Goal: Information Seeking & Learning: Learn about a topic

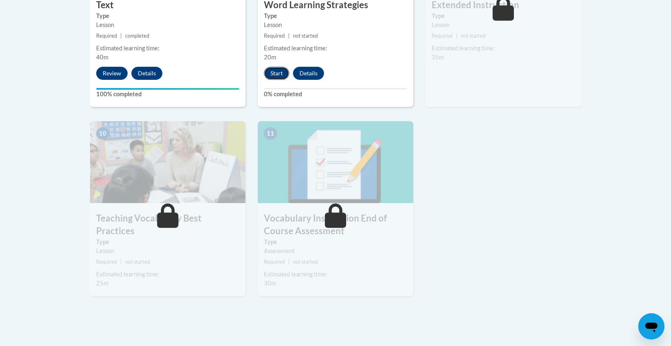
click at [279, 74] on button "Start" at bounding box center [276, 73] width 25 height 13
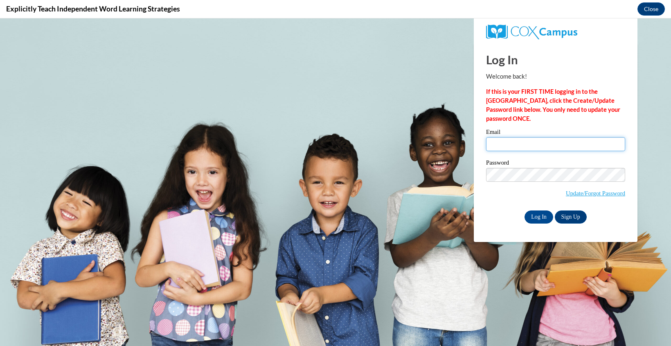
click at [523, 142] on input "Email" at bounding box center [555, 144] width 139 height 14
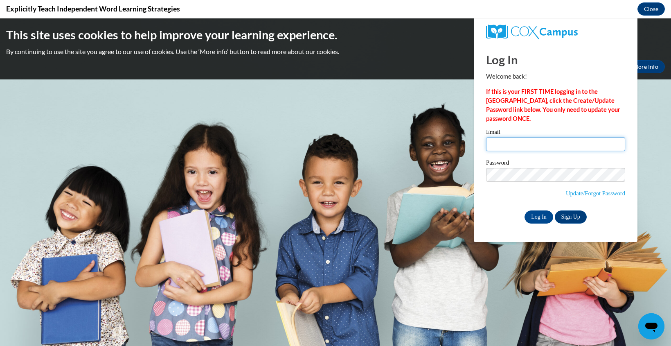
type input "sszuslik@waukesha.k12.wi.us"
click at [539, 218] on input "Log In" at bounding box center [538, 216] width 29 height 13
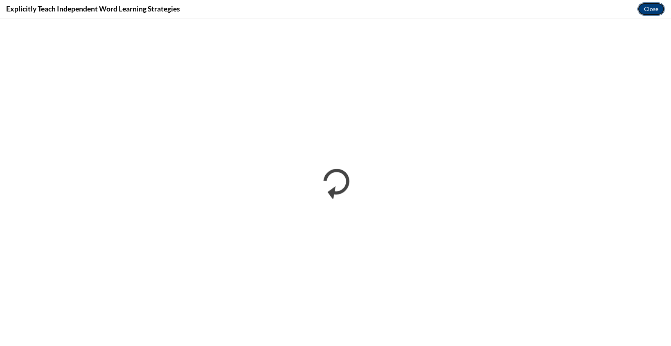
click at [650, 5] on button "Close" at bounding box center [650, 8] width 27 height 13
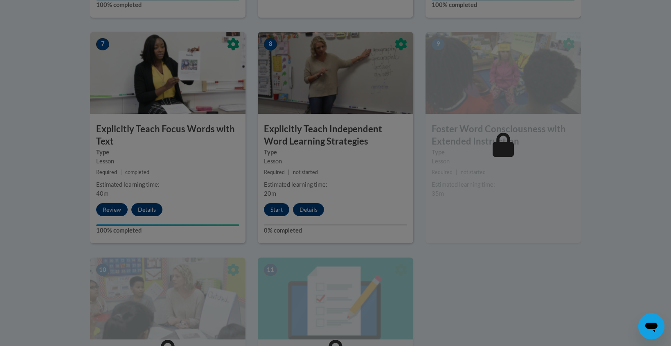
scroll to position [694, 0]
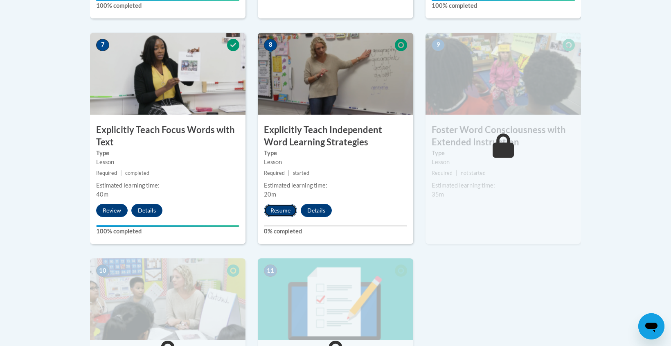
click at [276, 212] on button "Resume" at bounding box center [280, 210] width 33 height 13
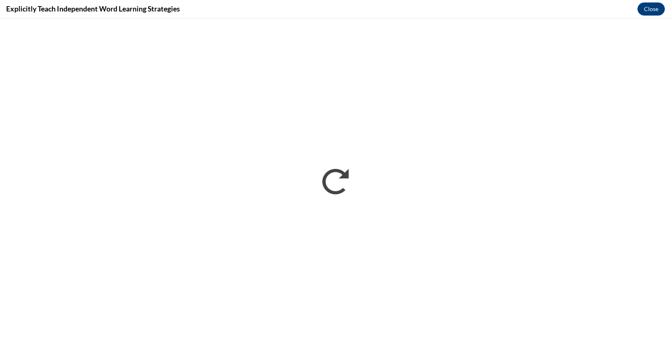
scroll to position [0, 0]
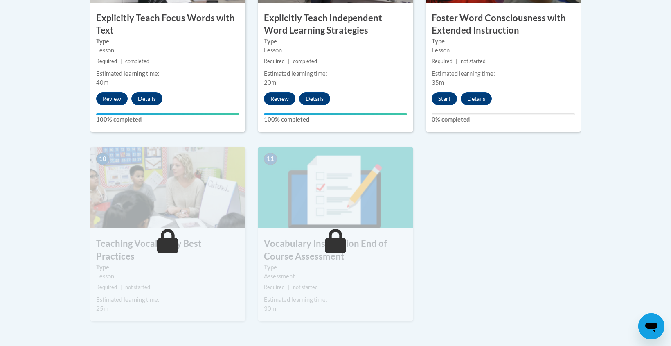
scroll to position [803, 0]
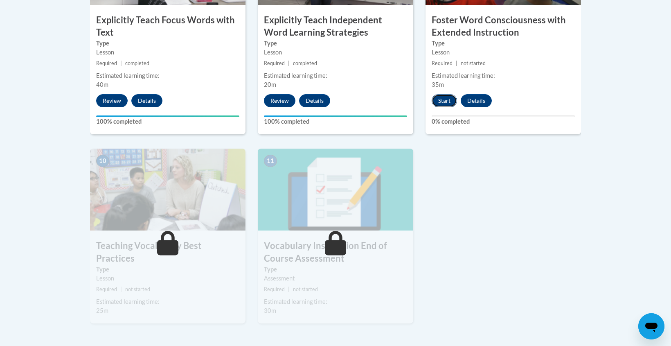
click at [445, 103] on button "Start" at bounding box center [444, 100] width 25 height 13
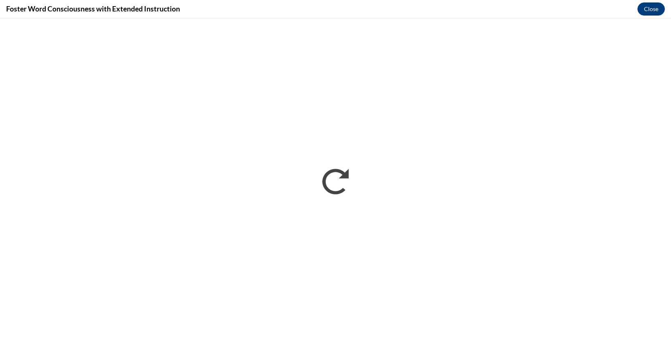
scroll to position [0, 0]
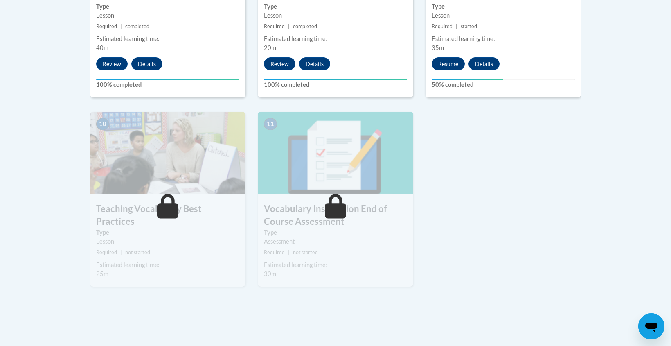
scroll to position [841, 0]
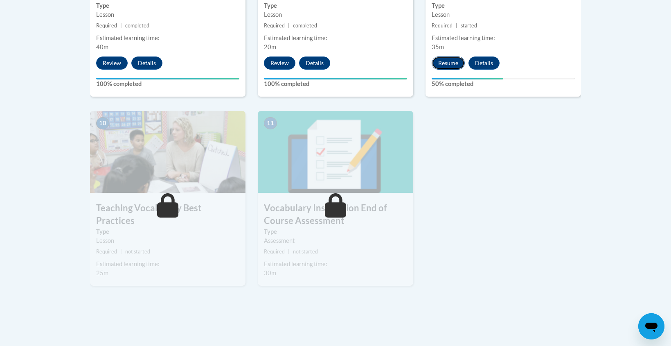
click at [450, 61] on button "Resume" at bounding box center [448, 62] width 33 height 13
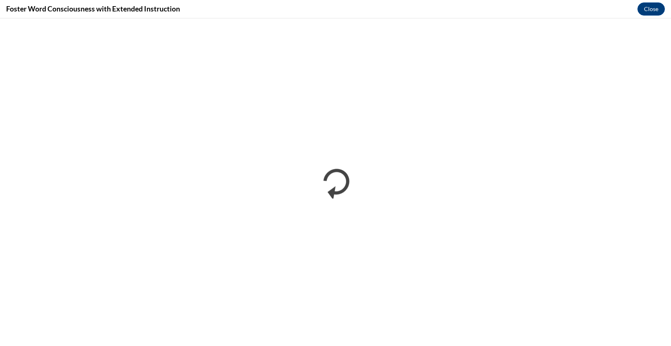
scroll to position [0, 0]
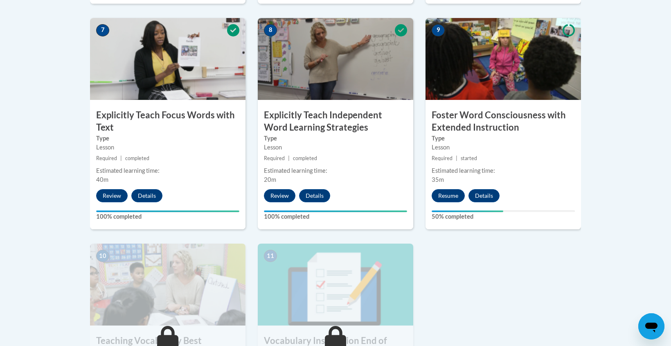
scroll to position [710, 0]
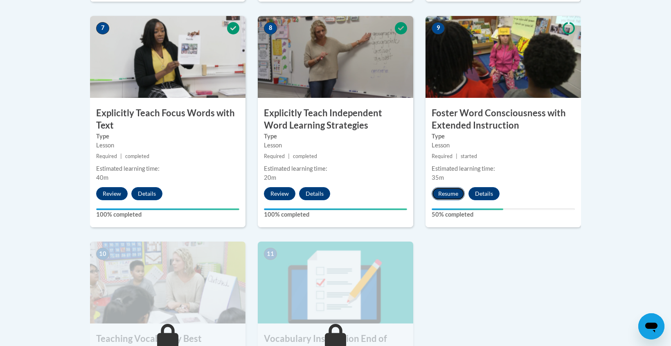
click at [443, 195] on button "Resume" at bounding box center [448, 193] width 33 height 13
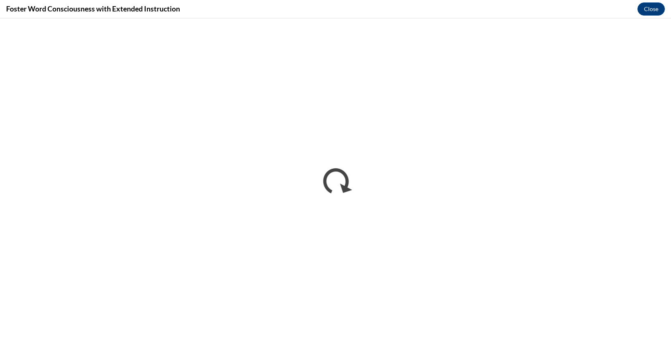
scroll to position [0, 0]
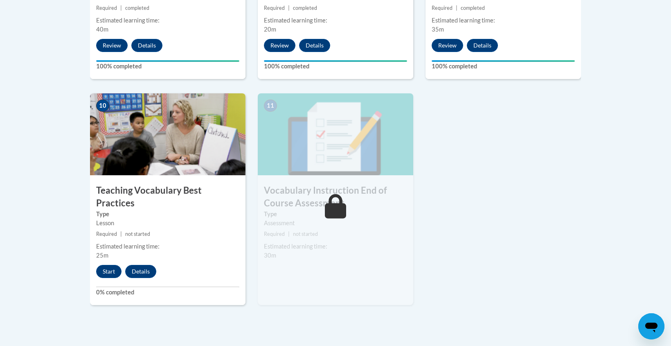
scroll to position [863, 0]
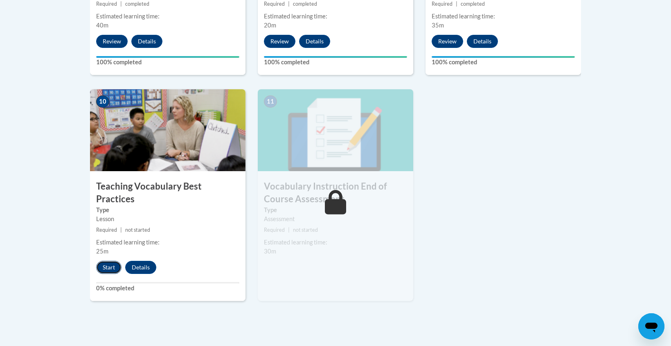
click at [110, 261] on button "Start" at bounding box center [108, 267] width 25 height 13
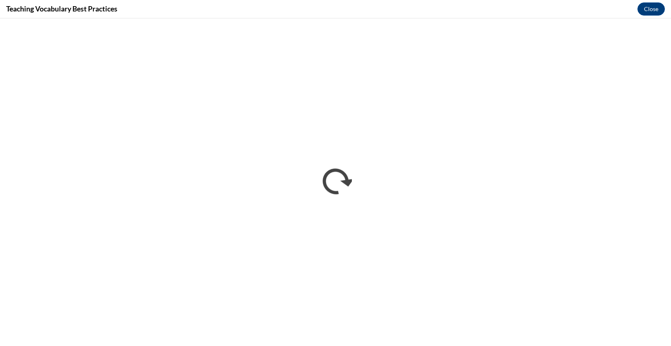
scroll to position [0, 0]
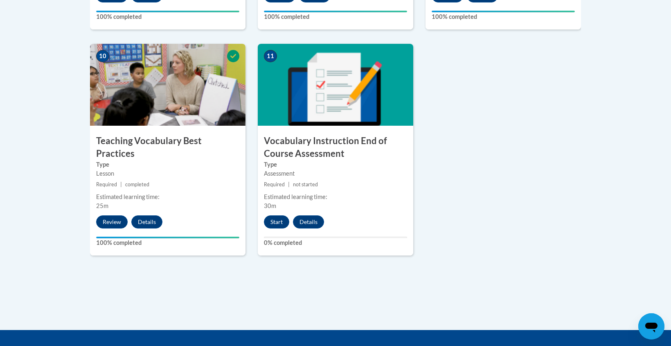
scroll to position [909, 0]
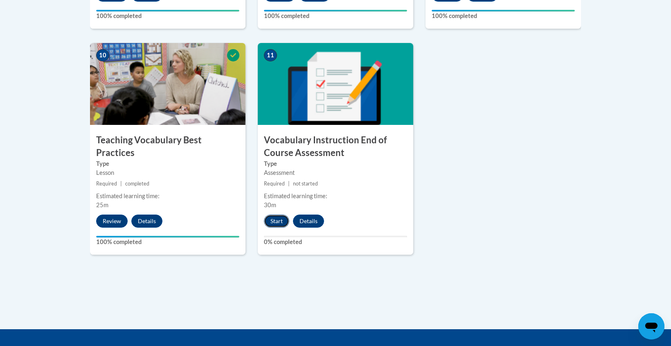
click at [274, 222] on button "Start" at bounding box center [276, 220] width 25 height 13
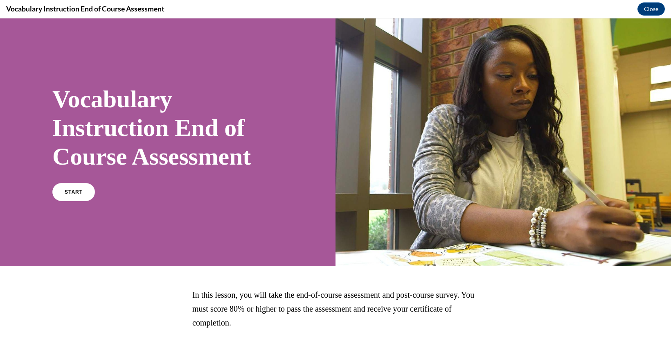
scroll to position [0, 0]
click at [88, 195] on link "START" at bounding box center [73, 191] width 45 height 19
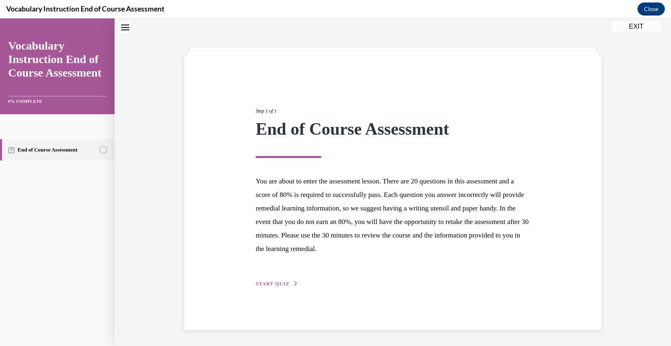
scroll to position [26, 0]
click at [279, 282] on span "START QUIZ" at bounding box center [273, 283] width 34 height 6
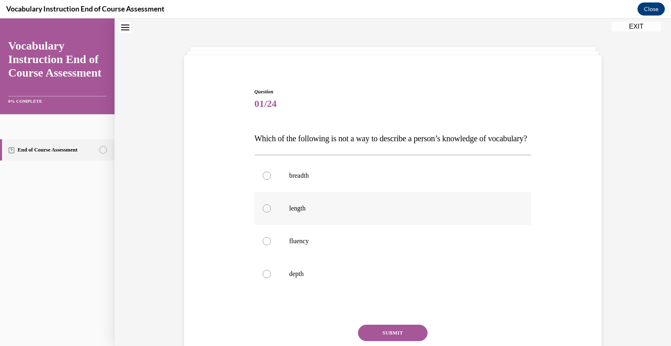
click at [265, 212] on div at bounding box center [267, 208] width 8 height 8
click at [265, 212] on input "length" at bounding box center [267, 208] width 8 height 8
radio input "true"
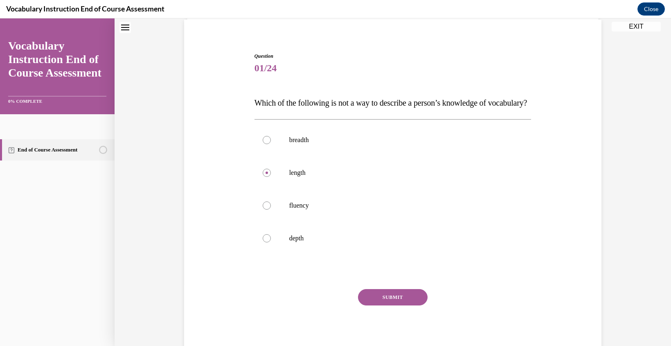
click at [395, 305] on button "SUBMIT" at bounding box center [393, 297] width 70 height 16
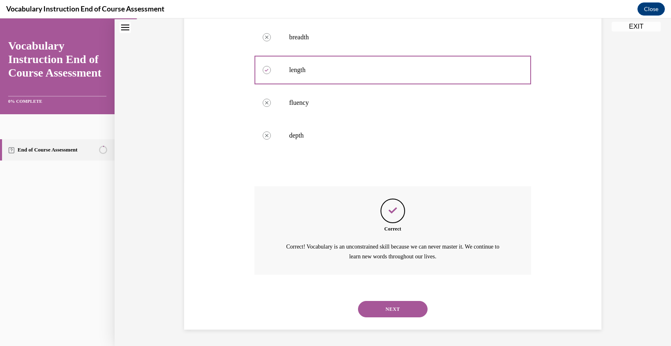
scroll to position [180, 0]
click at [382, 306] on button "NEXT" at bounding box center [393, 309] width 70 height 16
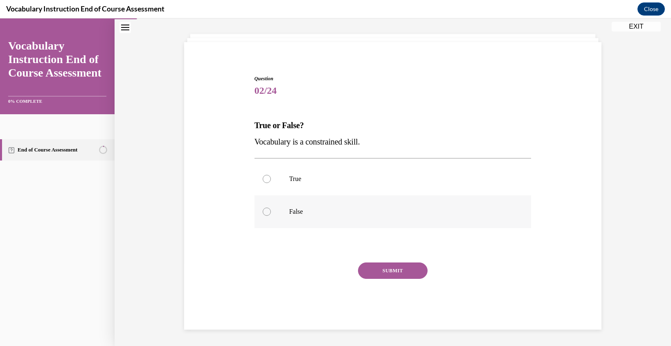
click at [265, 215] on div at bounding box center [267, 211] width 8 height 8
click at [265, 215] on input "False" at bounding box center [267, 211] width 8 height 8
radio input "true"
click at [391, 270] on button "SUBMIT" at bounding box center [393, 270] width 70 height 16
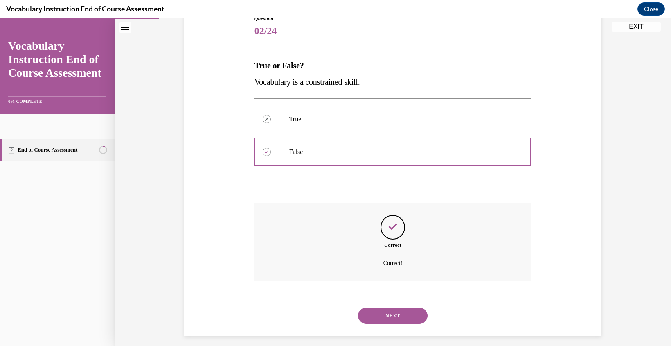
scroll to position [105, 0]
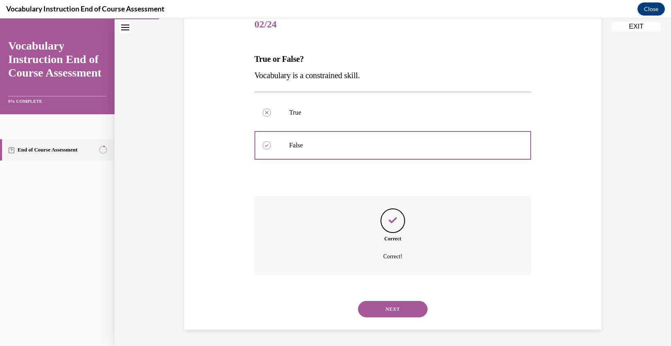
click at [402, 309] on button "NEXT" at bounding box center [393, 309] width 70 height 16
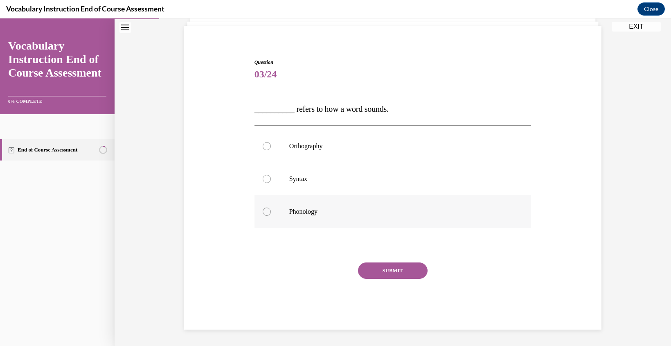
click at [265, 211] on div at bounding box center [267, 211] width 8 height 8
click at [265, 211] on input "Phonology" at bounding box center [267, 211] width 8 height 8
radio input "true"
click at [392, 273] on button "SUBMIT" at bounding box center [393, 270] width 70 height 16
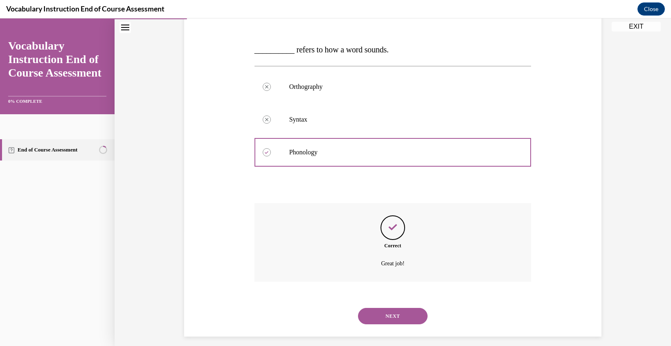
scroll to position [121, 0]
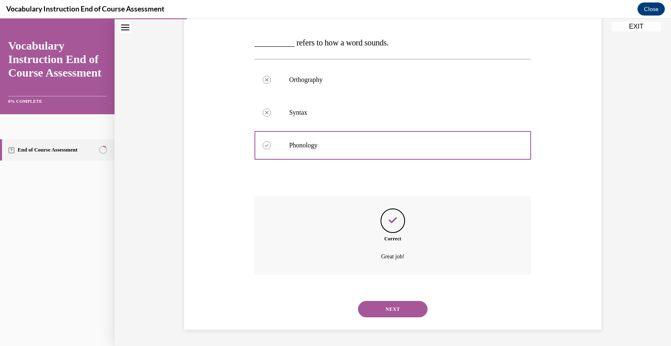
click at [389, 306] on button "NEXT" at bounding box center [393, 309] width 70 height 16
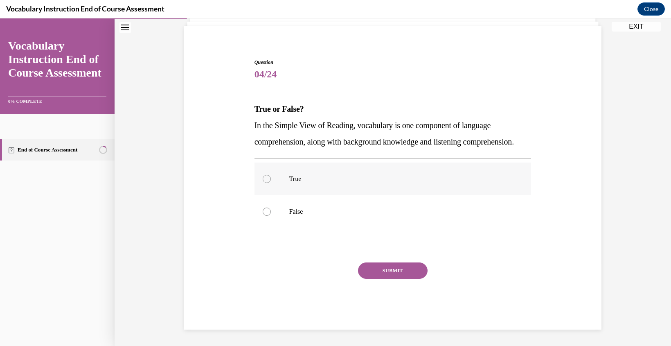
click at [267, 178] on div at bounding box center [267, 179] width 8 height 8
click at [267, 178] on input "True" at bounding box center [267, 179] width 8 height 8
radio input "true"
click at [386, 274] on button "SUBMIT" at bounding box center [393, 270] width 70 height 16
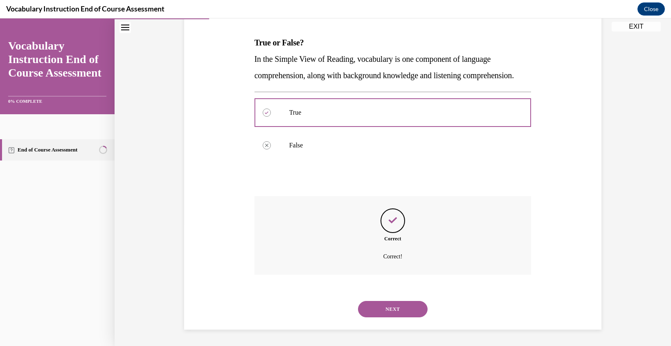
scroll to position [138, 0]
click at [389, 312] on button "NEXT" at bounding box center [393, 309] width 70 height 16
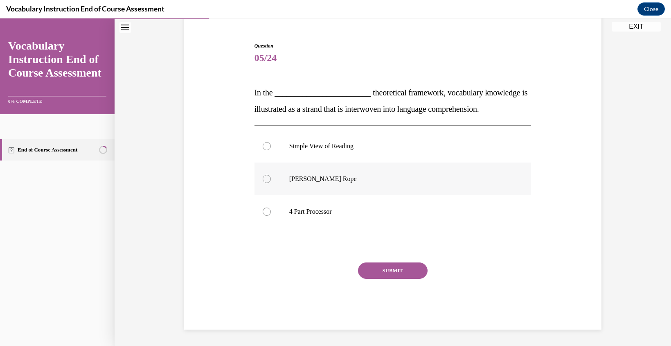
click at [265, 179] on div at bounding box center [267, 179] width 8 height 8
click at [265, 179] on input "Scarborough's Rope" at bounding box center [267, 179] width 8 height 8
radio input "true"
click at [395, 264] on button "SUBMIT" at bounding box center [393, 270] width 70 height 16
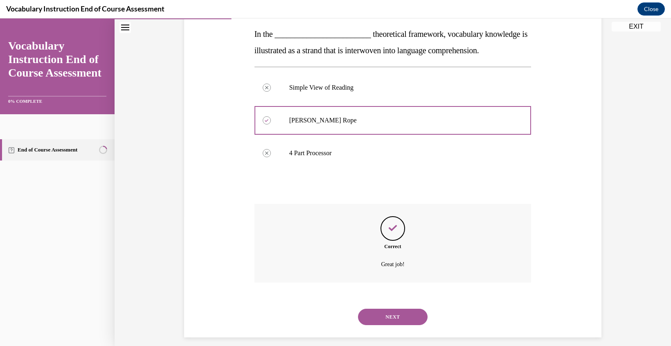
scroll to position [138, 0]
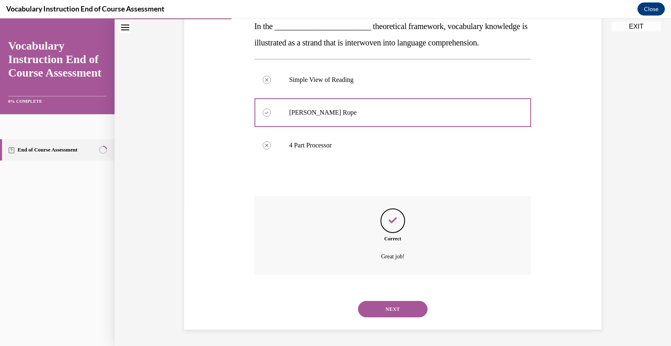
click at [390, 310] on button "NEXT" at bounding box center [393, 309] width 70 height 16
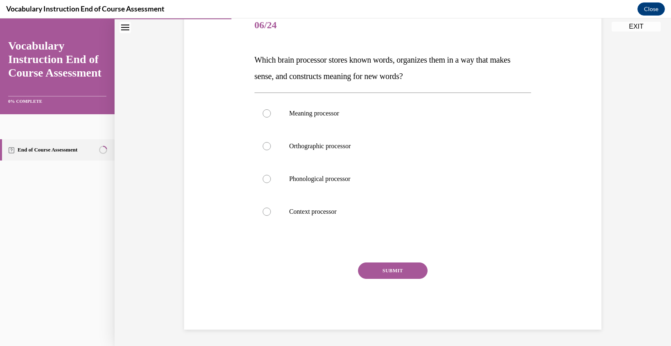
scroll to position [91, 0]
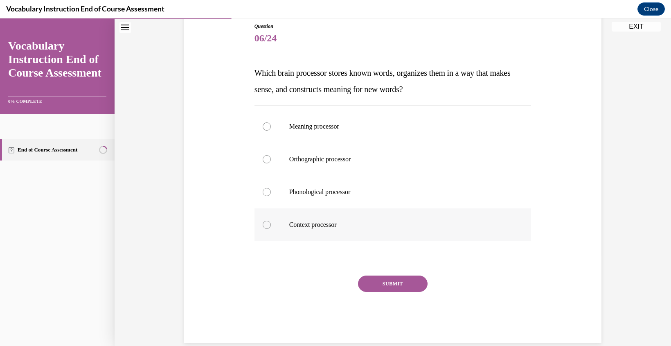
click at [267, 225] on div at bounding box center [267, 224] width 8 height 8
click at [267, 225] on input "Context processor" at bounding box center [267, 224] width 8 height 8
radio input "true"
click at [265, 126] on div at bounding box center [267, 126] width 8 height 8
click at [265, 126] on input "Meaning processor" at bounding box center [267, 126] width 8 height 8
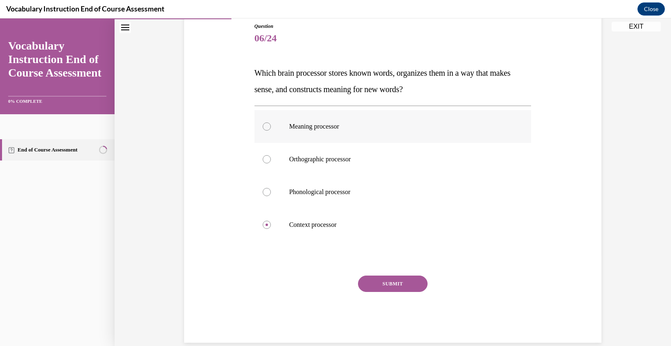
radio input "true"
click at [398, 284] on button "SUBMIT" at bounding box center [393, 283] width 70 height 16
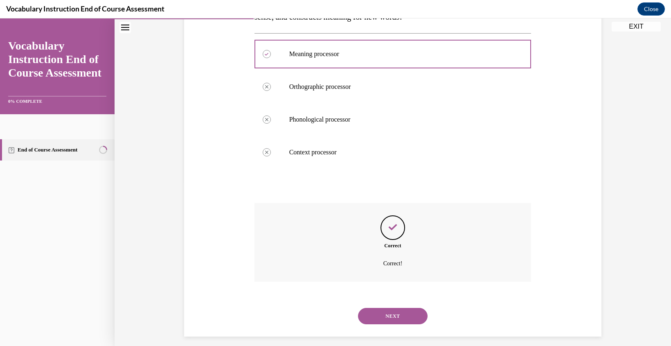
scroll to position [171, 0]
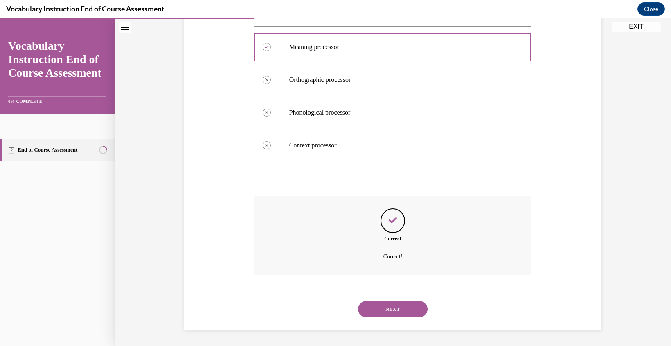
click at [388, 309] on button "NEXT" at bounding box center [393, 309] width 70 height 16
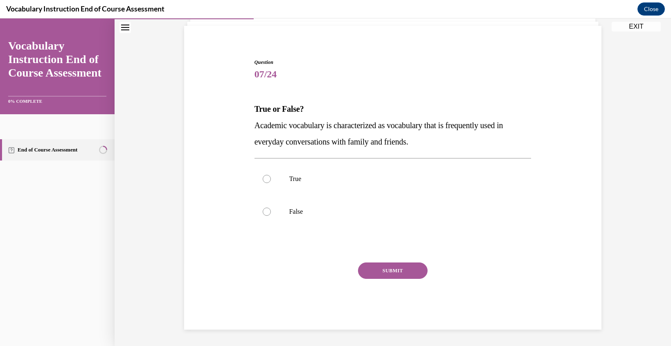
scroll to position [55, 0]
click at [263, 212] on div at bounding box center [267, 211] width 8 height 8
click at [263, 212] on input "False" at bounding box center [267, 211] width 8 height 8
radio input "true"
click at [390, 272] on button "SUBMIT" at bounding box center [393, 270] width 70 height 16
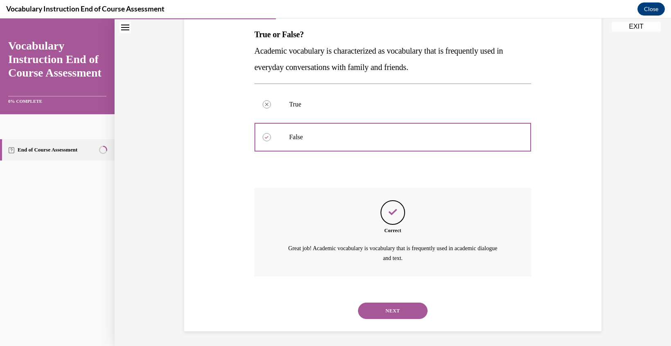
scroll to position [131, 0]
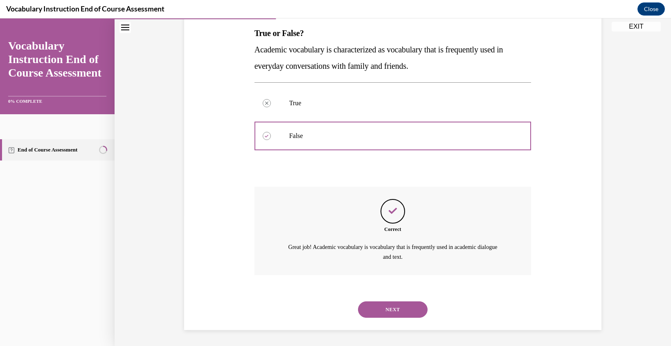
click at [397, 311] on button "NEXT" at bounding box center [393, 309] width 70 height 16
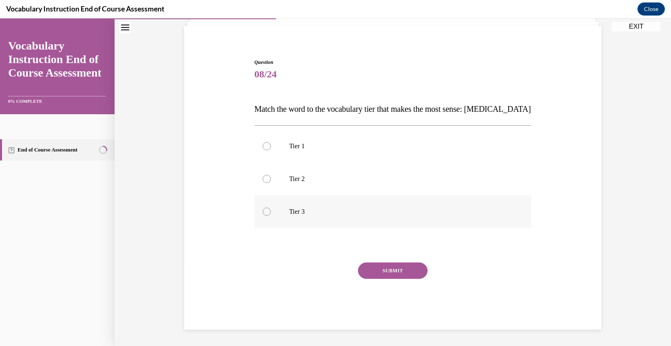
click at [265, 212] on div at bounding box center [267, 211] width 8 height 8
click at [265, 212] on input "Tier 3" at bounding box center [267, 211] width 8 height 8
radio input "true"
click at [406, 276] on button "SUBMIT" at bounding box center [393, 270] width 70 height 16
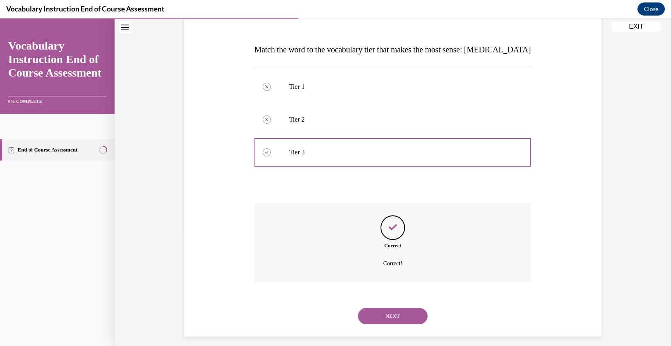
scroll to position [121, 0]
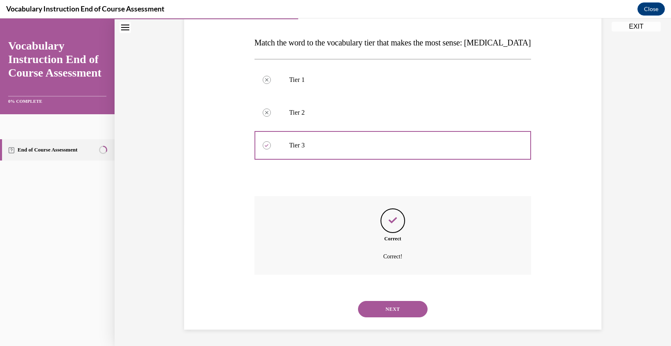
click at [387, 308] on button "NEXT" at bounding box center [393, 309] width 70 height 16
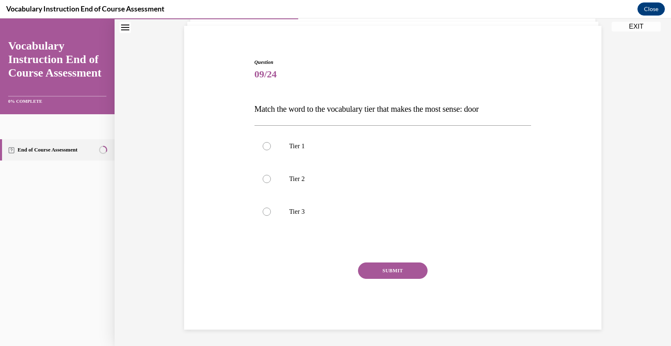
scroll to position [55, 0]
drag, startPoint x: 395, startPoint y: 270, endPoint x: 242, endPoint y: 276, distance: 152.7
click at [242, 276] on div "Question 09/24 Match the word to the vocabulary tier that makes the most sense:…" at bounding box center [392, 181] width 421 height 295
click at [266, 148] on div at bounding box center [267, 146] width 8 height 8
click at [266, 148] on input "Tier 1" at bounding box center [267, 146] width 8 height 8
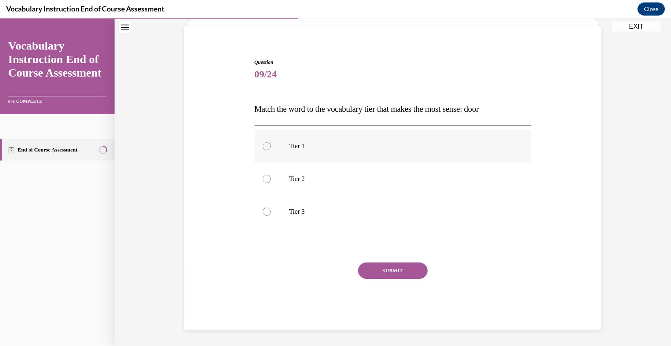
radio input "true"
click at [392, 268] on button "SUBMIT" at bounding box center [393, 270] width 70 height 16
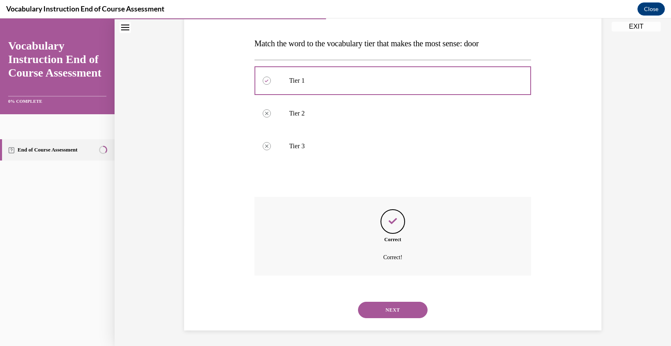
scroll to position [121, 0]
click at [393, 311] on button "NEXT" at bounding box center [393, 309] width 70 height 16
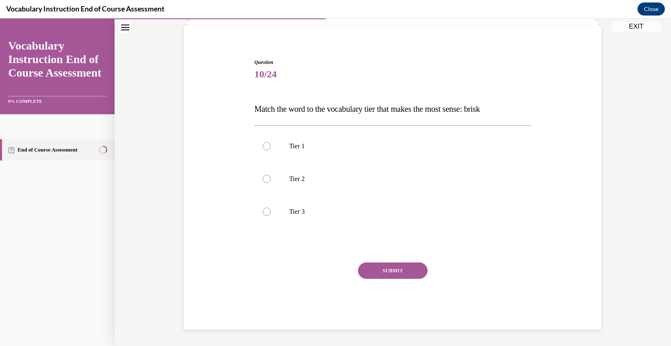
click at [388, 271] on button "SUBMIT" at bounding box center [393, 270] width 70 height 16
click at [265, 179] on div at bounding box center [267, 179] width 8 height 8
click at [265, 179] on input "Tier 2" at bounding box center [267, 179] width 8 height 8
radio input "true"
click at [397, 268] on button "SUBMIT" at bounding box center [393, 270] width 70 height 16
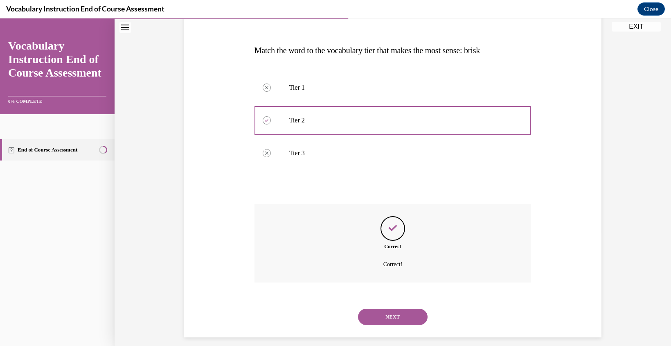
scroll to position [121, 0]
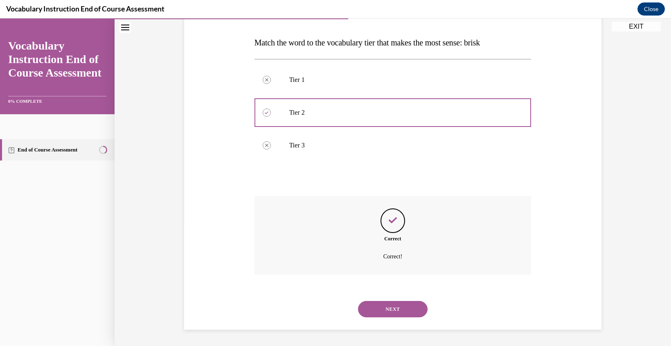
click at [393, 310] on button "NEXT" at bounding box center [393, 309] width 70 height 16
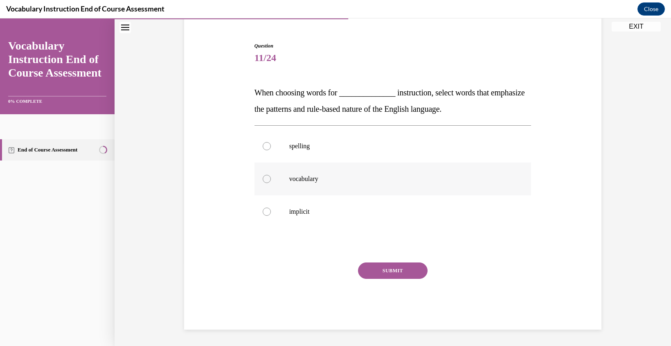
click at [265, 178] on div at bounding box center [267, 179] width 8 height 8
click at [265, 178] on input "vocabulary" at bounding box center [267, 179] width 8 height 8
radio input "true"
click at [389, 276] on button "SUBMIT" at bounding box center [393, 270] width 70 height 16
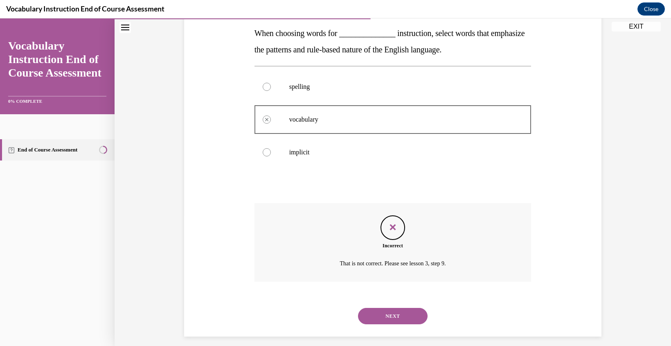
scroll to position [138, 0]
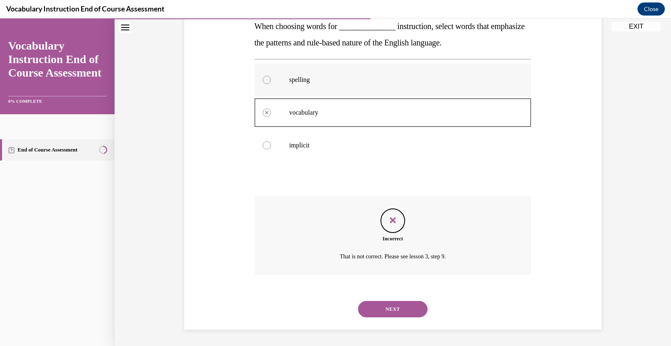
click at [267, 81] on div at bounding box center [267, 80] width 8 height 8
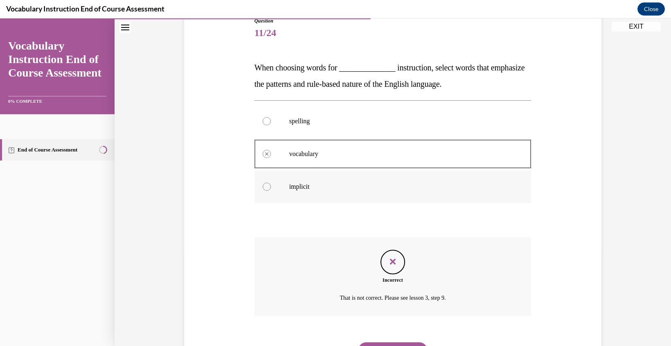
scroll to position [117, 0]
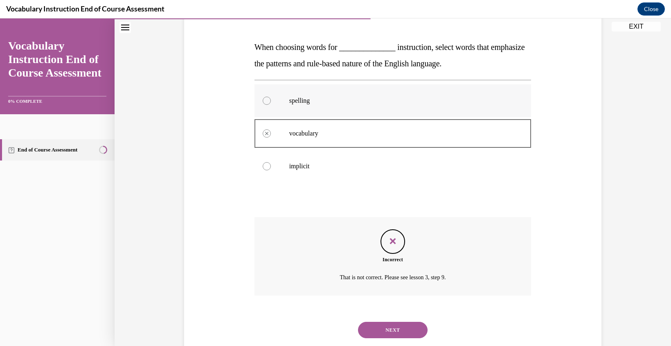
click at [264, 103] on div at bounding box center [267, 101] width 8 height 8
click at [266, 100] on div at bounding box center [267, 101] width 8 height 8
click at [389, 328] on button "NEXT" at bounding box center [393, 329] width 70 height 16
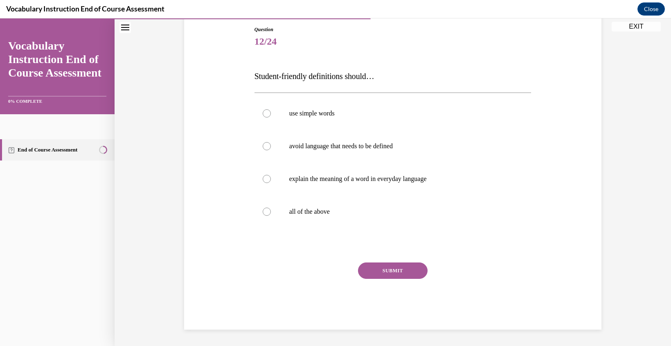
scroll to position [88, 0]
click at [265, 212] on div at bounding box center [267, 211] width 8 height 8
click at [265, 212] on input "all of the above" at bounding box center [267, 211] width 8 height 8
radio input "true"
click at [394, 269] on button "SUBMIT" at bounding box center [393, 270] width 70 height 16
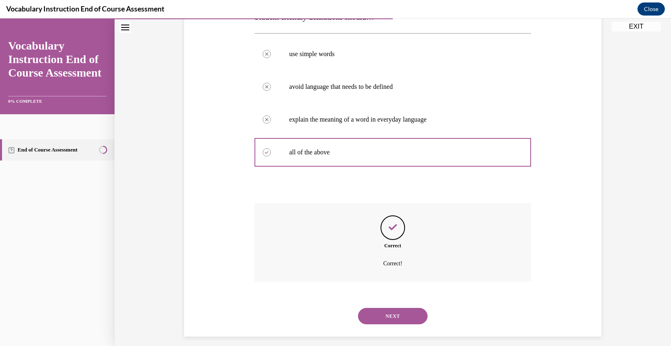
scroll to position [154, 0]
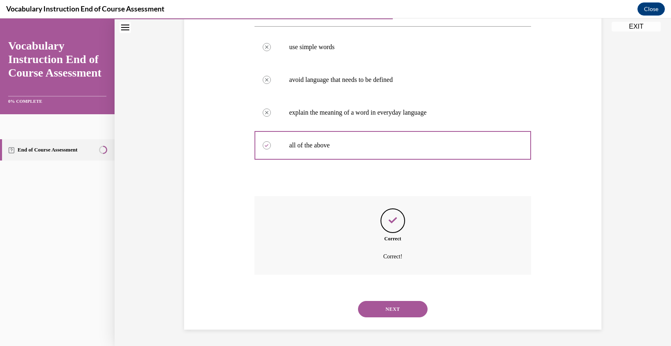
click at [393, 314] on button "NEXT" at bounding box center [393, 309] width 70 height 16
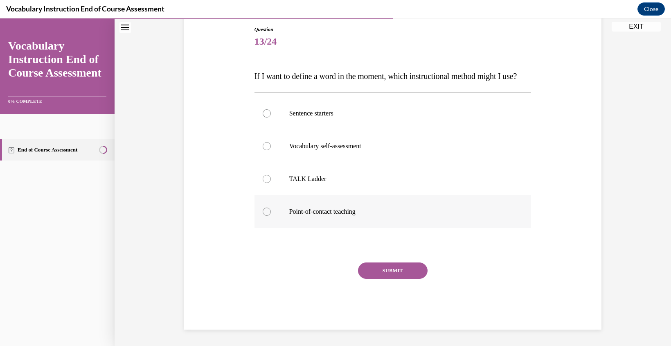
click at [266, 216] on div at bounding box center [267, 211] width 8 height 8
click at [266, 216] on input "Point-of-contact teaching" at bounding box center [267, 211] width 8 height 8
radio input "true"
click at [396, 279] on button "SUBMIT" at bounding box center [393, 270] width 70 height 16
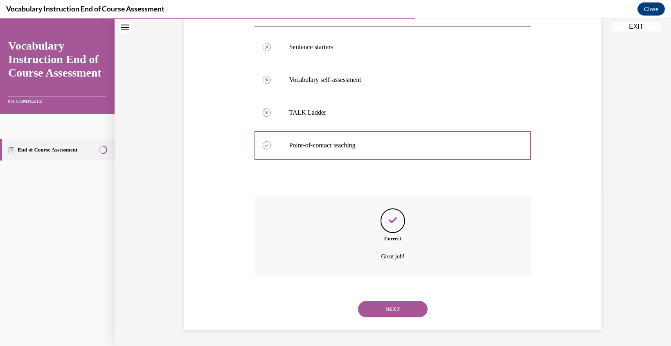
scroll to position [171, 0]
click at [392, 310] on button "NEXT" at bounding box center [393, 309] width 70 height 16
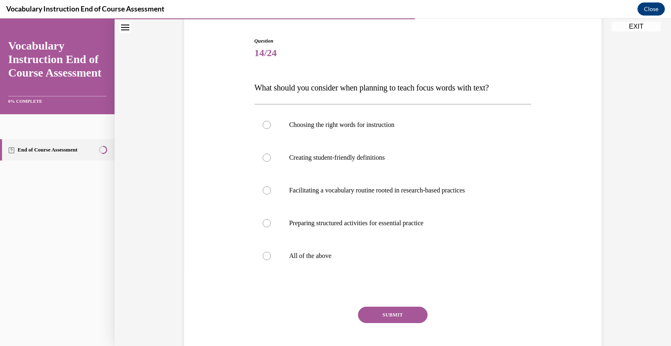
scroll to position [85, 0]
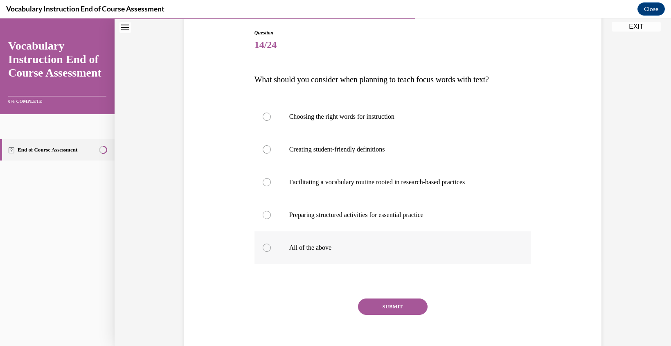
click at [267, 246] on div at bounding box center [267, 247] width 8 height 8
click at [267, 246] on input "All of the above" at bounding box center [267, 247] width 8 height 8
radio input "true"
click at [401, 308] on button "SUBMIT" at bounding box center [393, 306] width 70 height 16
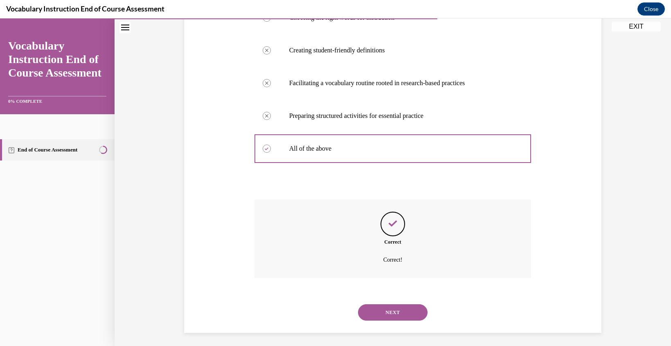
scroll to position [187, 0]
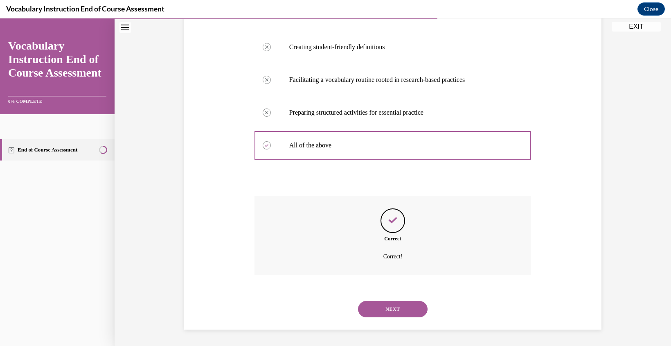
click at [396, 310] on button "NEXT" at bounding box center [393, 309] width 70 height 16
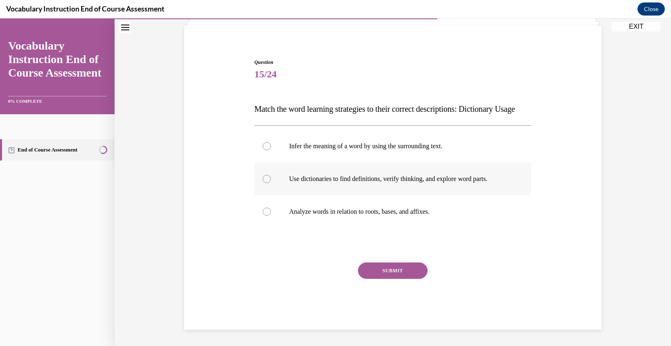
click at [265, 178] on div at bounding box center [267, 179] width 8 height 8
click at [265, 178] on input "Use dictionaries to find definitions, verify thinking, and explore word parts." at bounding box center [267, 179] width 8 height 8
radio input "true"
click at [387, 273] on button "SUBMIT" at bounding box center [393, 270] width 70 height 16
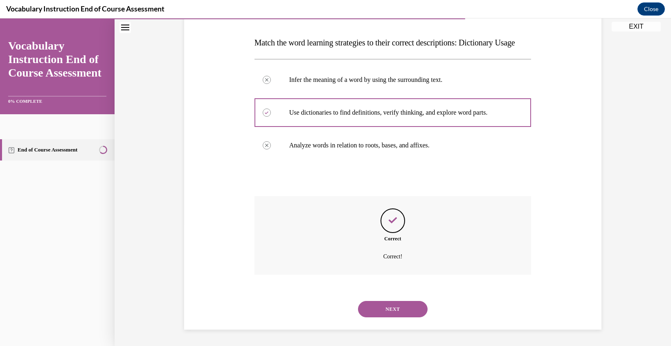
scroll to position [138, 0]
click at [391, 312] on button "NEXT" at bounding box center [393, 309] width 70 height 16
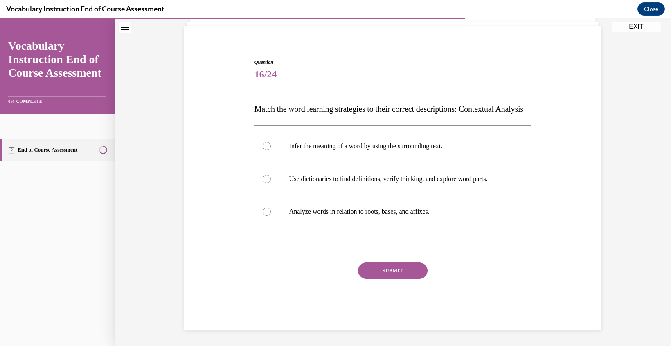
scroll to position [72, 0]
click at [264, 145] on div at bounding box center [267, 146] width 8 height 8
click at [264, 145] on input "Infer the meaning of a word by using the surrounding text." at bounding box center [267, 146] width 8 height 8
radio input "true"
click at [384, 268] on button "SUBMIT" at bounding box center [393, 270] width 70 height 16
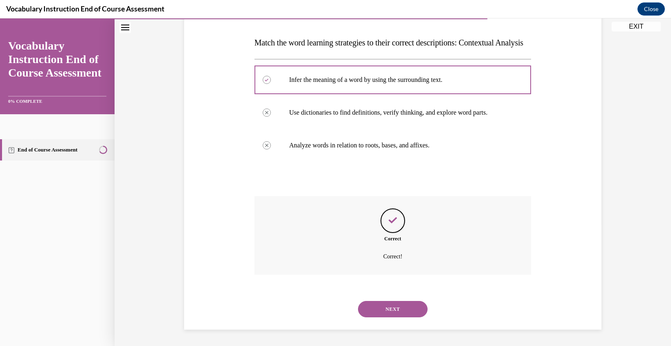
scroll to position [138, 0]
click at [388, 309] on button "NEXT" at bounding box center [393, 309] width 70 height 16
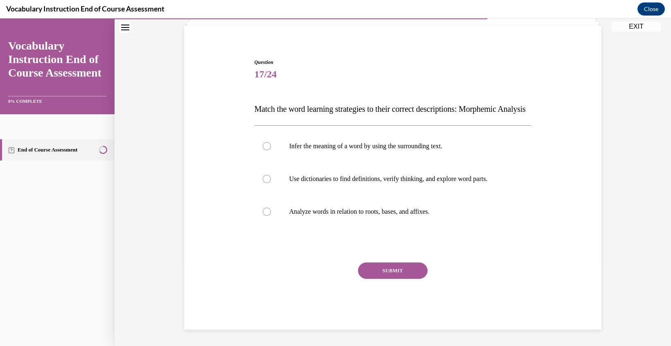
scroll to position [72, 0]
click at [265, 211] on div at bounding box center [267, 211] width 8 height 8
click at [265, 211] on input "Analyze words in relation to roots, bases, and affixes." at bounding box center [267, 211] width 8 height 8
radio input "true"
click at [392, 271] on button "SUBMIT" at bounding box center [393, 270] width 70 height 16
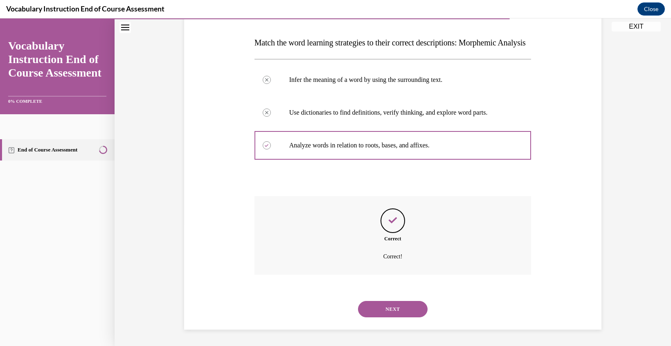
scroll to position [138, 0]
click at [394, 307] on button "NEXT" at bounding box center [393, 309] width 70 height 16
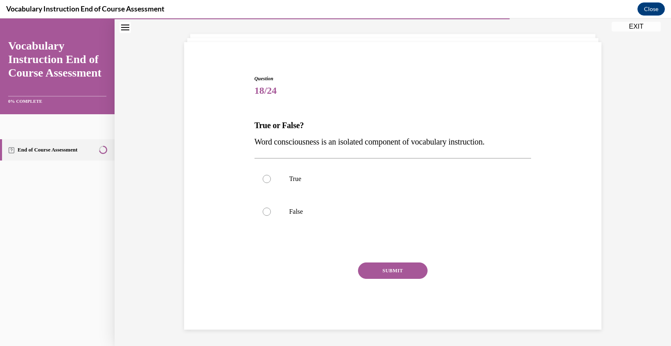
scroll to position [39, 0]
click at [267, 210] on div at bounding box center [267, 211] width 8 height 8
click at [267, 210] on input "False" at bounding box center [267, 211] width 8 height 8
radio input "true"
click at [396, 271] on button "SUBMIT" at bounding box center [393, 270] width 70 height 16
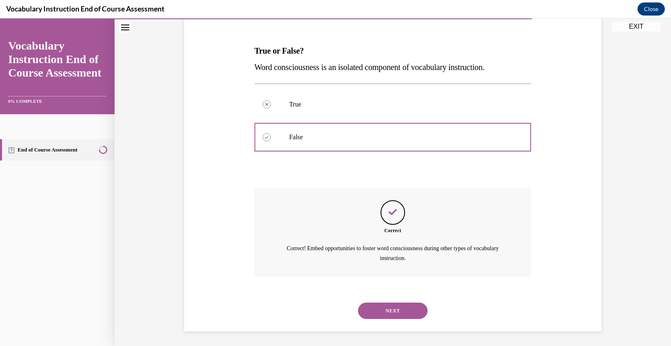
scroll to position [115, 0]
click at [398, 308] on button "NEXT" at bounding box center [393, 309] width 70 height 16
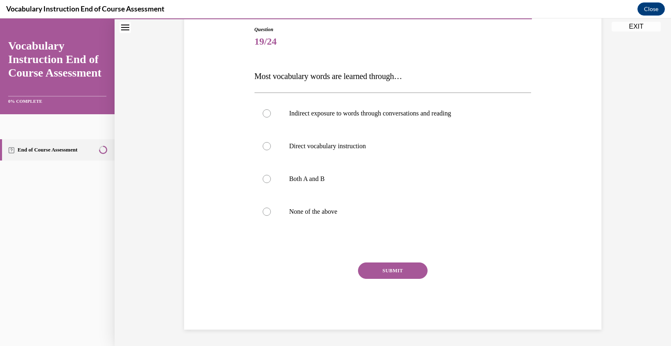
scroll to position [88, 0]
click at [265, 179] on div at bounding box center [267, 179] width 8 height 8
click at [265, 179] on input "Both A and B" at bounding box center [267, 179] width 8 height 8
radio input "true"
click at [395, 277] on button "SUBMIT" at bounding box center [393, 270] width 70 height 16
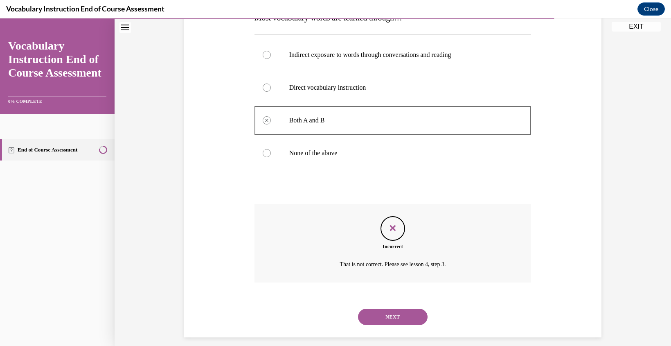
scroll to position [154, 0]
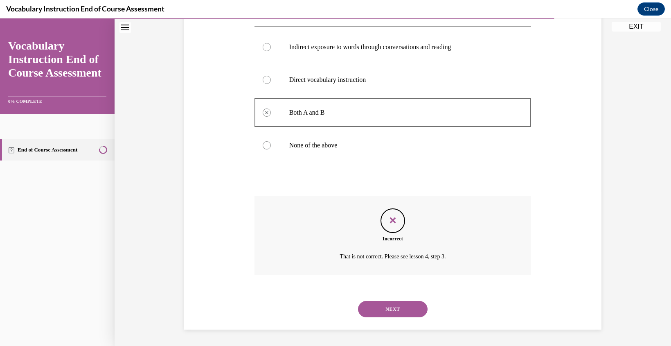
click at [392, 310] on button "NEXT" at bounding box center [393, 309] width 70 height 16
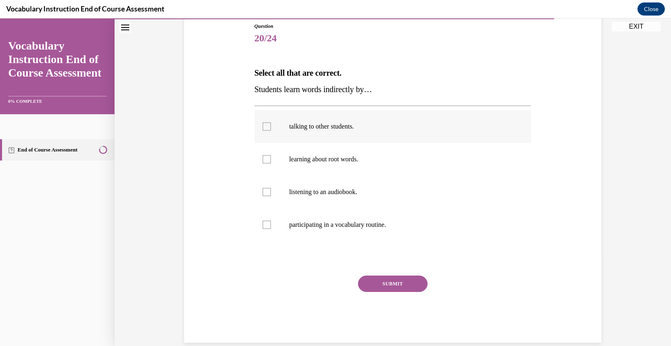
click at [267, 126] on div at bounding box center [267, 126] width 8 height 8
click at [267, 126] on input "talking to other students." at bounding box center [267, 126] width 8 height 8
checkbox input "true"
click at [392, 285] on button "SUBMIT" at bounding box center [393, 283] width 70 height 16
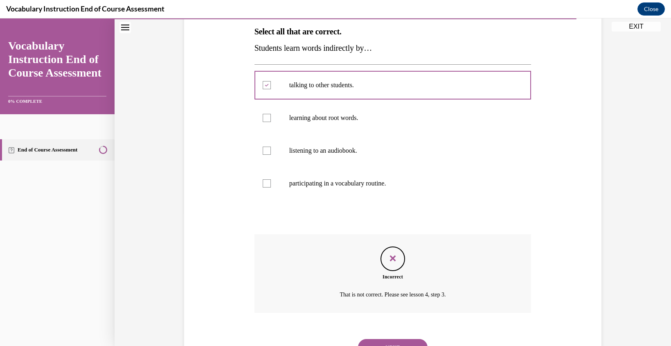
scroll to position [132, 0]
click at [264, 153] on div at bounding box center [267, 151] width 8 height 8
click at [263, 154] on div at bounding box center [267, 151] width 8 height 8
click at [267, 152] on div at bounding box center [267, 151] width 8 height 8
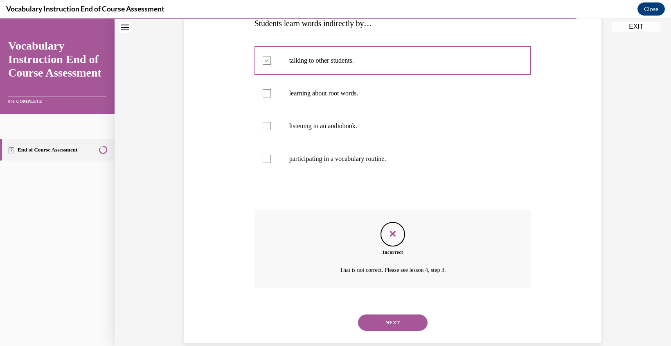
click at [393, 325] on button "NEXT" at bounding box center [393, 322] width 70 height 16
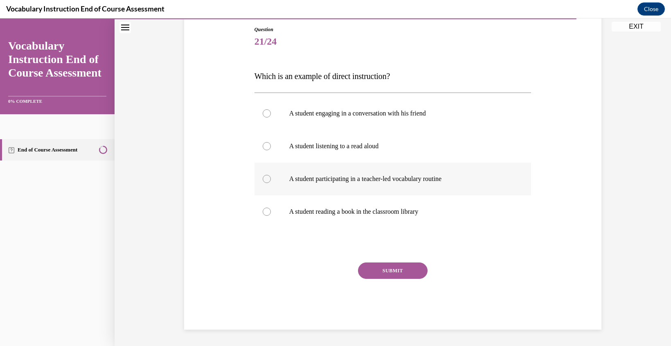
click at [265, 178] on div at bounding box center [267, 179] width 8 height 8
click at [265, 178] on input "A student participating in a teacher-led vocabulary routine" at bounding box center [267, 179] width 8 height 8
radio input "true"
click at [394, 271] on button "SUBMIT" at bounding box center [393, 270] width 70 height 16
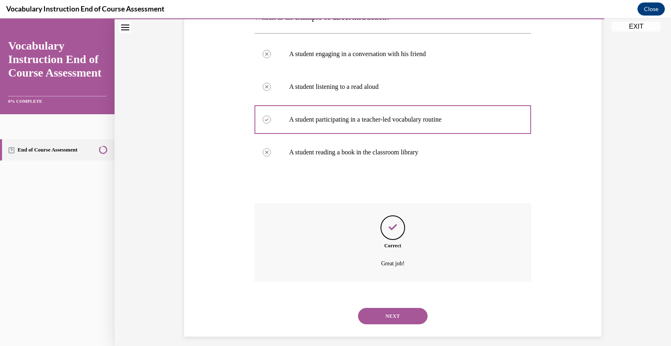
scroll to position [154, 0]
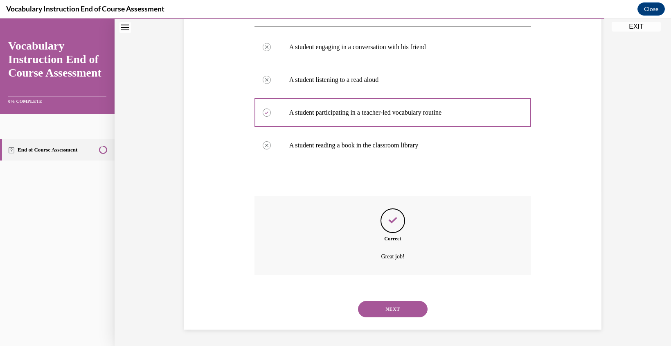
click at [395, 308] on button "NEXT" at bounding box center [393, 309] width 70 height 16
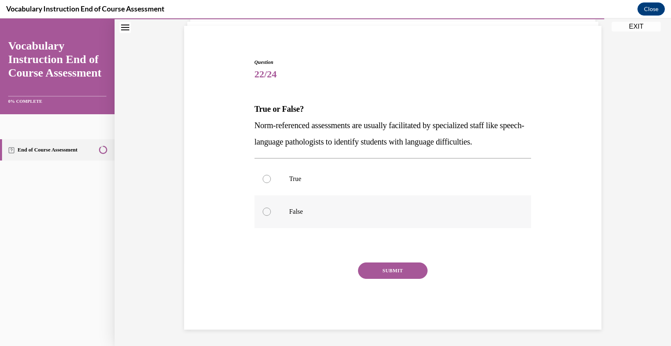
click at [266, 211] on div at bounding box center [267, 211] width 8 height 8
click at [266, 211] on input "False" at bounding box center [267, 211] width 8 height 8
radio input "true"
click at [393, 268] on button "SUBMIT" at bounding box center [393, 270] width 70 height 16
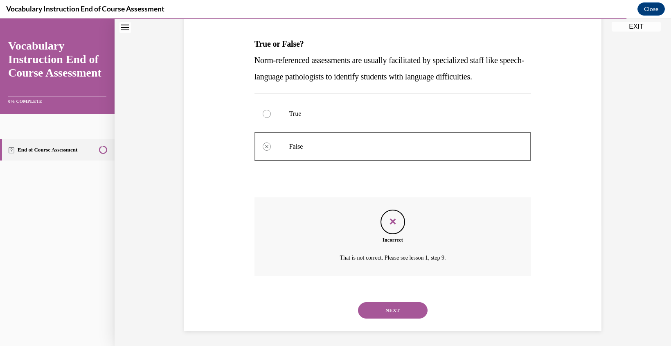
scroll to position [121, 0]
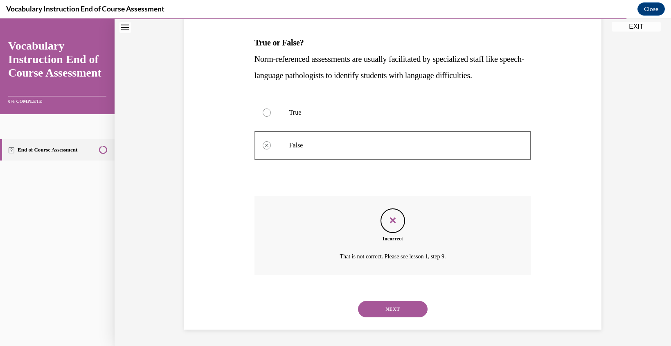
click at [394, 312] on button "NEXT" at bounding box center [393, 309] width 70 height 16
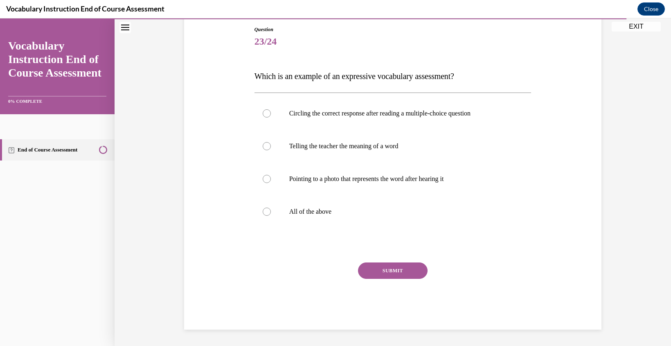
scroll to position [88, 0]
click at [262, 144] on label "Telling the teacher the meaning of a word" at bounding box center [392, 146] width 277 height 33
click at [263, 144] on input "Telling the teacher the meaning of a word" at bounding box center [267, 146] width 8 height 8
radio input "true"
click at [388, 263] on button "SUBMIT" at bounding box center [393, 270] width 70 height 16
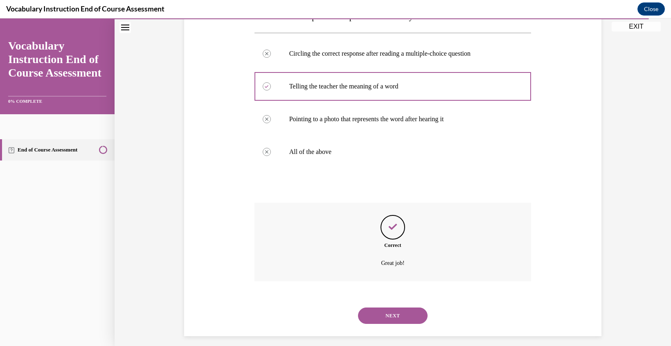
scroll to position [154, 0]
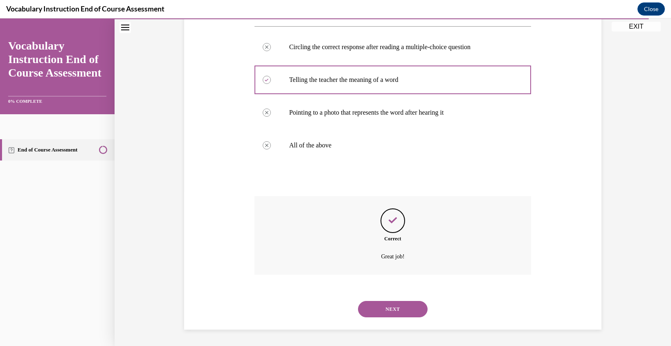
click at [387, 309] on button "NEXT" at bounding box center [393, 309] width 70 height 16
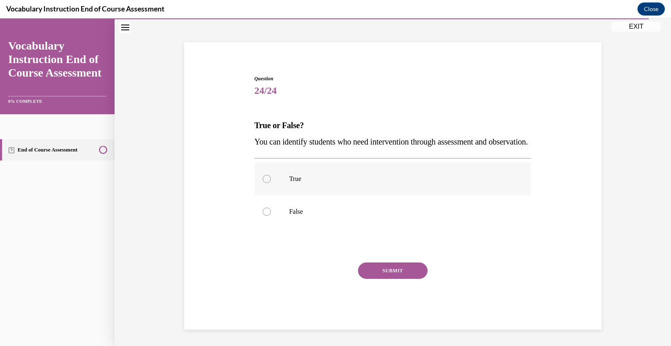
click at [267, 179] on div at bounding box center [267, 179] width 8 height 8
click at [267, 179] on input "True" at bounding box center [267, 179] width 8 height 8
radio input "true"
click at [388, 271] on button "SUBMIT" at bounding box center [393, 270] width 70 height 16
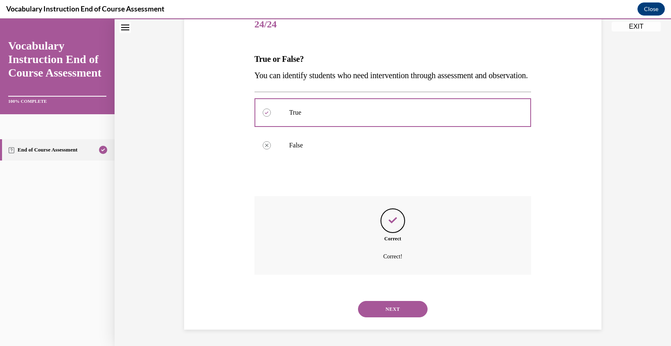
scroll to position [121, 0]
click at [389, 311] on button "NEXT" at bounding box center [393, 309] width 70 height 16
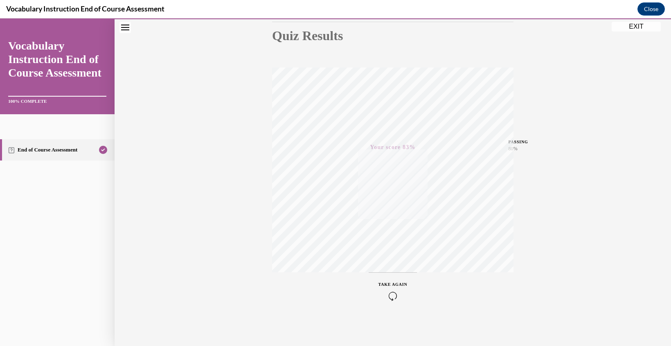
click at [393, 300] on button "TAKE AGAIN" at bounding box center [393, 290] width 49 height 37
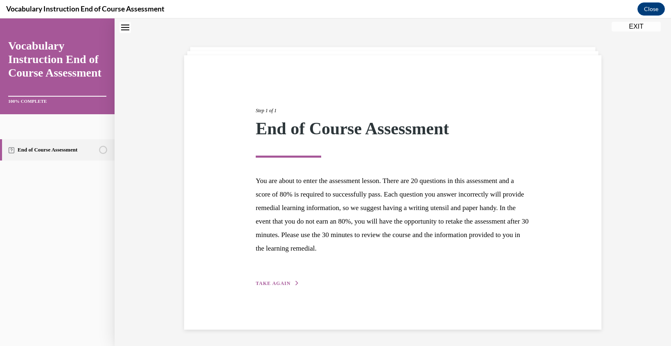
click at [279, 284] on span "TAKE AGAIN" at bounding box center [273, 283] width 35 height 6
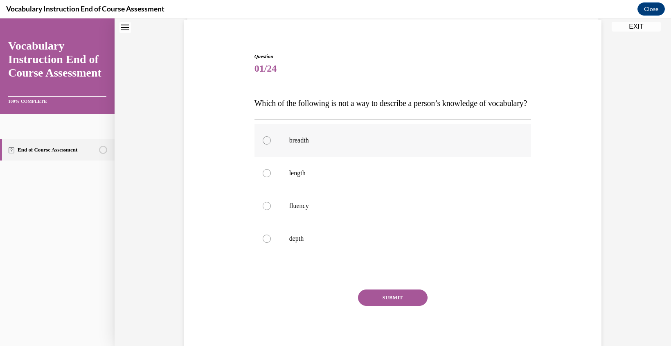
scroll to position [61, 0]
click at [267, 177] on div at bounding box center [267, 173] width 8 height 8
click at [267, 177] on input "length" at bounding box center [267, 173] width 8 height 8
radio input "true"
click at [388, 305] on button "SUBMIT" at bounding box center [393, 297] width 70 height 16
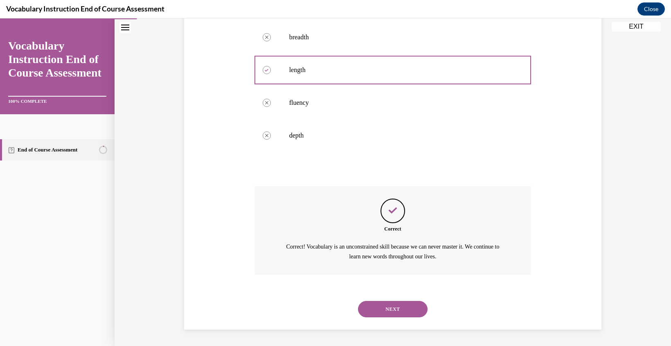
scroll to position [180, 0]
click at [391, 307] on button "NEXT" at bounding box center [393, 309] width 70 height 16
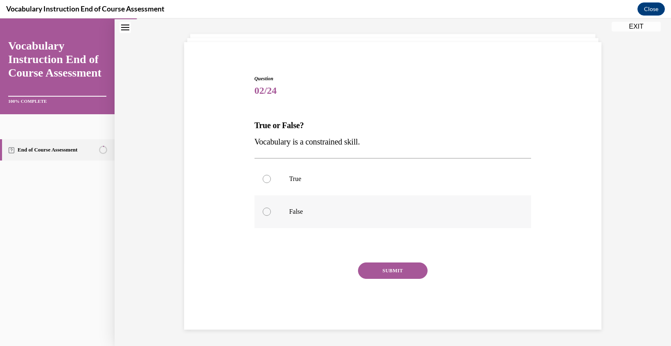
click at [266, 209] on div at bounding box center [267, 211] width 8 height 8
click at [266, 209] on input "False" at bounding box center [267, 211] width 8 height 8
radio input "true"
click at [399, 272] on button "SUBMIT" at bounding box center [393, 270] width 70 height 16
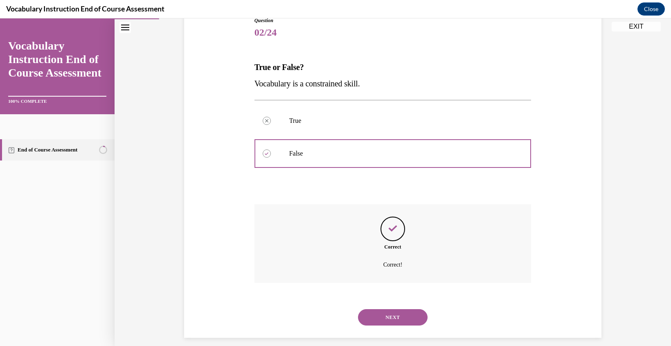
scroll to position [105, 0]
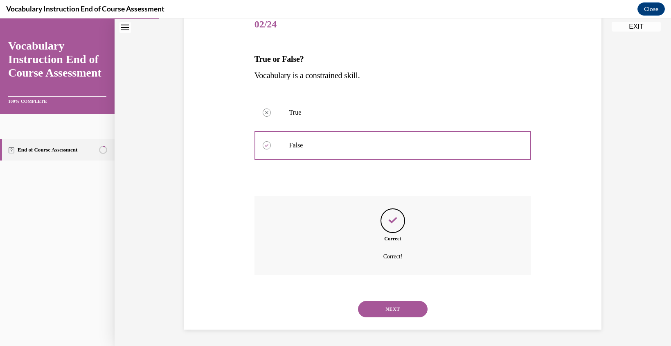
click at [393, 309] on button "NEXT" at bounding box center [393, 309] width 70 height 16
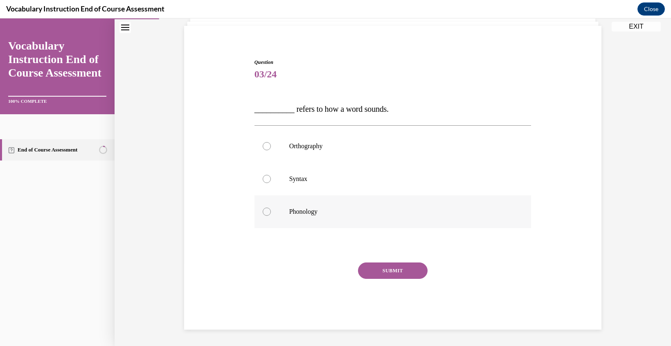
click at [266, 212] on div at bounding box center [267, 211] width 8 height 8
click at [266, 212] on input "Phonology" at bounding box center [267, 211] width 8 height 8
radio input "true"
click at [390, 272] on button "SUBMIT" at bounding box center [393, 270] width 70 height 16
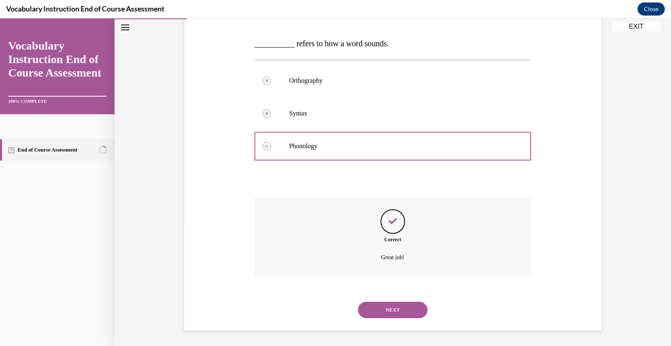
scroll to position [121, 0]
click at [394, 312] on button "NEXT" at bounding box center [393, 309] width 70 height 16
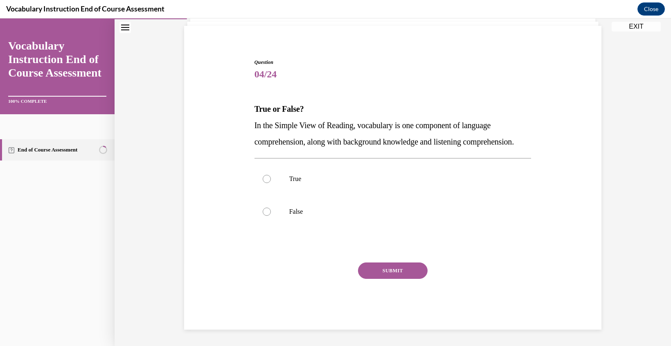
scroll to position [72, 0]
click at [268, 178] on div "Question 04/24 True or False? In the Simple View of Reading, vocabulary is one …" at bounding box center [392, 193] width 277 height 271
click at [265, 179] on div at bounding box center [267, 179] width 8 height 8
click at [265, 179] on input "True" at bounding box center [267, 179] width 8 height 8
radio input "true"
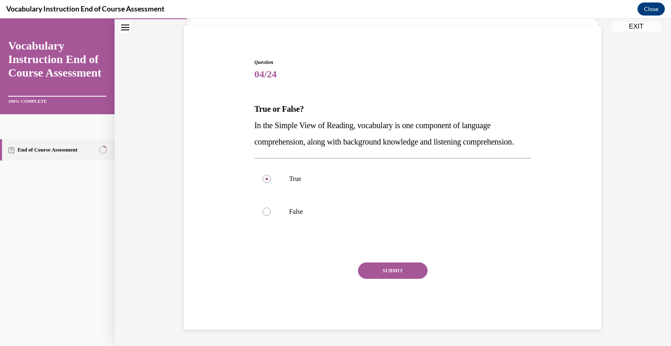
click at [386, 270] on button "SUBMIT" at bounding box center [393, 270] width 70 height 16
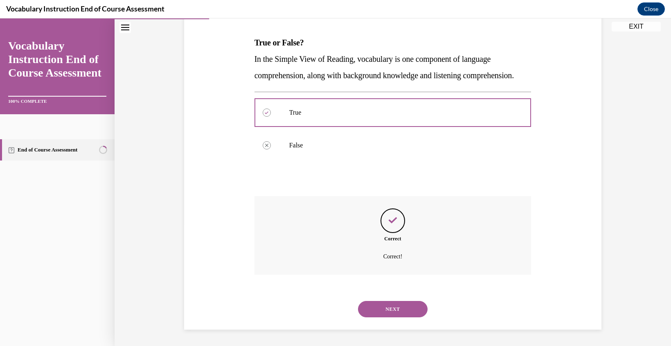
scroll to position [138, 0]
click at [396, 315] on button "NEXT" at bounding box center [393, 309] width 70 height 16
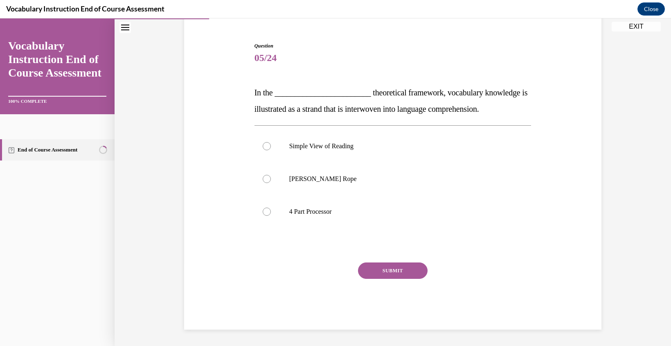
scroll to position [72, 0]
click at [266, 179] on div at bounding box center [267, 179] width 8 height 8
click at [266, 179] on input "Scarborough's Rope" at bounding box center [267, 179] width 8 height 8
radio input "true"
click at [395, 270] on button "SUBMIT" at bounding box center [393, 270] width 70 height 16
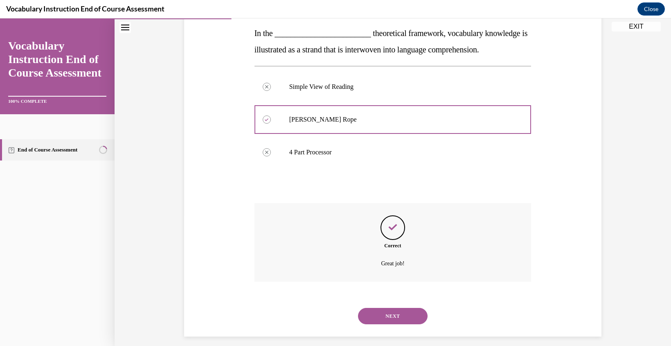
scroll to position [138, 0]
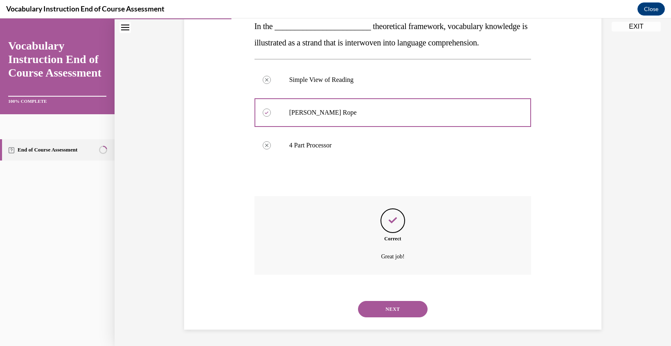
click at [395, 305] on button "NEXT" at bounding box center [393, 309] width 70 height 16
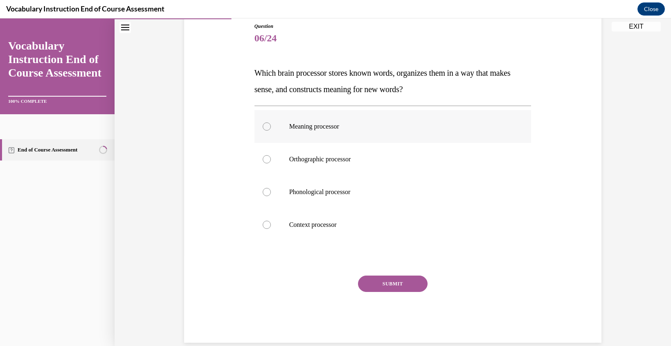
click at [261, 126] on label "Meaning processor" at bounding box center [392, 126] width 277 height 33
click at [263, 126] on input "Meaning processor" at bounding box center [267, 126] width 8 height 8
radio input "true"
click at [389, 280] on button "SUBMIT" at bounding box center [393, 283] width 70 height 16
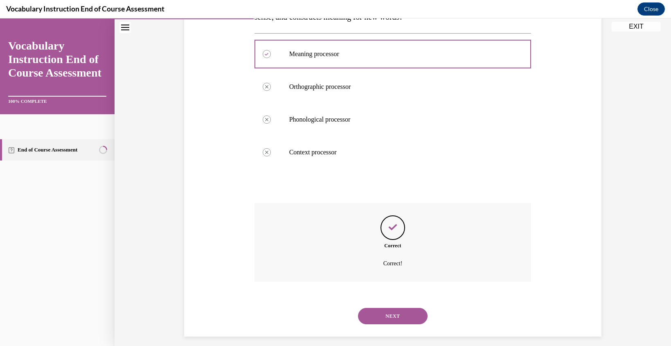
scroll to position [171, 0]
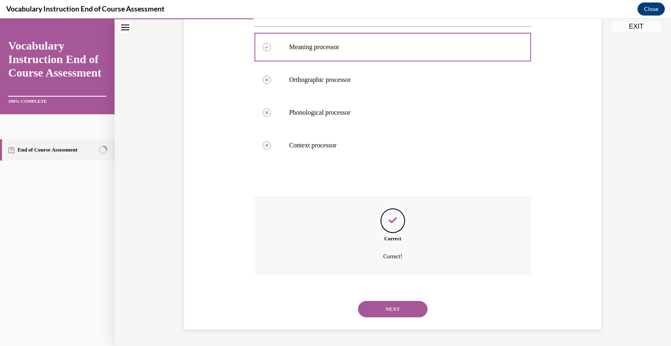
click at [393, 306] on button "NEXT" at bounding box center [393, 309] width 70 height 16
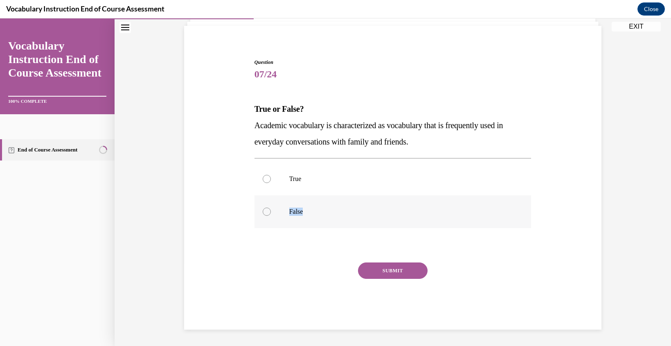
click at [267, 215] on label "False" at bounding box center [392, 211] width 277 height 33
click at [265, 211] on div at bounding box center [267, 211] width 8 height 8
click at [265, 211] on input "False" at bounding box center [267, 211] width 8 height 8
radio input "true"
click at [396, 270] on button "SUBMIT" at bounding box center [393, 270] width 70 height 16
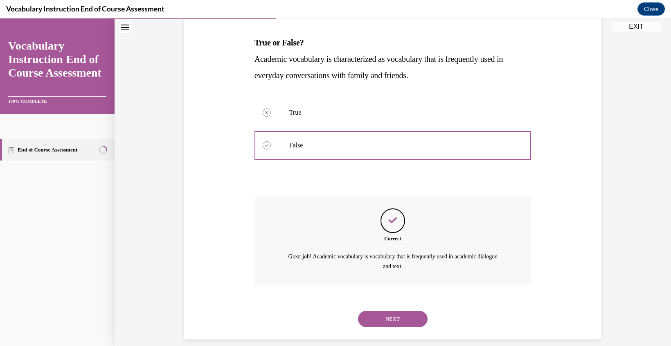
scroll to position [131, 0]
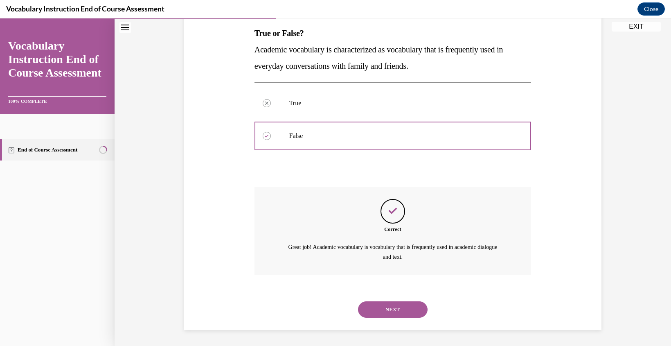
click at [394, 312] on button "NEXT" at bounding box center [393, 309] width 70 height 16
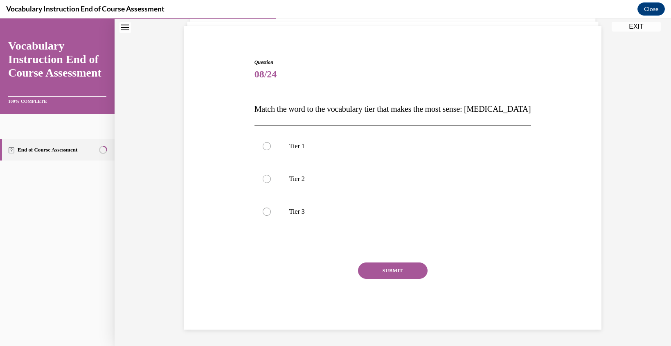
scroll to position [55, 0]
click at [265, 210] on div at bounding box center [267, 211] width 8 height 8
click at [265, 210] on input "Tier 3" at bounding box center [267, 211] width 8 height 8
radio input "true"
click at [382, 273] on button "SUBMIT" at bounding box center [393, 270] width 70 height 16
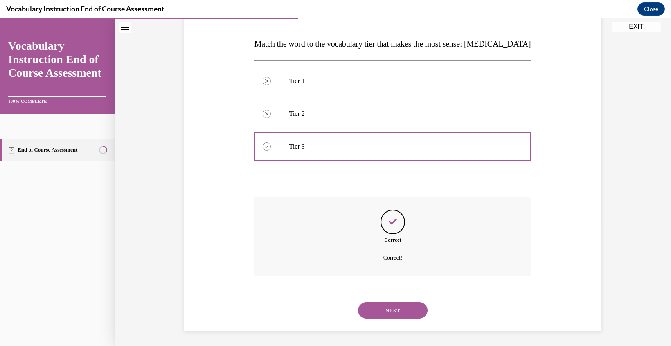
scroll to position [121, 0]
click at [390, 303] on button "NEXT" at bounding box center [393, 309] width 70 height 16
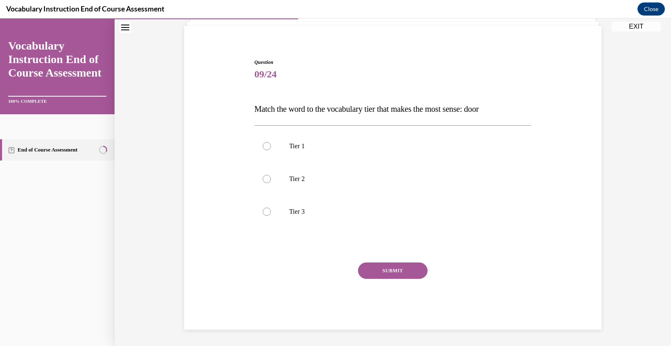
scroll to position [55, 0]
click at [268, 147] on div at bounding box center [267, 146] width 8 height 8
click at [268, 147] on input "Tier 1" at bounding box center [267, 146] width 8 height 8
radio input "true"
click at [398, 271] on button "SUBMIT" at bounding box center [393, 270] width 70 height 16
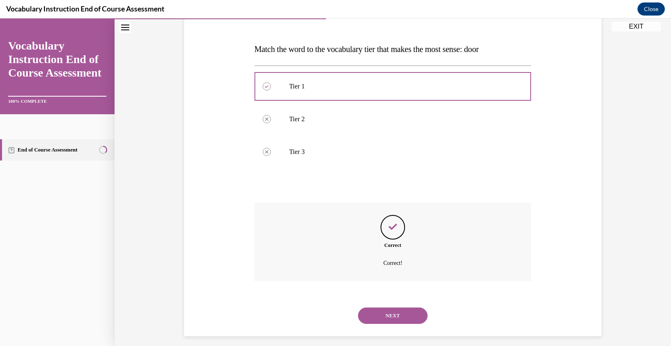
scroll to position [121, 0]
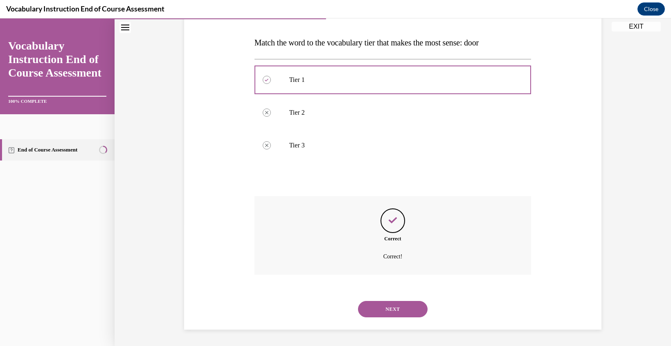
click at [400, 310] on button "NEXT" at bounding box center [393, 309] width 70 height 16
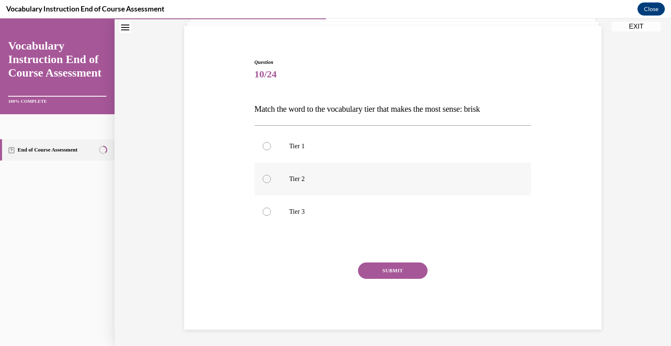
click at [265, 178] on div at bounding box center [267, 179] width 8 height 8
click at [265, 178] on input "Tier 2" at bounding box center [267, 179] width 8 height 8
radio input "true"
click at [397, 273] on button "SUBMIT" at bounding box center [393, 270] width 70 height 16
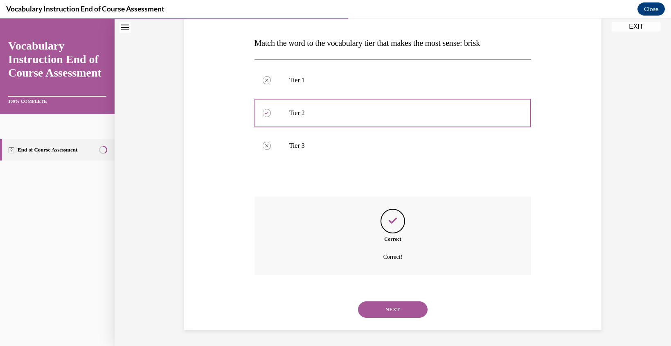
scroll to position [121, 0]
click at [397, 308] on button "NEXT" at bounding box center [393, 309] width 70 height 16
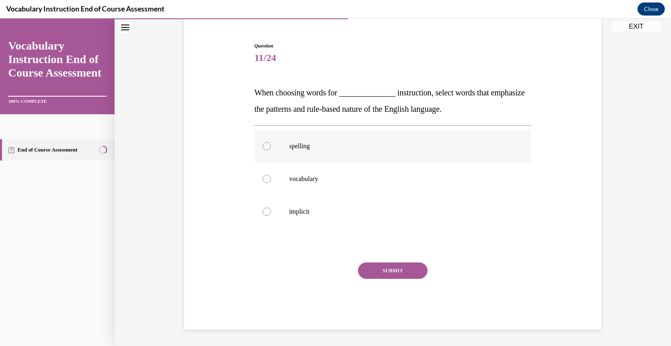
click at [265, 144] on div at bounding box center [267, 146] width 8 height 8
click at [265, 144] on input "spelling" at bounding box center [267, 146] width 8 height 8
radio input "true"
click at [381, 270] on button "SUBMIT" at bounding box center [393, 270] width 70 height 16
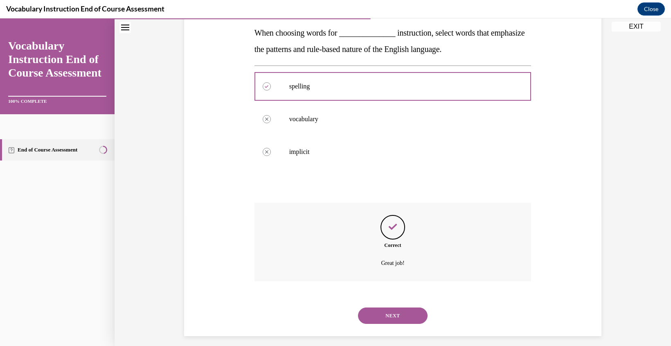
scroll to position [138, 0]
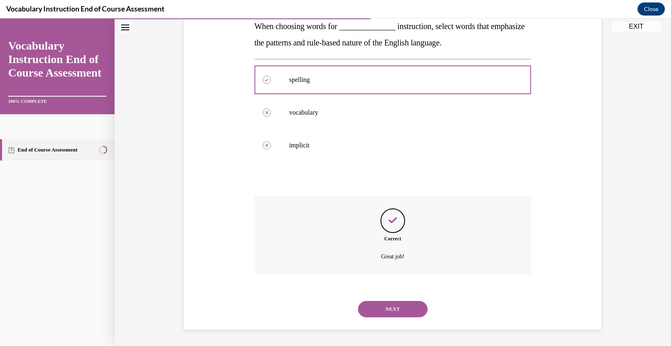
click at [397, 309] on button "NEXT" at bounding box center [393, 309] width 70 height 16
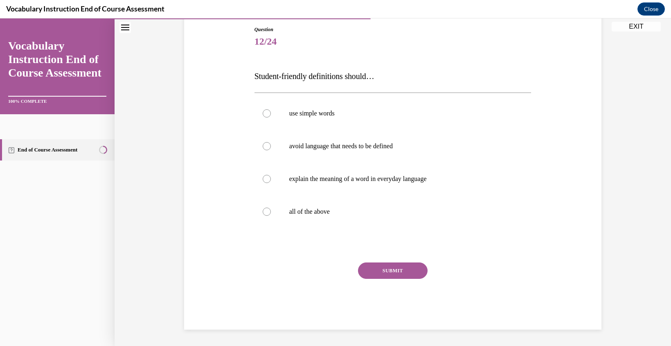
scroll to position [88, 0]
click at [266, 208] on div at bounding box center [267, 211] width 8 height 8
click at [266, 208] on input "all of the above" at bounding box center [267, 211] width 8 height 8
radio input "true"
click at [398, 271] on button "SUBMIT" at bounding box center [393, 270] width 70 height 16
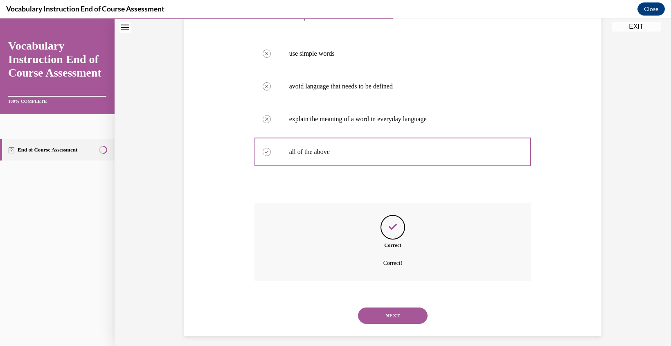
scroll to position [154, 0]
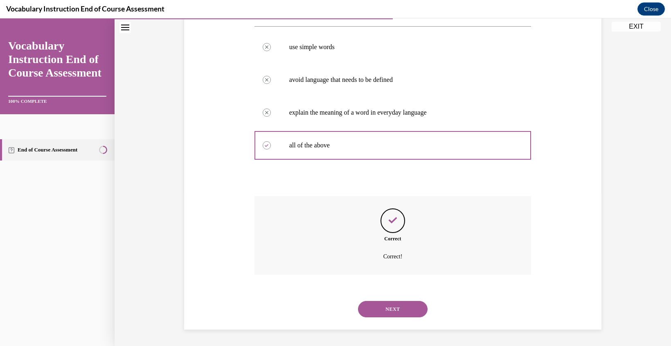
click at [391, 308] on button "NEXT" at bounding box center [393, 309] width 70 height 16
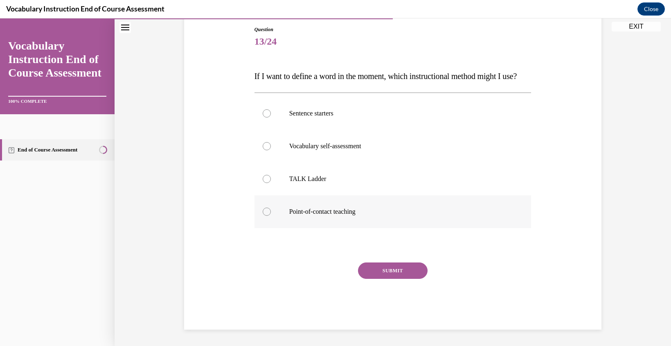
click at [263, 216] on div at bounding box center [267, 211] width 8 height 8
click at [263, 216] on input "Point-of-contact teaching" at bounding box center [267, 211] width 8 height 8
radio input "true"
click at [391, 277] on button "SUBMIT" at bounding box center [393, 270] width 70 height 16
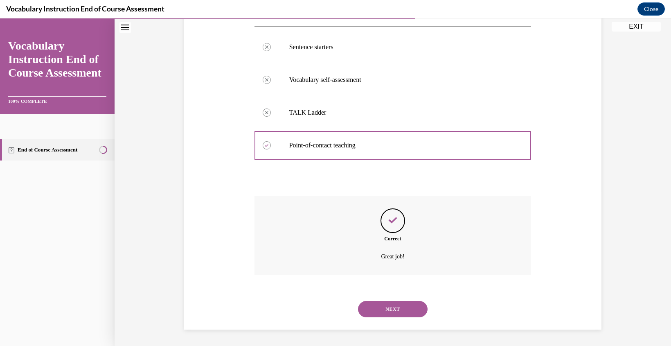
scroll to position [171, 0]
click at [394, 310] on button "NEXT" at bounding box center [393, 309] width 70 height 16
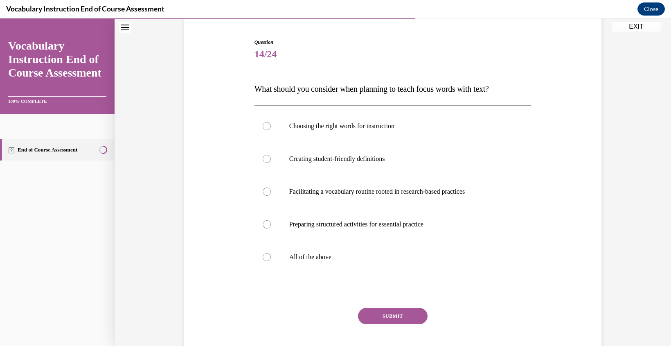
scroll to position [77, 0]
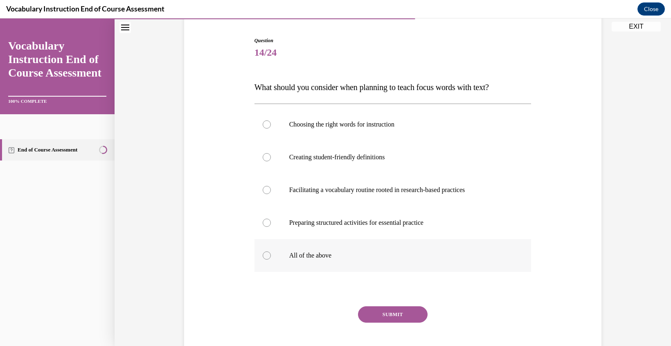
click at [267, 256] on div at bounding box center [267, 255] width 8 height 8
click at [267, 256] on input "All of the above" at bounding box center [267, 255] width 8 height 8
radio input "true"
click at [393, 311] on button "SUBMIT" at bounding box center [393, 314] width 70 height 16
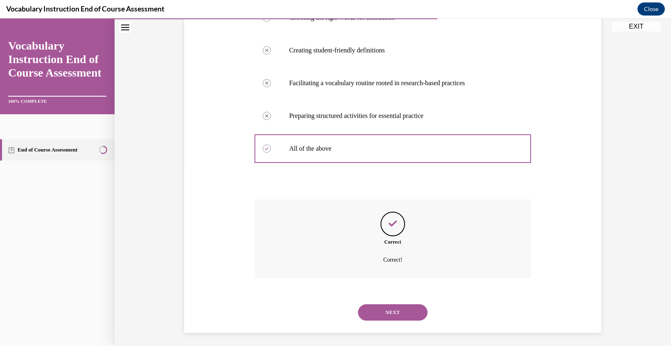
scroll to position [187, 0]
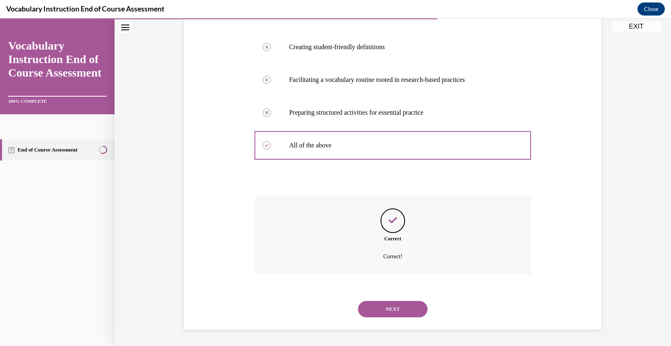
click at [393, 311] on button "NEXT" at bounding box center [393, 309] width 70 height 16
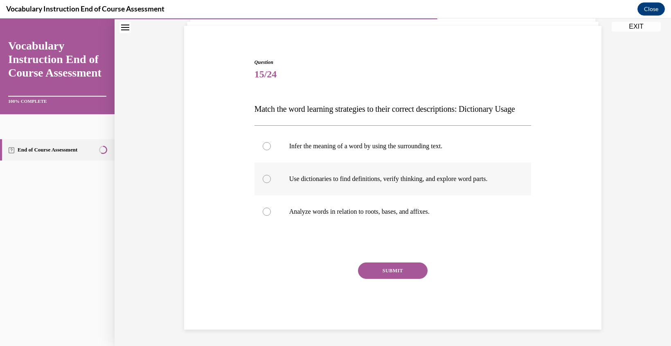
click at [266, 178] on div at bounding box center [267, 179] width 8 height 8
click at [266, 178] on input "Use dictionaries to find definitions, verify thinking, and explore word parts." at bounding box center [267, 179] width 8 height 8
radio input "true"
click at [390, 271] on button "SUBMIT" at bounding box center [393, 270] width 70 height 16
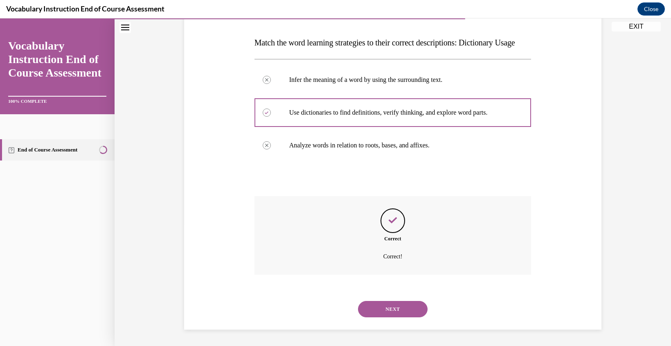
scroll to position [138, 0]
click at [390, 309] on button "NEXT" at bounding box center [393, 309] width 70 height 16
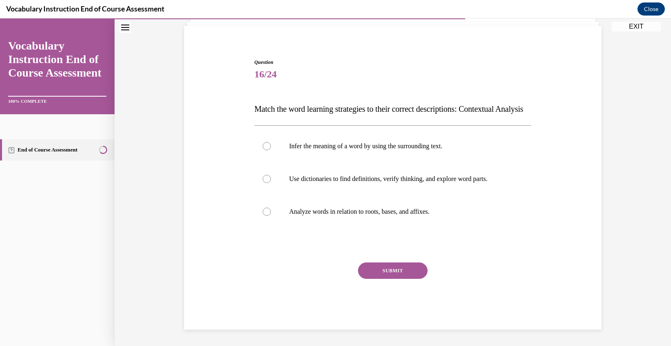
scroll to position [72, 0]
click at [268, 146] on div at bounding box center [267, 146] width 8 height 8
click at [268, 146] on input "Infer the meaning of a word by using the surrounding text." at bounding box center [267, 146] width 8 height 8
radio input "true"
click at [392, 274] on button "SUBMIT" at bounding box center [393, 270] width 70 height 16
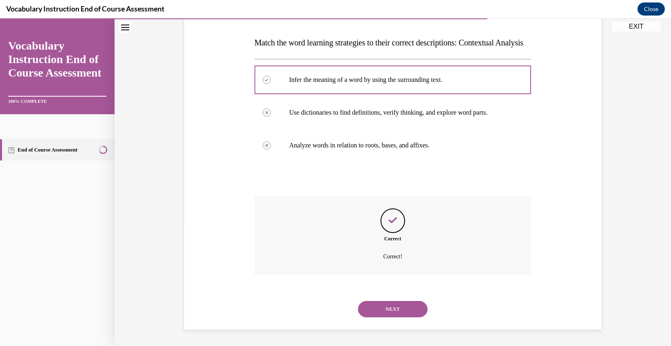
scroll to position [138, 0]
click at [389, 310] on button "NEXT" at bounding box center [393, 309] width 70 height 16
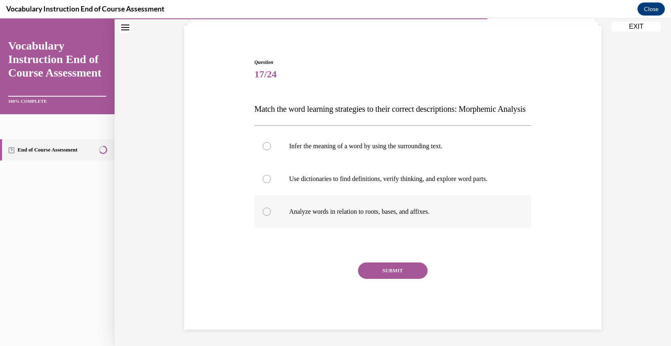
click at [267, 211] on div at bounding box center [267, 211] width 8 height 8
click at [267, 211] on input "Analyze words in relation to roots, bases, and affixes." at bounding box center [267, 211] width 8 height 8
radio input "true"
click at [394, 271] on button "SUBMIT" at bounding box center [393, 270] width 70 height 16
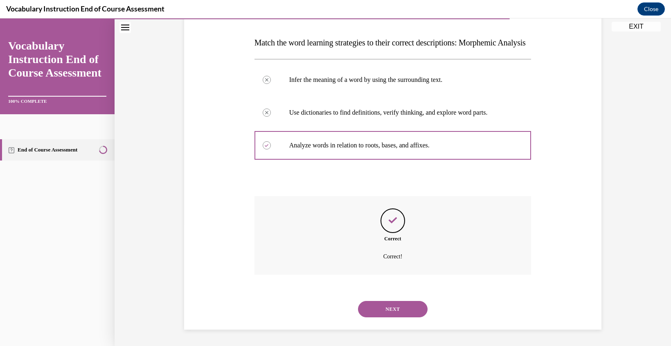
scroll to position [138, 0]
click at [394, 309] on button "NEXT" at bounding box center [393, 309] width 70 height 16
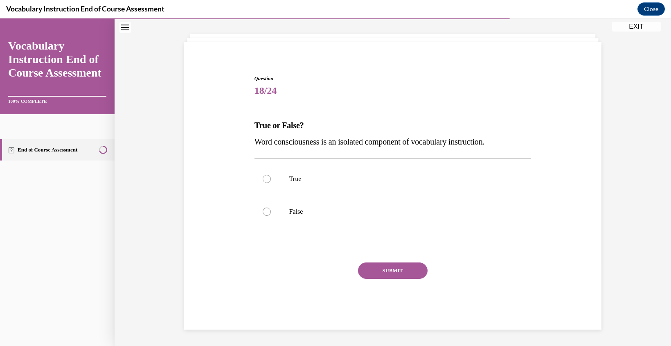
scroll to position [39, 0]
click at [265, 215] on div at bounding box center [267, 211] width 8 height 8
click at [265, 215] on input "False" at bounding box center [267, 211] width 8 height 8
radio input "true"
click at [399, 270] on button "SUBMIT" at bounding box center [393, 270] width 70 height 16
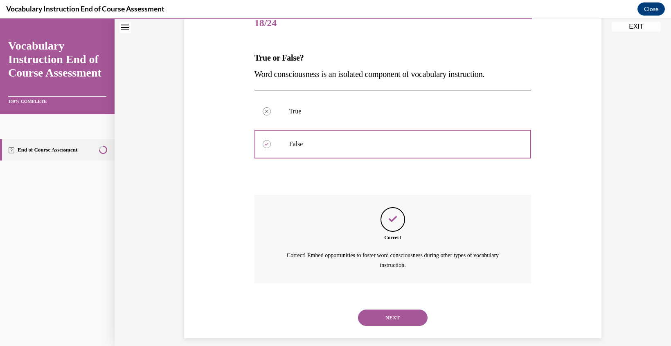
scroll to position [115, 0]
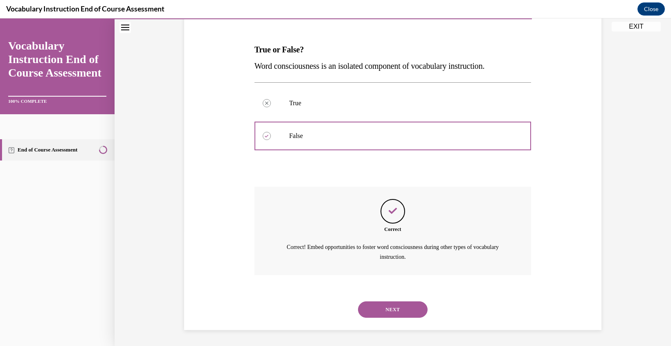
click at [397, 308] on button "NEXT" at bounding box center [393, 309] width 70 height 16
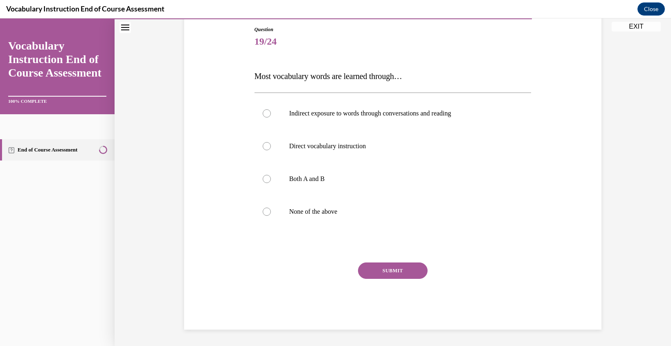
scroll to position [88, 0]
click at [265, 114] on div at bounding box center [267, 113] width 8 height 8
click at [265, 114] on input "Indirect exposure to words through conversations and reading" at bounding box center [267, 113] width 8 height 8
radio input "true"
click at [390, 270] on button "SUBMIT" at bounding box center [393, 270] width 70 height 16
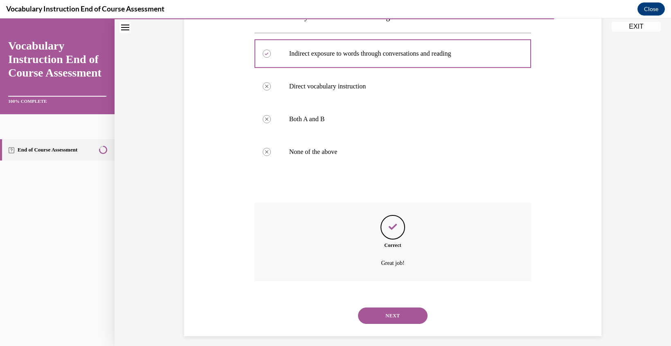
scroll to position [154, 0]
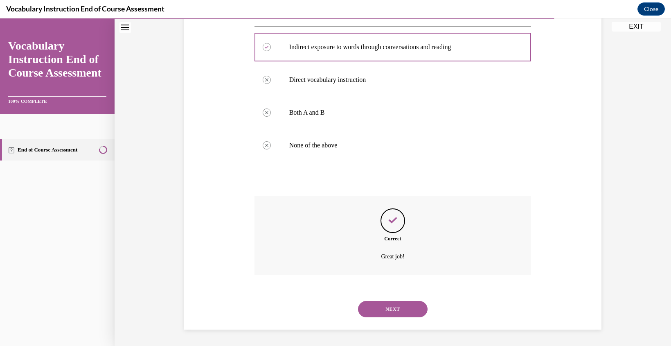
click at [394, 310] on button "NEXT" at bounding box center [393, 309] width 70 height 16
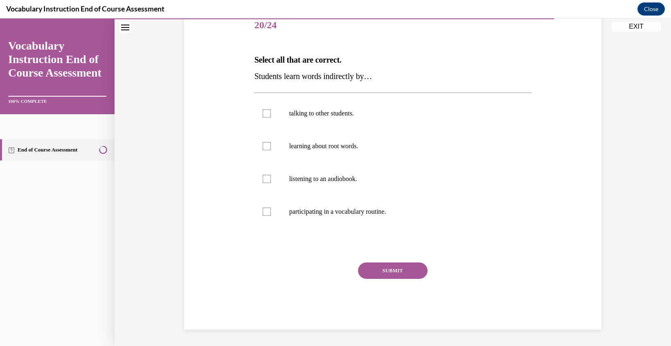
scroll to position [91, 0]
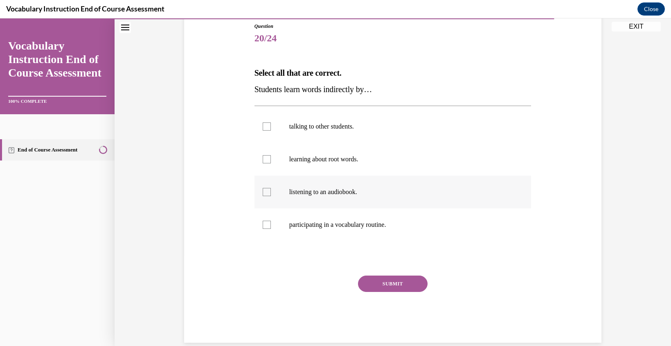
click at [268, 191] on div at bounding box center [267, 192] width 8 height 8
click at [268, 191] on input "listening to an audiobook." at bounding box center [267, 192] width 8 height 8
checkbox input "true"
click at [392, 287] on button "SUBMIT" at bounding box center [393, 283] width 70 height 16
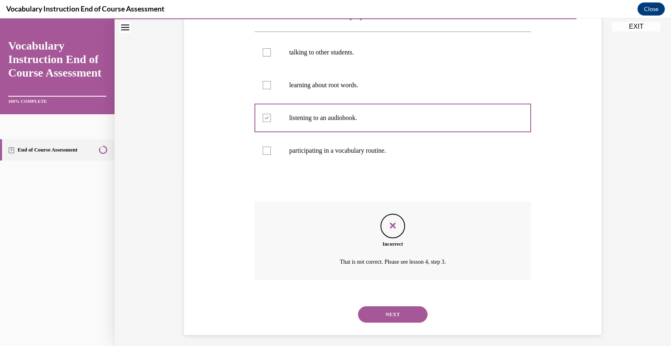
scroll to position [171, 0]
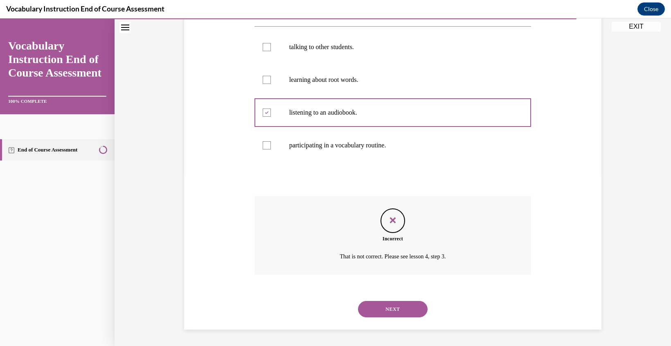
click at [387, 310] on button "NEXT" at bounding box center [393, 309] width 70 height 16
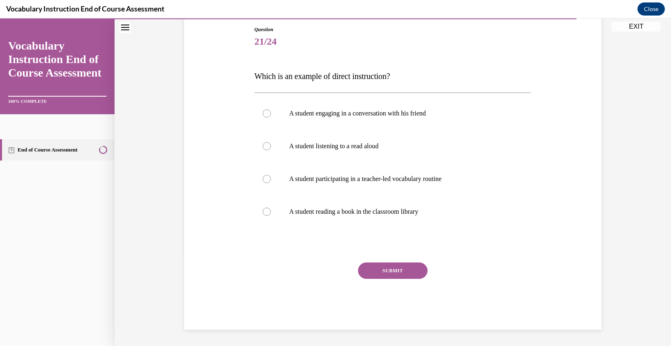
scroll to position [88, 0]
click at [262, 179] on label "A student participating in a teacher-led vocabulary routine" at bounding box center [392, 178] width 277 height 33
click at [263, 179] on input "A student participating in a teacher-led vocabulary routine" at bounding box center [267, 179] width 8 height 8
radio input "true"
click at [385, 272] on button "SUBMIT" at bounding box center [393, 270] width 70 height 16
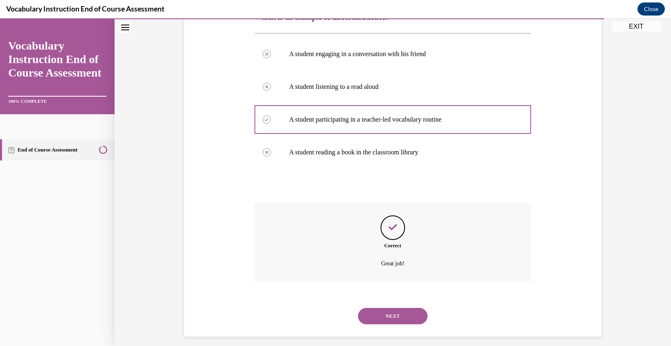
scroll to position [154, 0]
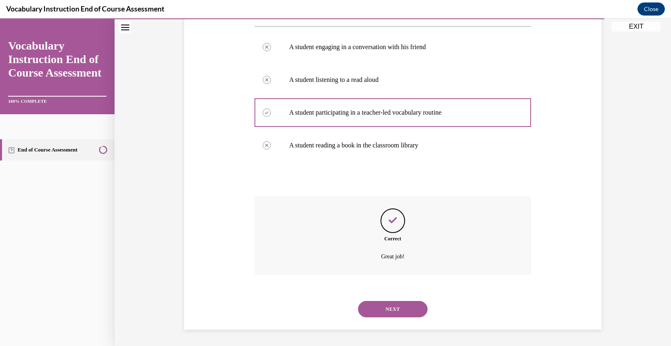
click at [388, 308] on button "NEXT" at bounding box center [393, 309] width 70 height 16
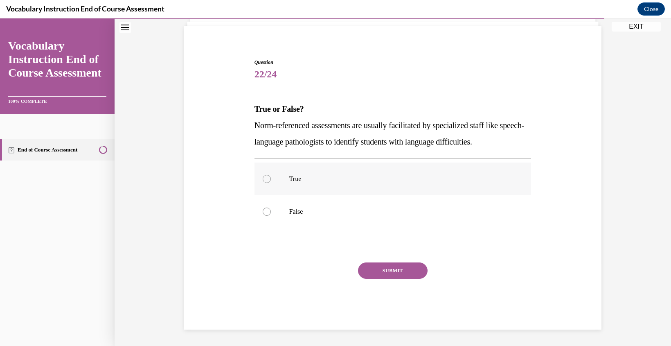
click at [266, 179] on div at bounding box center [267, 179] width 8 height 8
click at [266, 179] on input "True" at bounding box center [267, 179] width 8 height 8
radio input "true"
click at [387, 277] on button "SUBMIT" at bounding box center [393, 270] width 70 height 16
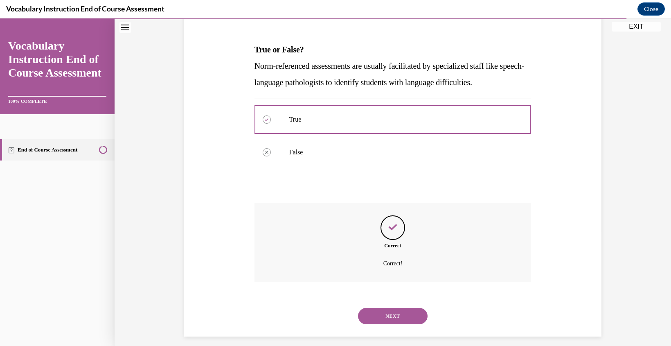
scroll to position [121, 0]
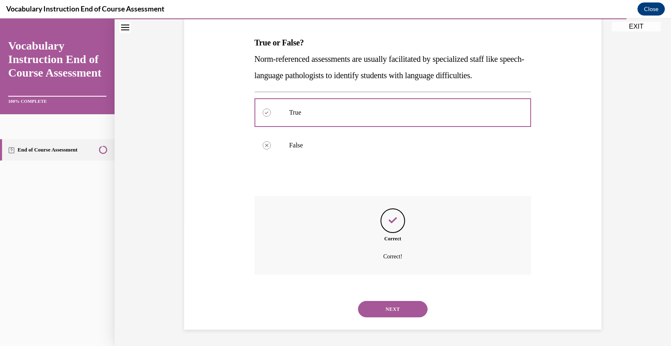
click at [393, 308] on button "NEXT" at bounding box center [393, 309] width 70 height 16
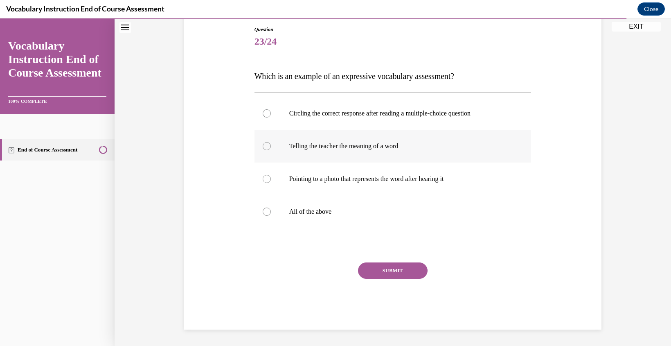
click at [265, 146] on div at bounding box center [267, 146] width 8 height 8
click at [265, 146] on input "Telling the teacher the meaning of a word" at bounding box center [267, 146] width 8 height 8
radio input "true"
click at [392, 265] on button "SUBMIT" at bounding box center [393, 270] width 70 height 16
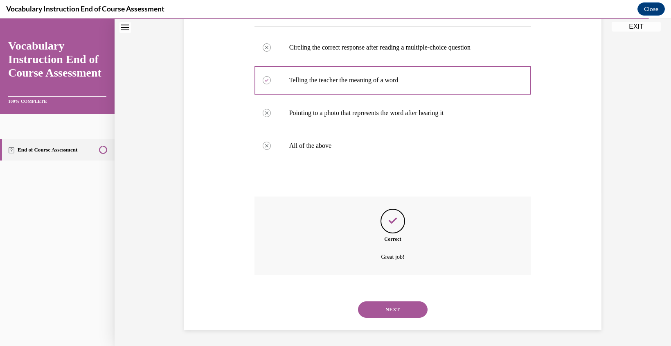
scroll to position [154, 0]
click at [397, 312] on button "NEXT" at bounding box center [393, 309] width 70 height 16
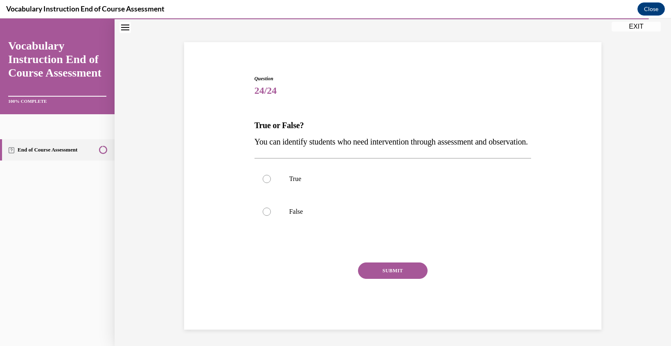
scroll to position [55, 0]
click at [268, 178] on div at bounding box center [267, 179] width 8 height 8
click at [268, 178] on input "True" at bounding box center [267, 179] width 8 height 8
radio input "true"
click at [384, 268] on button "SUBMIT" at bounding box center [393, 270] width 70 height 16
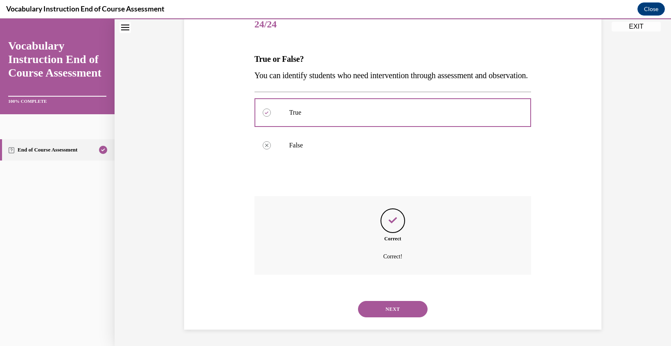
scroll to position [121, 0]
click at [389, 309] on button "NEXT" at bounding box center [393, 309] width 70 height 16
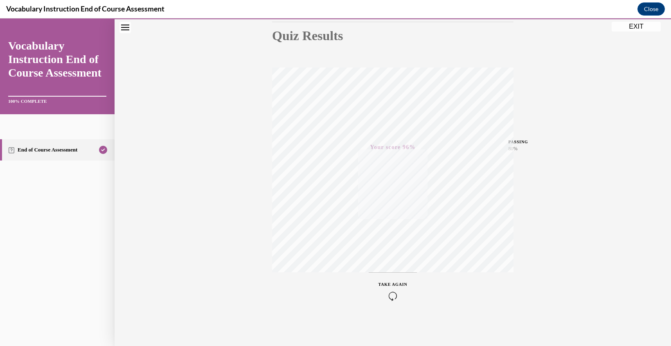
click at [391, 295] on icon "button" at bounding box center [392, 295] width 29 height 9
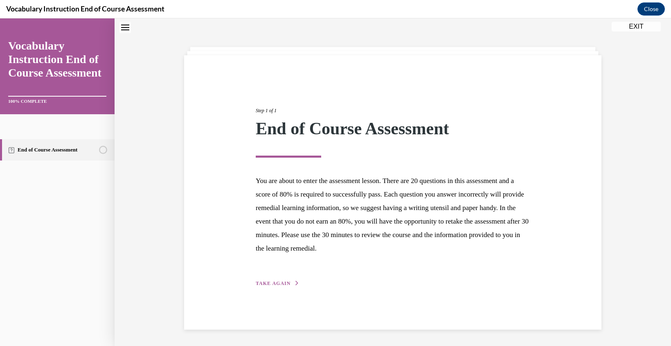
click at [265, 281] on span "TAKE AGAIN" at bounding box center [273, 283] width 35 height 6
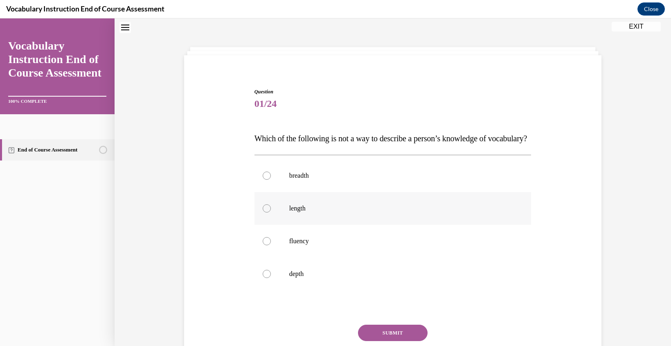
click at [265, 212] on div at bounding box center [267, 208] width 8 height 8
click at [265, 212] on input "length" at bounding box center [267, 208] width 8 height 8
radio input "true"
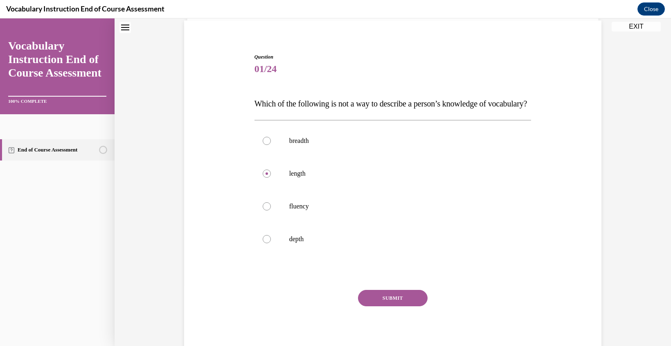
click at [389, 306] on button "SUBMIT" at bounding box center [393, 298] width 70 height 16
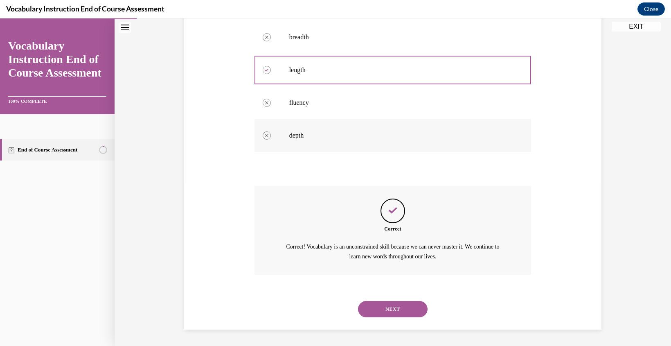
scroll to position [180, 0]
click at [385, 310] on button "NEXT" at bounding box center [393, 309] width 70 height 16
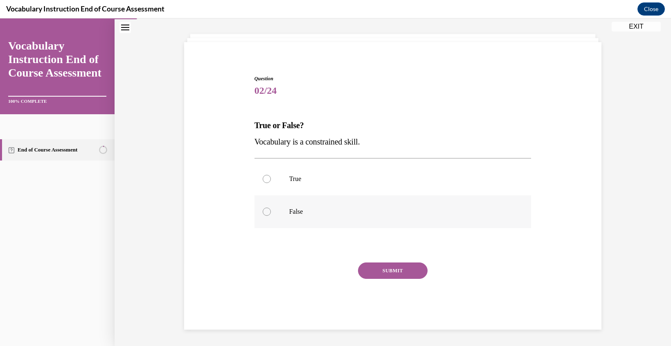
click at [270, 216] on label "False" at bounding box center [392, 211] width 277 height 33
click at [270, 216] on input "False" at bounding box center [267, 211] width 8 height 8
radio input "true"
click at [391, 267] on button "SUBMIT" at bounding box center [393, 270] width 70 height 16
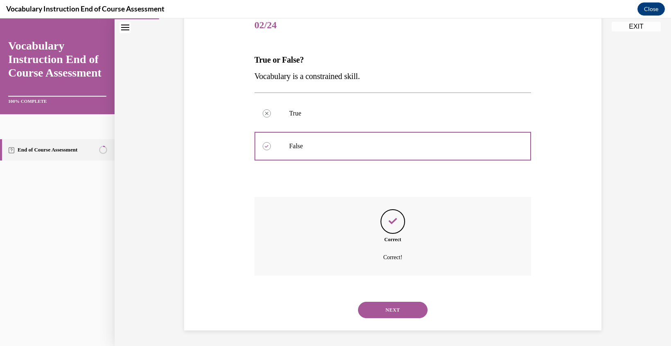
scroll to position [105, 0]
click at [393, 307] on button "NEXT" at bounding box center [393, 309] width 70 height 16
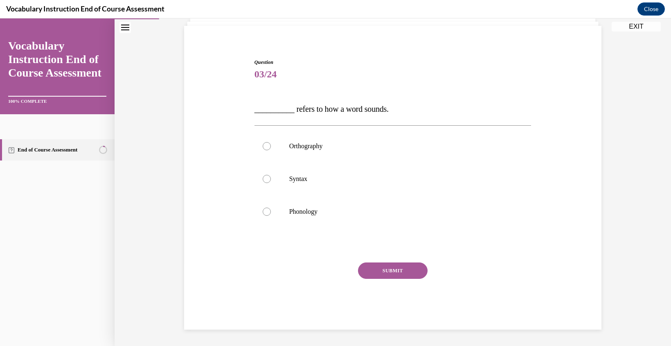
scroll to position [55, 0]
click at [268, 209] on div at bounding box center [267, 211] width 8 height 8
click at [268, 209] on input "Phonology" at bounding box center [267, 211] width 8 height 8
radio input "true"
click at [391, 268] on button "SUBMIT" at bounding box center [393, 270] width 70 height 16
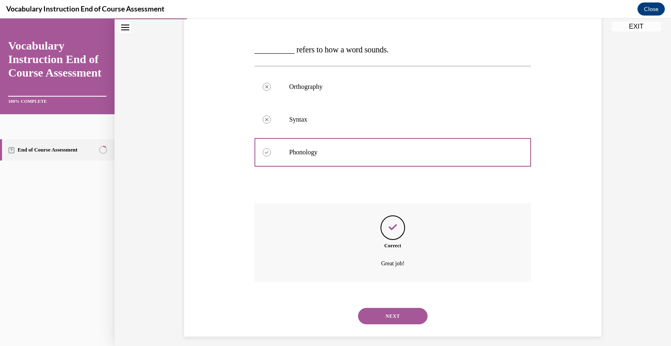
scroll to position [121, 0]
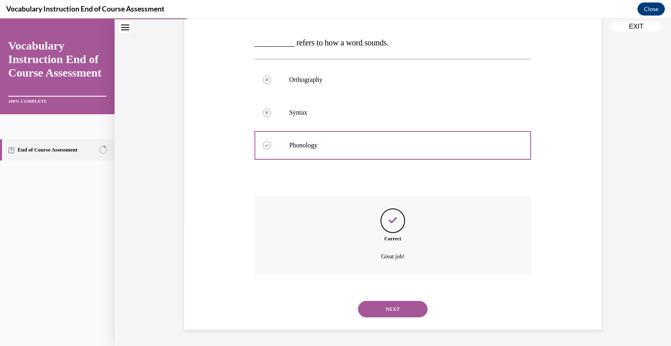
click at [394, 308] on button "NEXT" at bounding box center [393, 309] width 70 height 16
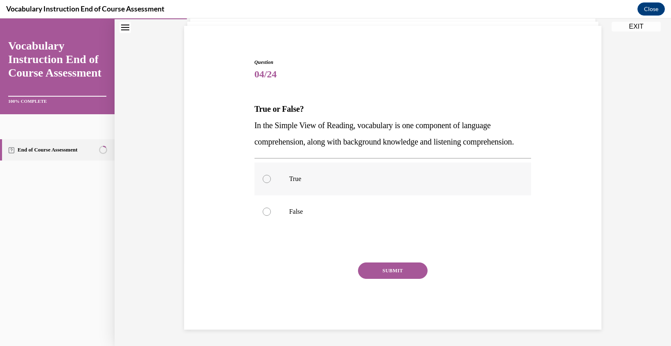
click at [267, 178] on div at bounding box center [267, 179] width 8 height 8
click at [267, 178] on input "True" at bounding box center [267, 179] width 8 height 8
radio input "true"
click at [391, 274] on button "SUBMIT" at bounding box center [393, 270] width 70 height 16
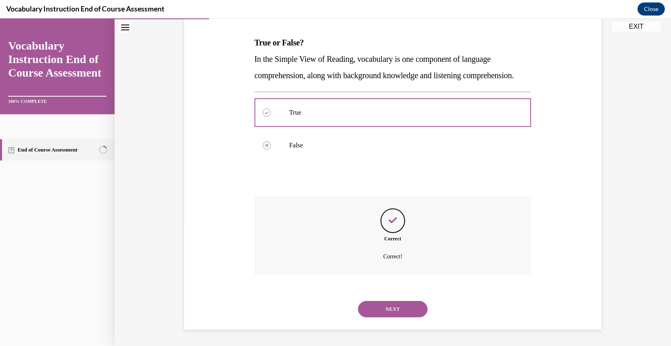
scroll to position [138, 0]
click at [389, 310] on button "NEXT" at bounding box center [393, 309] width 70 height 16
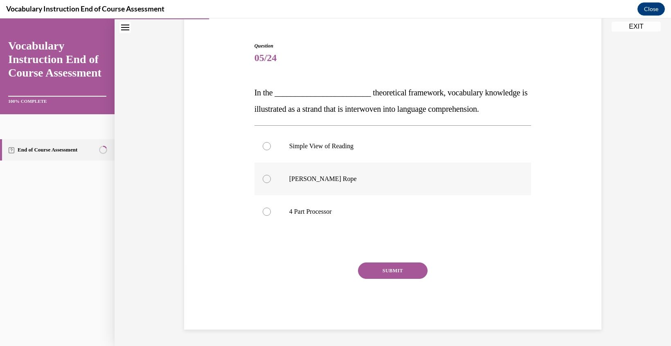
click at [262, 180] on label "Scarborough's Rope" at bounding box center [392, 178] width 277 height 33
click at [263, 180] on input "Scarborough's Rope" at bounding box center [267, 179] width 8 height 8
radio input "true"
click at [389, 266] on button "SUBMIT" at bounding box center [393, 270] width 70 height 16
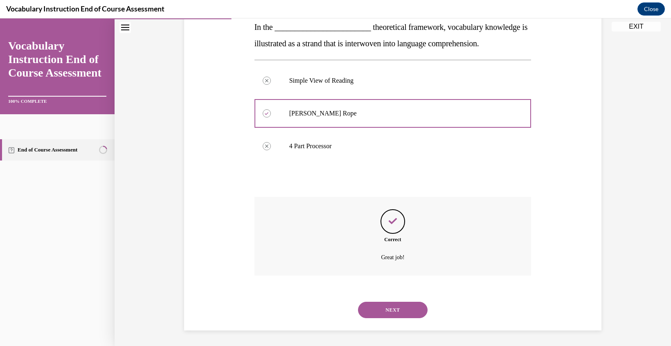
scroll to position [138, 0]
click at [394, 311] on button "NEXT" at bounding box center [393, 309] width 70 height 16
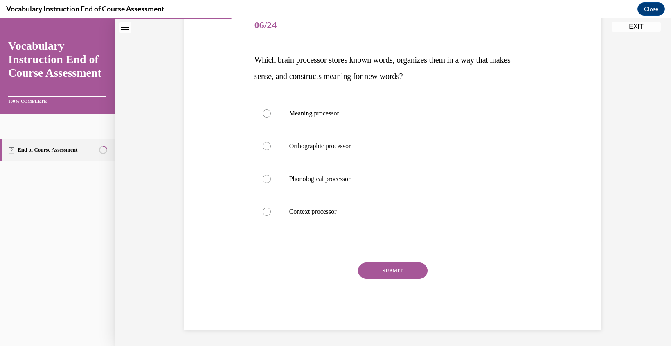
scroll to position [91, 0]
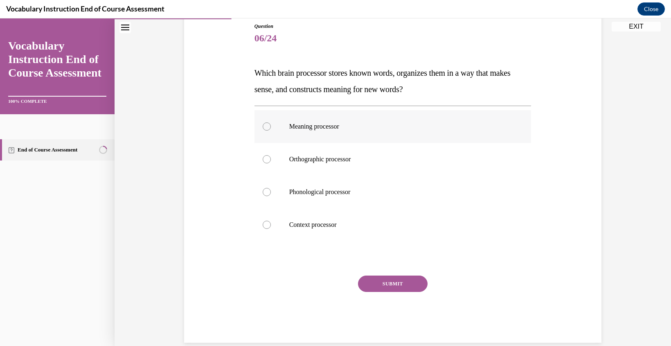
click at [265, 126] on div at bounding box center [267, 126] width 8 height 8
click at [265, 126] on input "Meaning processor" at bounding box center [267, 126] width 8 height 8
radio input "true"
click at [386, 282] on button "SUBMIT" at bounding box center [393, 283] width 70 height 16
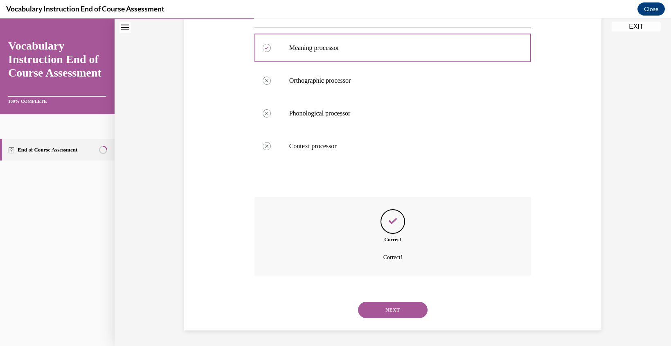
scroll to position [171, 0]
click at [389, 311] on button "NEXT" at bounding box center [393, 309] width 70 height 16
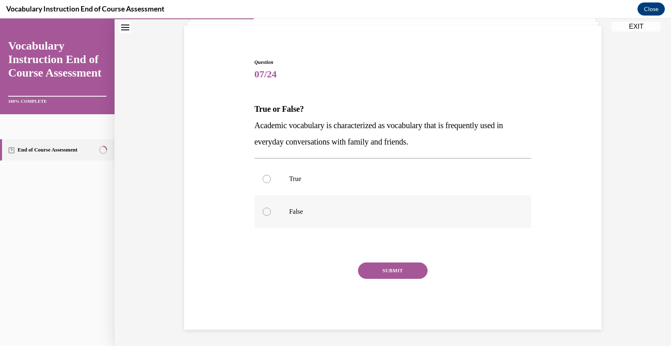
click at [268, 216] on label "False" at bounding box center [392, 211] width 277 height 33
click at [268, 216] on input "False" at bounding box center [267, 211] width 8 height 8
radio input "true"
click at [395, 270] on button "SUBMIT" at bounding box center [393, 270] width 70 height 16
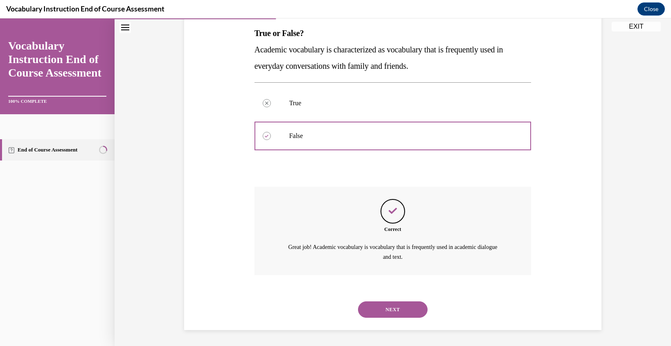
click at [395, 307] on button "NEXT" at bounding box center [393, 309] width 70 height 16
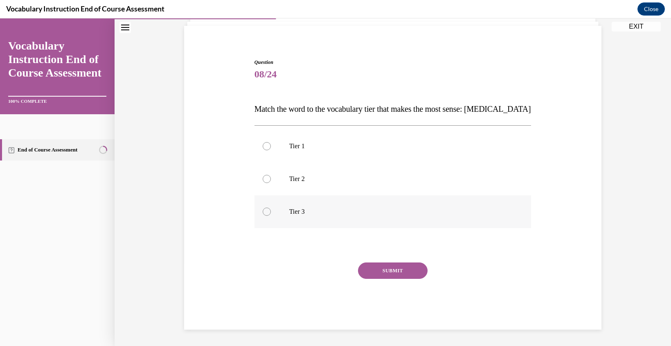
click at [265, 212] on div at bounding box center [267, 211] width 8 height 8
click at [265, 212] on input "Tier 3" at bounding box center [267, 211] width 8 height 8
radio input "true"
click at [398, 272] on button "SUBMIT" at bounding box center [393, 270] width 70 height 16
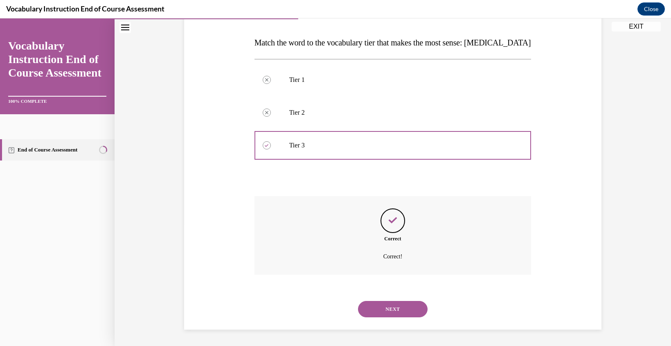
click at [393, 312] on button "NEXT" at bounding box center [393, 309] width 70 height 16
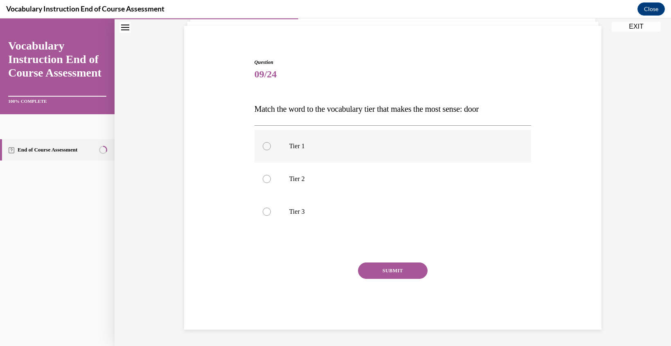
click at [267, 145] on div at bounding box center [267, 146] width 8 height 8
click at [267, 145] on input "Tier 1" at bounding box center [267, 146] width 8 height 8
radio input "true"
click at [390, 269] on button "SUBMIT" at bounding box center [393, 270] width 70 height 16
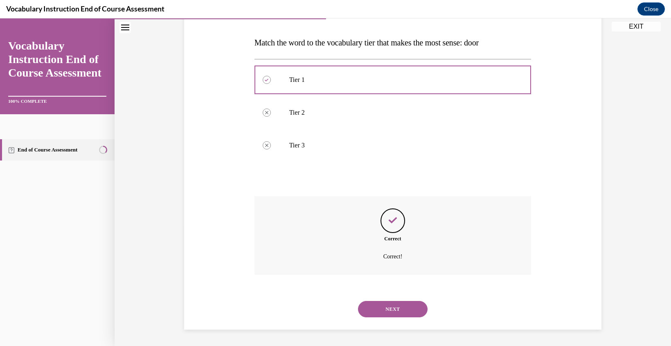
click at [398, 312] on button "NEXT" at bounding box center [393, 309] width 70 height 16
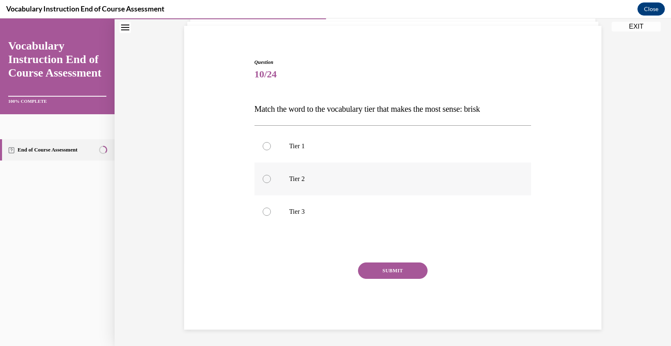
click at [267, 182] on div at bounding box center [267, 179] width 8 height 8
click at [267, 182] on input "Tier 2" at bounding box center [267, 179] width 8 height 8
radio input "true"
click at [391, 272] on button "SUBMIT" at bounding box center [393, 270] width 70 height 16
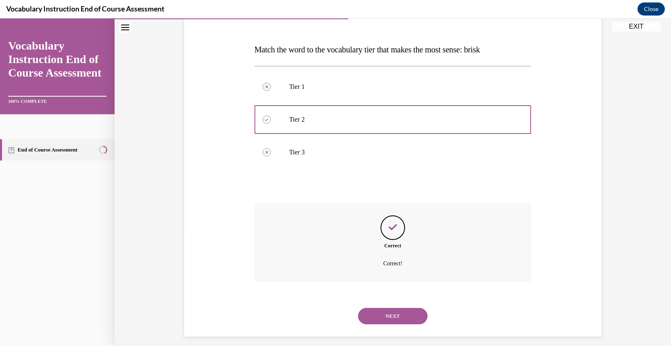
scroll to position [121, 0]
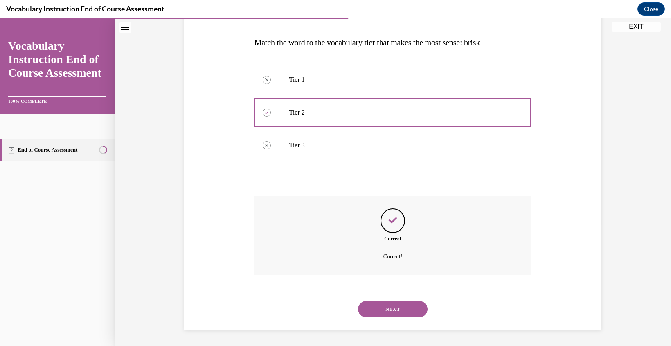
click at [395, 310] on button "NEXT" at bounding box center [393, 309] width 70 height 16
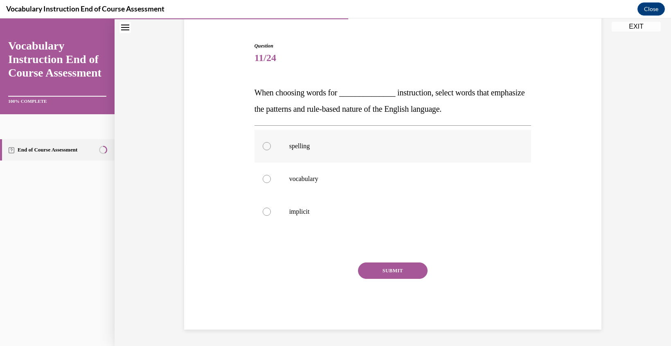
click at [265, 149] on div at bounding box center [267, 146] width 8 height 8
click at [265, 149] on input "spelling" at bounding box center [267, 146] width 8 height 8
radio input "true"
click at [395, 273] on button "SUBMIT" at bounding box center [393, 270] width 70 height 16
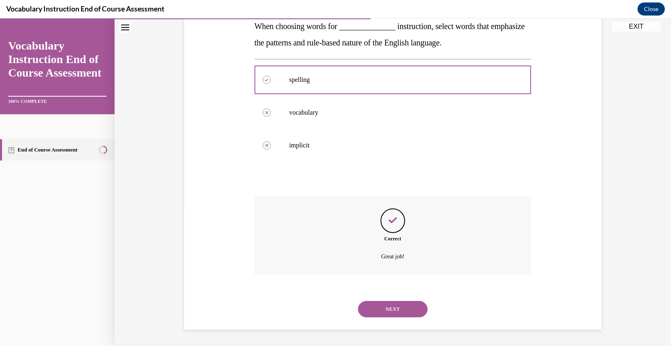
click at [392, 304] on button "NEXT" at bounding box center [393, 309] width 70 height 16
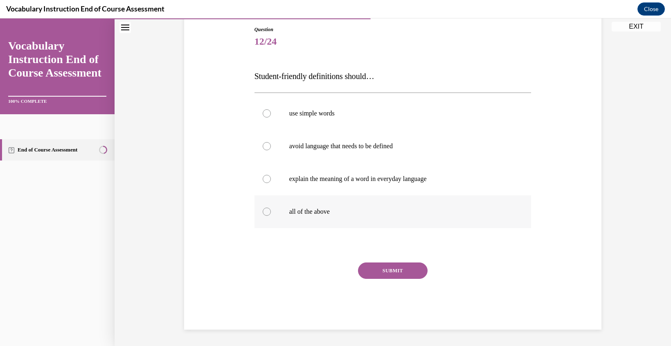
click at [266, 213] on div at bounding box center [267, 211] width 8 height 8
click at [266, 213] on input "all of the above" at bounding box center [267, 211] width 8 height 8
radio input "true"
click at [396, 272] on button "SUBMIT" at bounding box center [393, 270] width 70 height 16
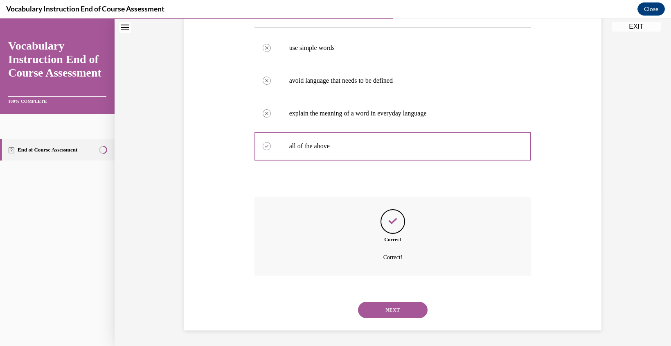
scroll to position [154, 0]
click at [396, 309] on button "NEXT" at bounding box center [393, 309] width 70 height 16
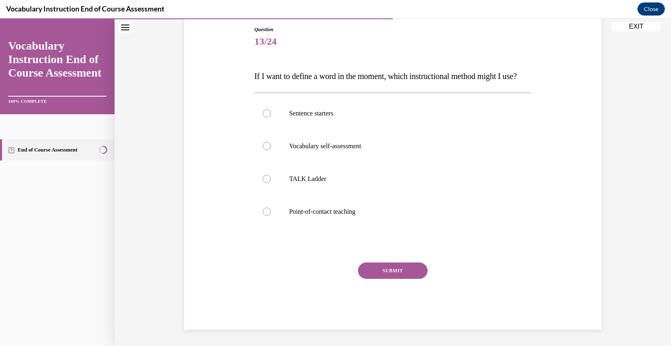
scroll to position [91, 0]
click at [265, 216] on div at bounding box center [267, 211] width 8 height 8
click at [265, 216] on input "Point-of-contact teaching" at bounding box center [267, 211] width 8 height 8
radio input "true"
click at [389, 279] on button "SUBMIT" at bounding box center [393, 270] width 70 height 16
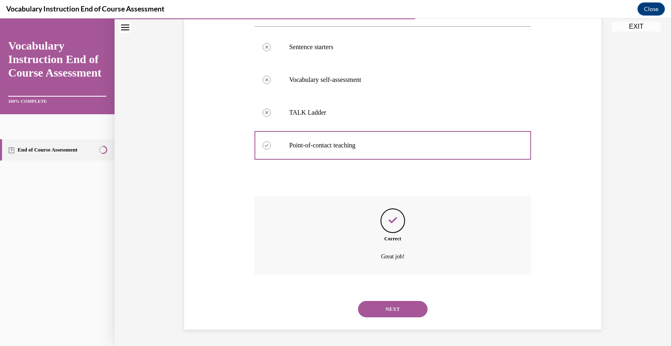
scroll to position [171, 0]
click at [396, 311] on button "NEXT" at bounding box center [393, 309] width 70 height 16
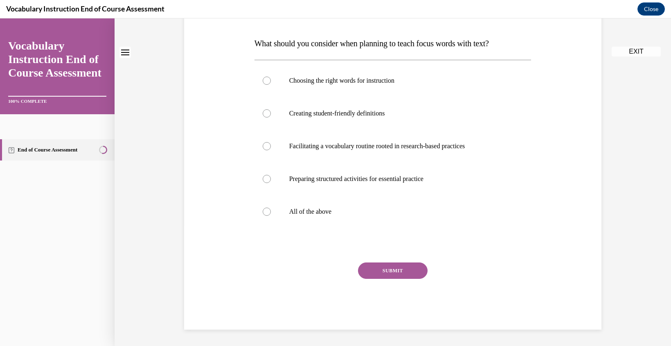
scroll to position [0, 0]
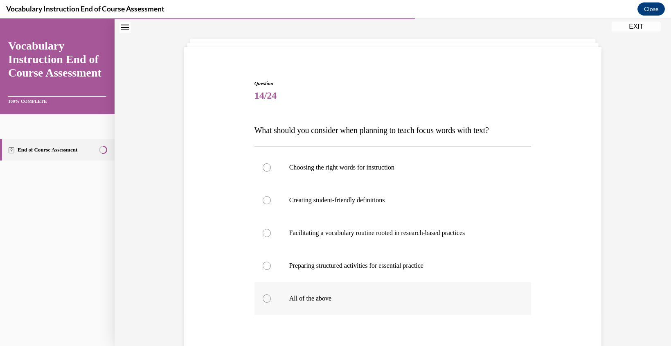
click at [263, 299] on div at bounding box center [267, 298] width 8 height 8
click at [263, 299] on input "All of the above" at bounding box center [267, 298] width 8 height 8
radio input "true"
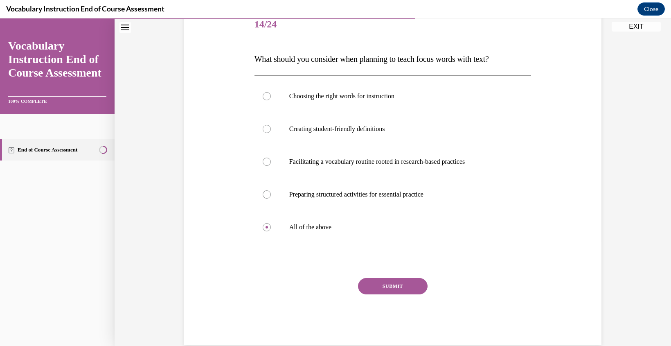
click at [395, 286] on button "SUBMIT" at bounding box center [393, 286] width 70 height 16
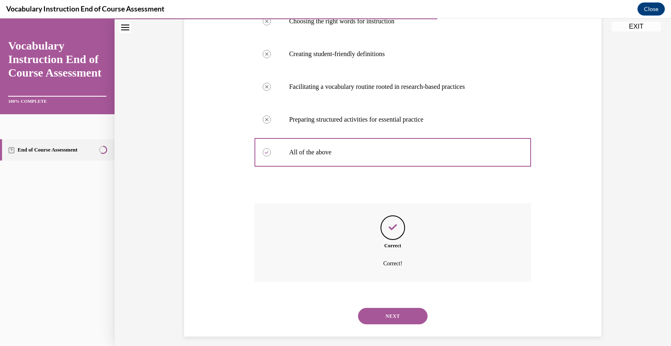
scroll to position [187, 0]
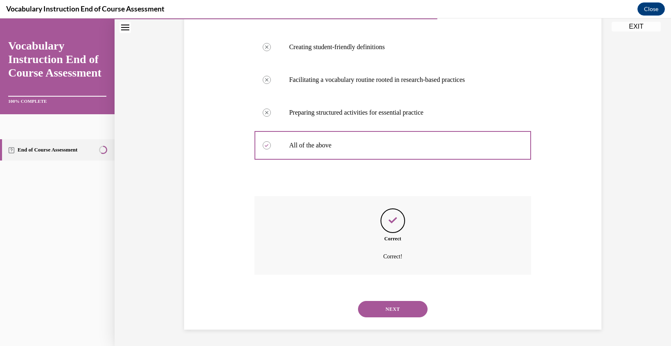
click at [397, 313] on button "NEXT" at bounding box center [393, 309] width 70 height 16
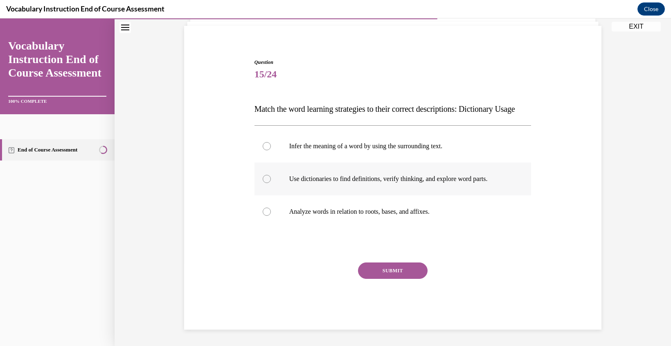
click at [271, 177] on label "Use dictionaries to find definitions, verify thinking, and explore word parts." at bounding box center [392, 178] width 277 height 33
click at [271, 177] on input "Use dictionaries to find definitions, verify thinking, and explore word parts." at bounding box center [267, 179] width 8 height 8
radio input "true"
click at [389, 270] on button "SUBMIT" at bounding box center [393, 270] width 70 height 16
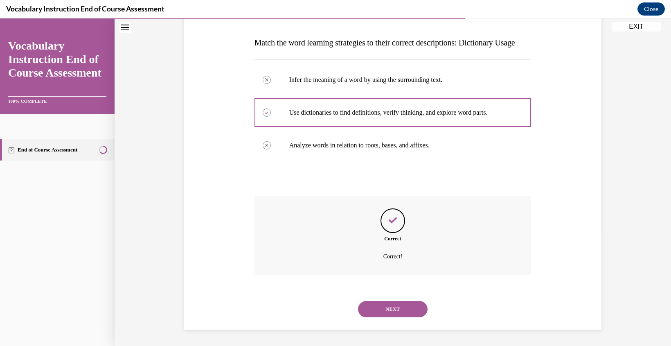
scroll to position [138, 0]
click at [397, 304] on button "NEXT" at bounding box center [393, 309] width 70 height 16
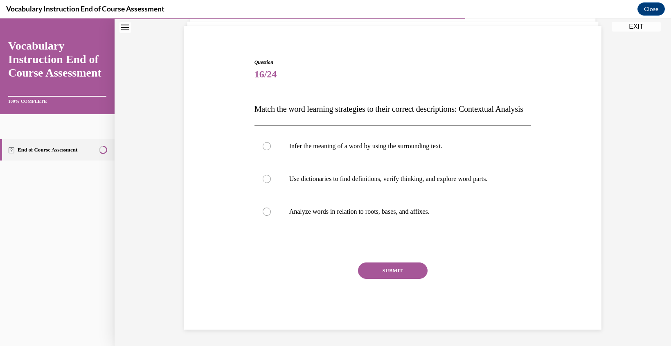
scroll to position [72, 0]
click at [265, 148] on label "Infer the meaning of a word by using the surrounding text." at bounding box center [392, 146] width 277 height 33
click at [265, 148] on input "Infer the meaning of a word by using the surrounding text." at bounding box center [267, 146] width 8 height 8
radio input "true"
click at [391, 271] on button "SUBMIT" at bounding box center [393, 270] width 70 height 16
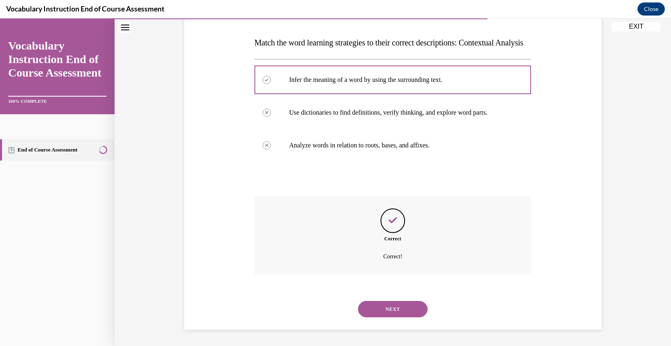
scroll to position [138, 0]
click at [392, 311] on button "NEXT" at bounding box center [393, 309] width 70 height 16
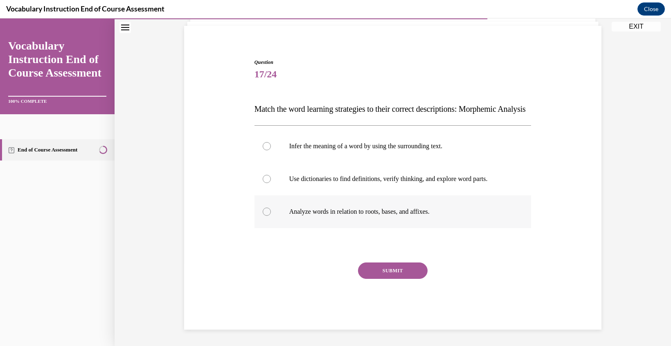
click at [266, 212] on div at bounding box center [267, 211] width 8 height 8
click at [266, 212] on input "Analyze words in relation to roots, bases, and affixes." at bounding box center [267, 211] width 8 height 8
radio input "true"
click at [384, 266] on button "SUBMIT" at bounding box center [393, 270] width 70 height 16
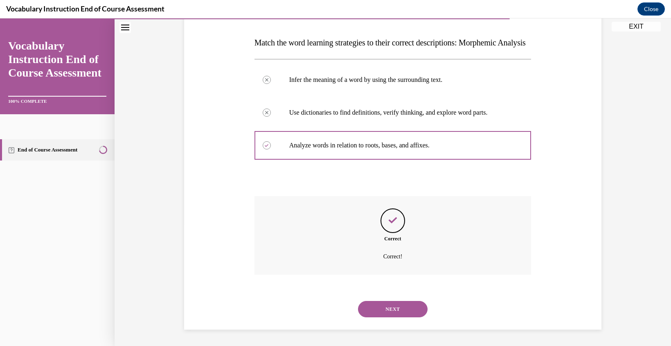
scroll to position [138, 0]
click at [393, 319] on div "NEXT" at bounding box center [392, 308] width 277 height 33
click at [391, 306] on button "NEXT" at bounding box center [393, 309] width 70 height 16
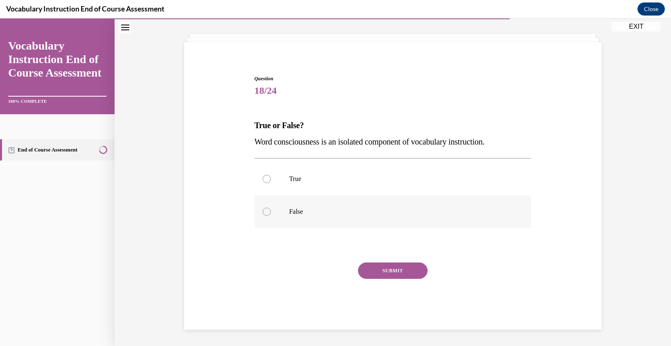
click at [265, 213] on div at bounding box center [267, 211] width 8 height 8
click at [265, 213] on input "False" at bounding box center [267, 211] width 8 height 8
radio input "true"
click at [393, 268] on button "SUBMIT" at bounding box center [393, 270] width 70 height 16
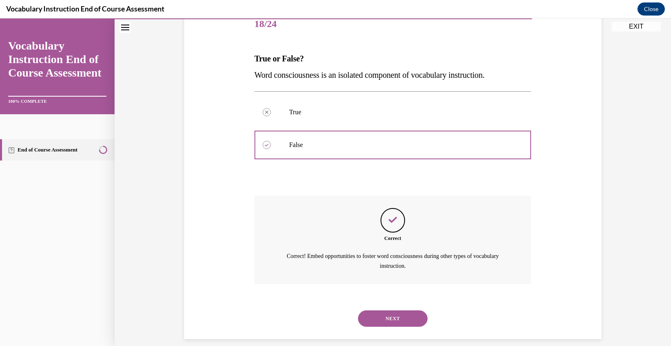
scroll to position [115, 0]
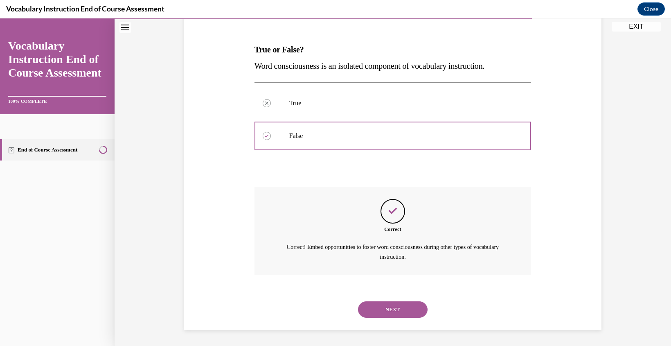
click at [389, 310] on button "NEXT" at bounding box center [393, 309] width 70 height 16
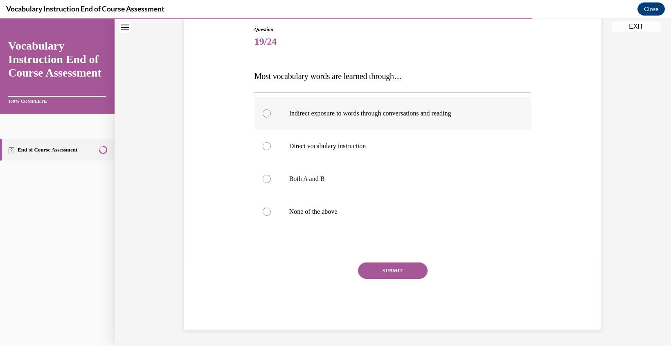
click at [267, 112] on div at bounding box center [267, 113] width 8 height 8
click at [267, 112] on input "Indirect exposure to words through conversations and reading" at bounding box center [267, 113] width 8 height 8
radio input "true"
click at [393, 272] on button "SUBMIT" at bounding box center [393, 270] width 70 height 16
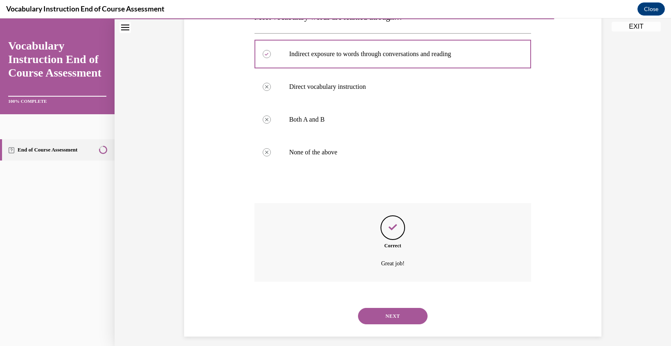
scroll to position [154, 0]
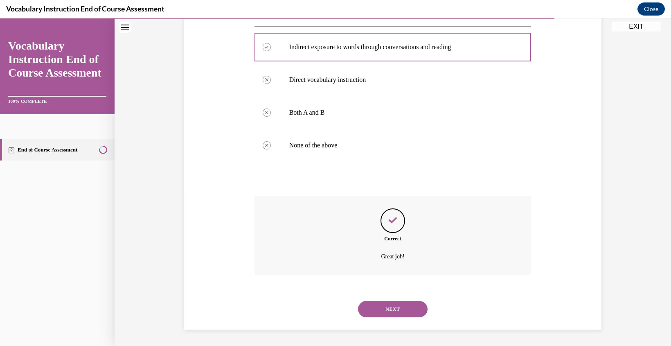
click at [391, 310] on button "NEXT" at bounding box center [393, 309] width 70 height 16
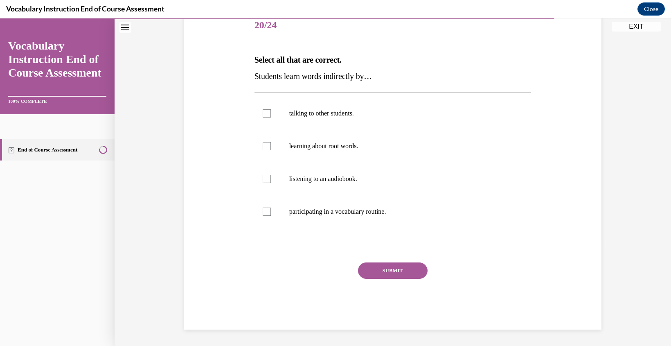
scroll to position [91, 0]
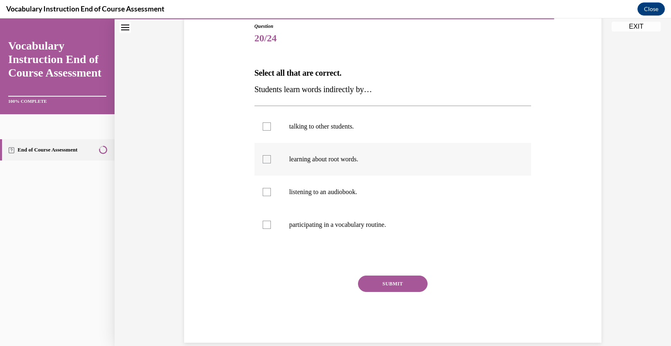
click at [265, 160] on div at bounding box center [267, 159] width 8 height 8
click at [265, 160] on input "learning about root words." at bounding box center [267, 159] width 8 height 8
checkbox input "true"
click at [396, 283] on button "SUBMIT" at bounding box center [393, 283] width 70 height 16
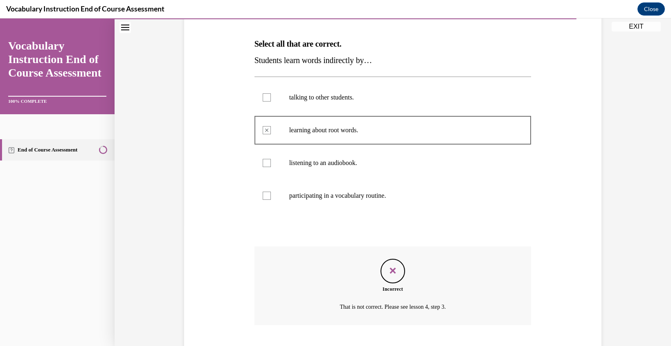
scroll to position [171, 0]
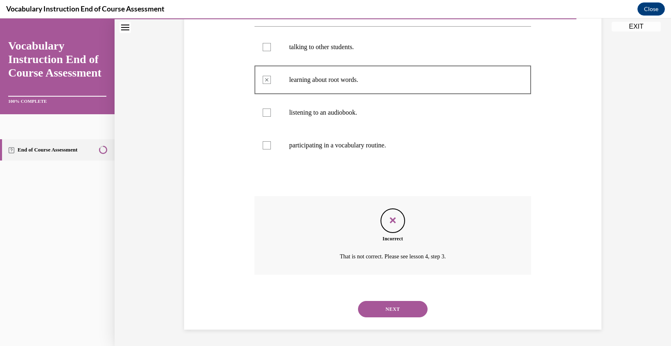
click at [395, 306] on button "NEXT" at bounding box center [393, 309] width 70 height 16
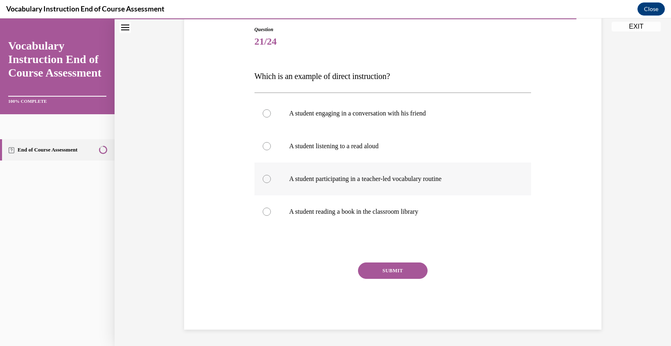
click at [266, 181] on div at bounding box center [267, 179] width 8 height 8
click at [266, 181] on input "A student participating in a teacher-led vocabulary routine" at bounding box center [267, 179] width 8 height 8
radio input "true"
click at [392, 270] on button "SUBMIT" at bounding box center [393, 270] width 70 height 16
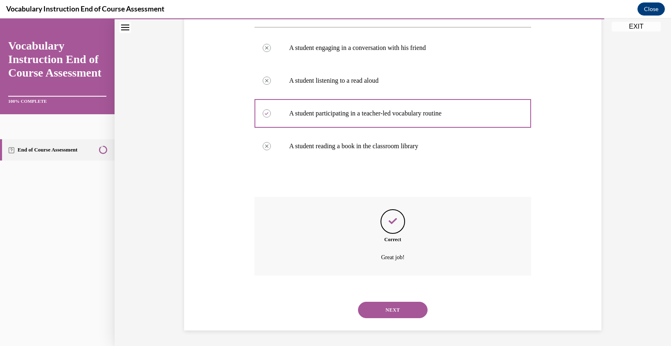
scroll to position [154, 0]
click at [385, 312] on button "NEXT" at bounding box center [393, 309] width 70 height 16
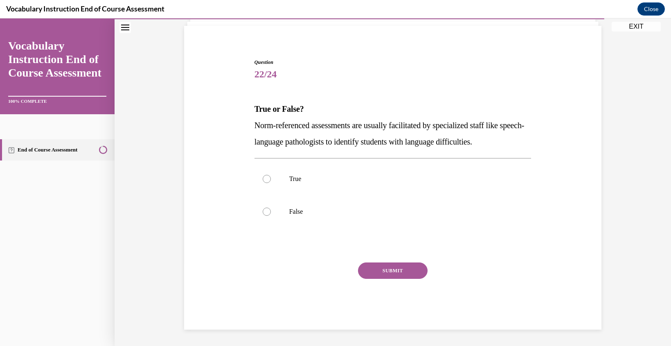
scroll to position [55, 0]
click at [267, 177] on div at bounding box center [267, 179] width 8 height 8
click at [267, 177] on input "True" at bounding box center [267, 179] width 8 height 8
radio input "true"
click at [394, 271] on button "SUBMIT" at bounding box center [393, 270] width 70 height 16
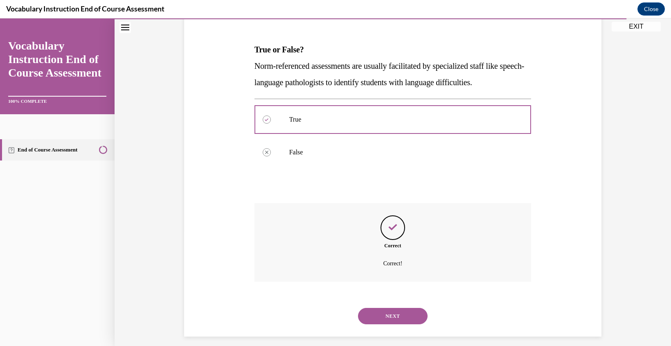
scroll to position [121, 0]
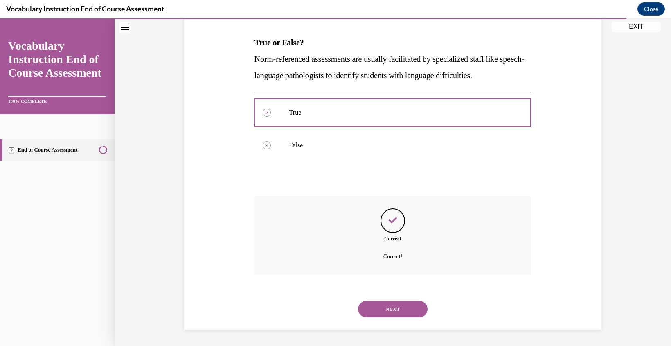
click at [387, 309] on button "NEXT" at bounding box center [393, 309] width 70 height 16
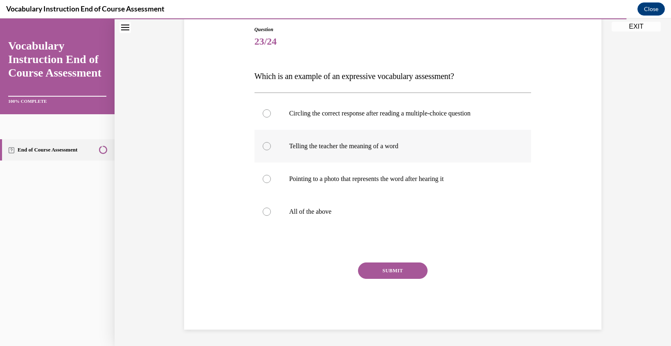
click at [265, 147] on div at bounding box center [267, 146] width 8 height 8
click at [265, 147] on input "Telling the teacher the meaning of a word" at bounding box center [267, 146] width 8 height 8
radio input "true"
click at [389, 273] on button "SUBMIT" at bounding box center [393, 270] width 70 height 16
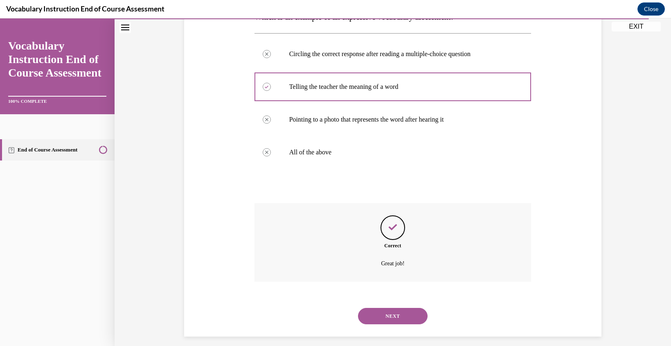
scroll to position [154, 0]
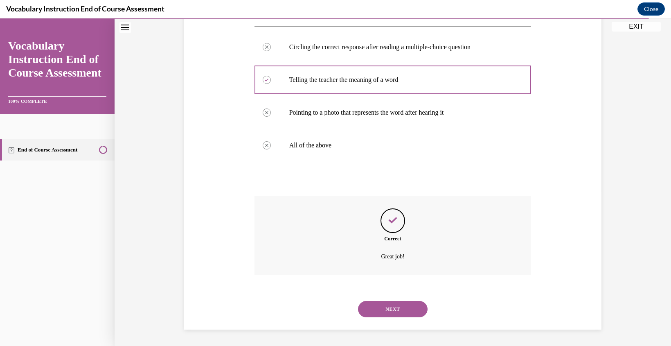
click at [393, 308] on button "NEXT" at bounding box center [393, 309] width 70 height 16
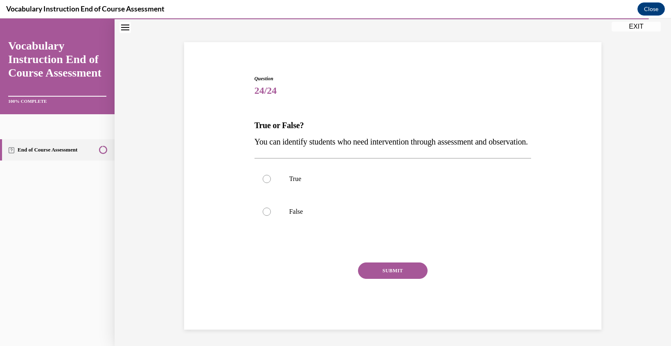
scroll to position [55, 0]
click at [264, 178] on div at bounding box center [267, 179] width 8 height 8
click at [264, 178] on input "True" at bounding box center [267, 179] width 8 height 8
radio input "true"
click at [400, 269] on button "SUBMIT" at bounding box center [393, 270] width 70 height 16
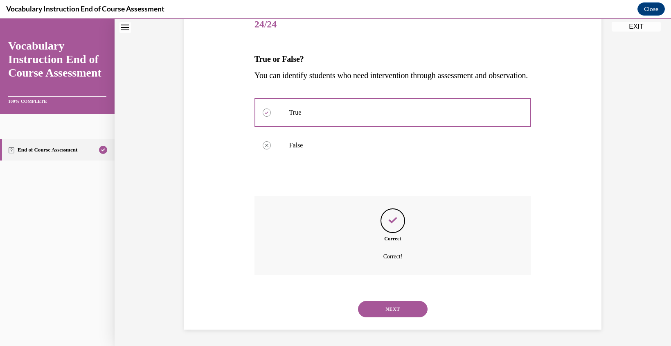
scroll to position [121, 0]
click at [393, 308] on button "NEXT" at bounding box center [393, 309] width 70 height 16
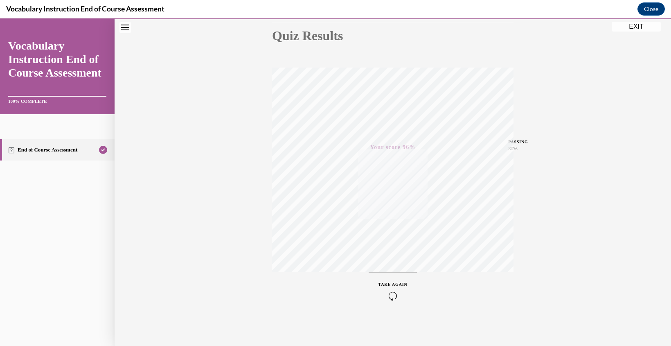
click at [391, 296] on icon "button" at bounding box center [392, 295] width 29 height 9
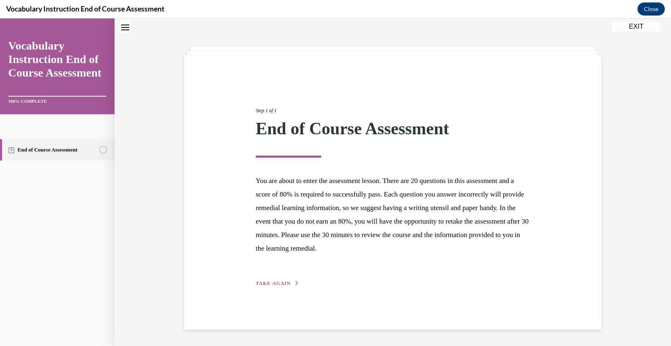
click at [265, 281] on span "TAKE AGAIN" at bounding box center [273, 283] width 35 height 6
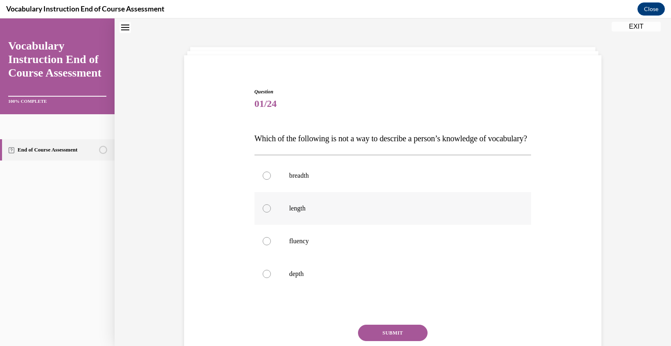
click at [265, 212] on div at bounding box center [267, 208] width 8 height 8
click at [265, 212] on input "length" at bounding box center [267, 208] width 8 height 8
radio input "true"
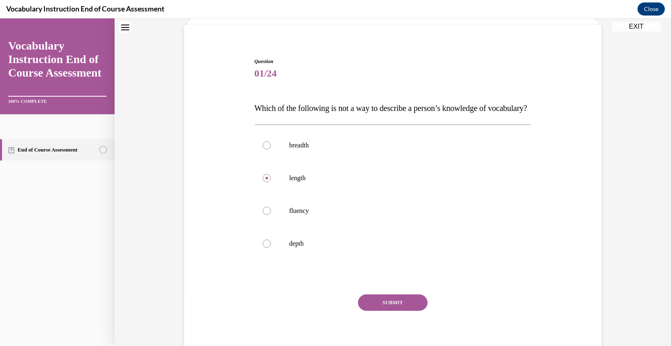
click at [392, 310] on button "SUBMIT" at bounding box center [393, 302] width 70 height 16
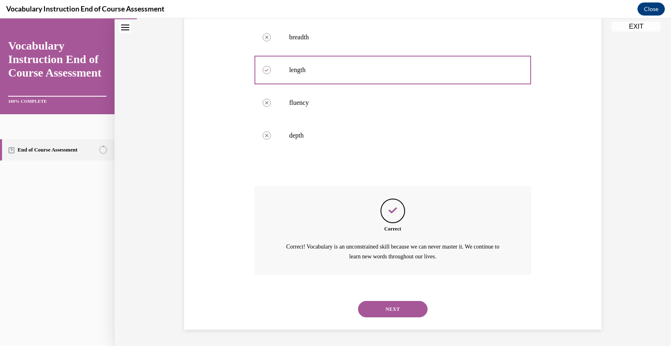
scroll to position [180, 0]
click at [392, 310] on button "NEXT" at bounding box center [393, 309] width 70 height 16
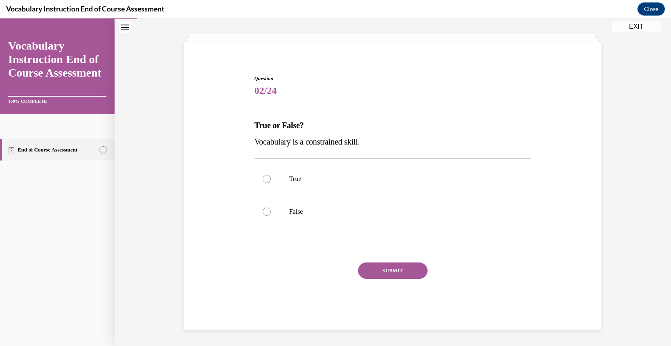
scroll to position [39, 0]
click at [270, 211] on div at bounding box center [267, 211] width 8 height 8
click at [270, 211] on input "False" at bounding box center [267, 211] width 8 height 8
radio input "true"
click at [382, 268] on button "SUBMIT" at bounding box center [393, 270] width 70 height 16
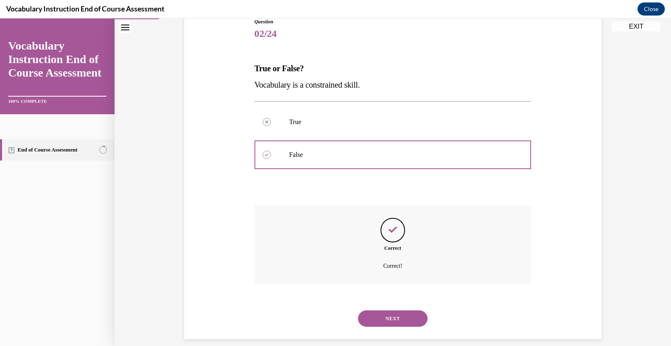
scroll to position [105, 0]
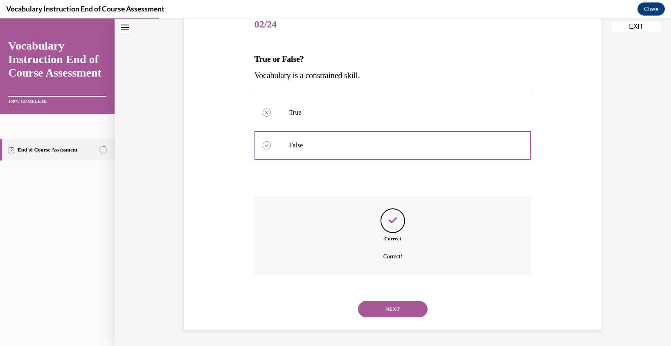
click at [390, 311] on button "NEXT" at bounding box center [393, 309] width 70 height 16
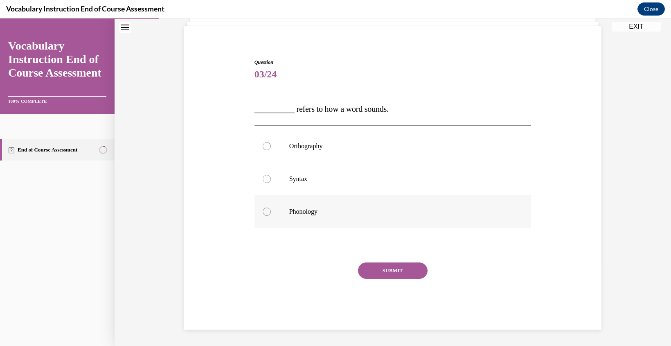
click at [269, 213] on div at bounding box center [267, 211] width 8 height 8
click at [269, 213] on input "Phonology" at bounding box center [267, 211] width 8 height 8
radio input "true"
click at [390, 272] on button "SUBMIT" at bounding box center [393, 270] width 70 height 16
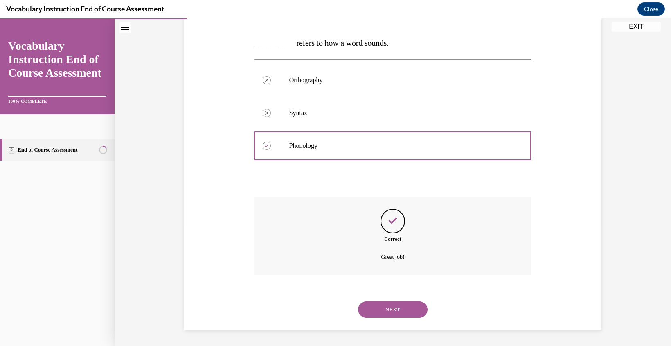
scroll to position [121, 0]
click at [396, 306] on button "NEXT" at bounding box center [393, 309] width 70 height 16
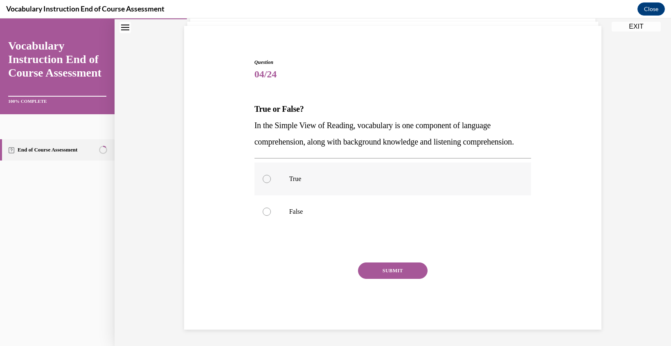
click at [268, 180] on div at bounding box center [267, 179] width 8 height 8
click at [268, 180] on input "True" at bounding box center [267, 179] width 8 height 8
radio input "true"
click at [390, 269] on button "SUBMIT" at bounding box center [393, 270] width 70 height 16
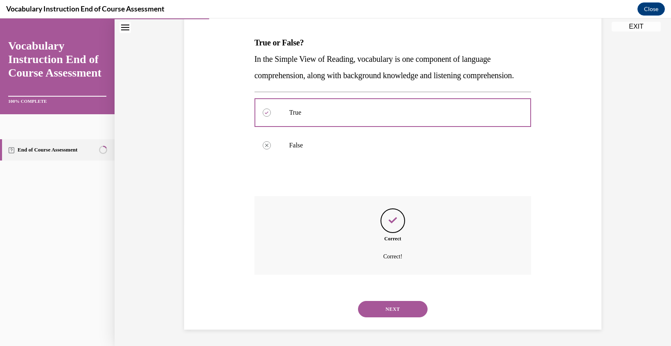
click at [392, 313] on button "NEXT" at bounding box center [393, 309] width 70 height 16
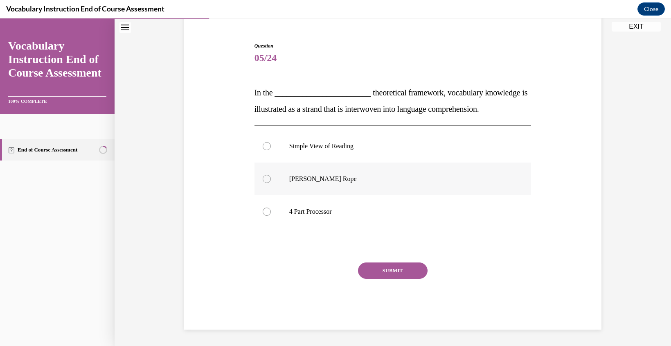
click at [267, 178] on div at bounding box center [267, 179] width 8 height 8
click at [267, 178] on input "Scarborough's Rope" at bounding box center [267, 179] width 8 height 8
radio input "true"
click at [386, 274] on button "SUBMIT" at bounding box center [393, 270] width 70 height 16
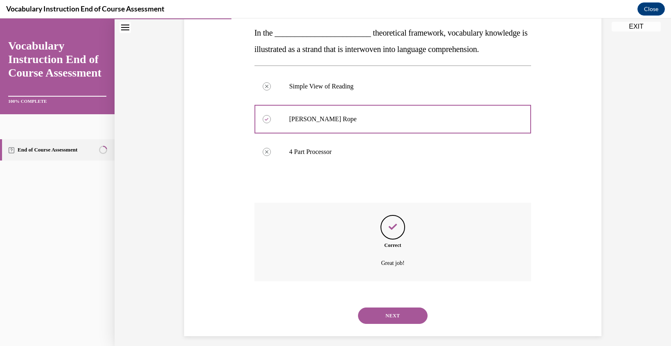
scroll to position [138, 0]
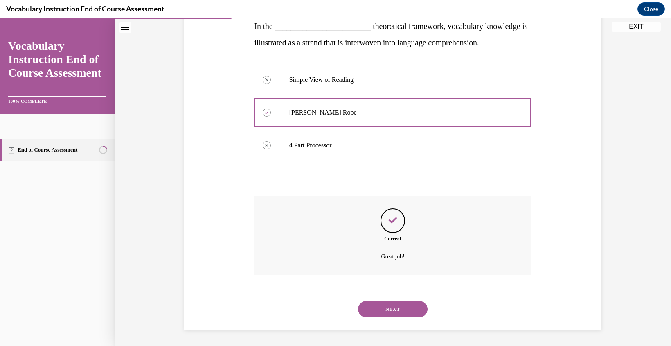
click at [389, 311] on button "NEXT" at bounding box center [393, 309] width 70 height 16
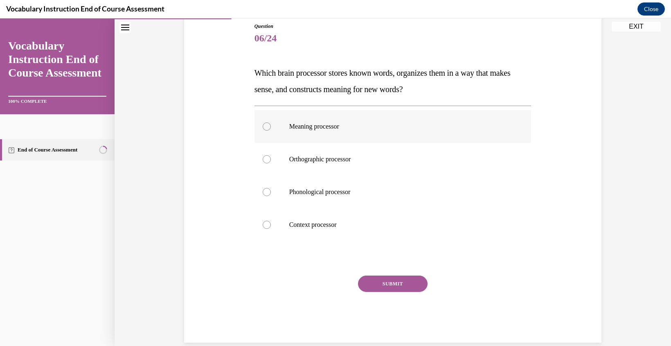
click at [270, 128] on div at bounding box center [267, 126] width 8 height 8
click at [270, 128] on input "Meaning processor" at bounding box center [267, 126] width 8 height 8
radio input "true"
click at [391, 285] on button "SUBMIT" at bounding box center [393, 283] width 70 height 16
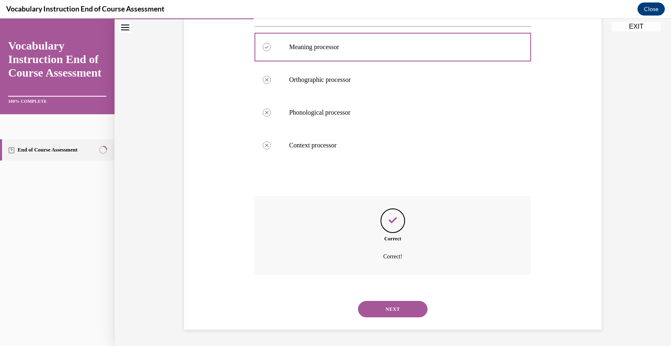
click at [393, 306] on button "NEXT" at bounding box center [393, 309] width 70 height 16
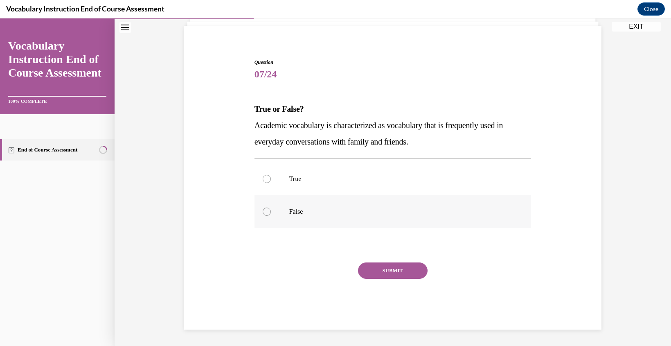
click at [265, 212] on div at bounding box center [267, 211] width 8 height 8
click at [265, 212] on input "False" at bounding box center [267, 211] width 8 height 8
radio input "true"
click at [398, 271] on button "SUBMIT" at bounding box center [393, 270] width 70 height 16
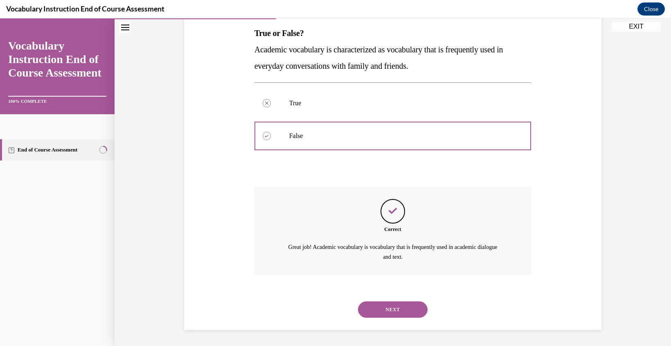
click at [391, 312] on button "NEXT" at bounding box center [393, 309] width 70 height 16
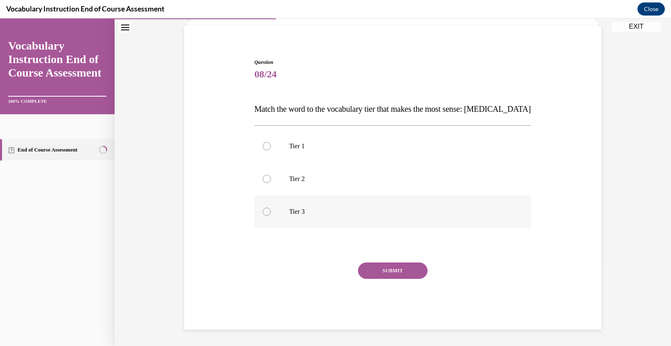
click at [266, 211] on div at bounding box center [267, 211] width 8 height 8
click at [266, 211] on input "Tier 3" at bounding box center [267, 211] width 8 height 8
radio input "true"
click at [389, 271] on button "SUBMIT" at bounding box center [393, 270] width 70 height 16
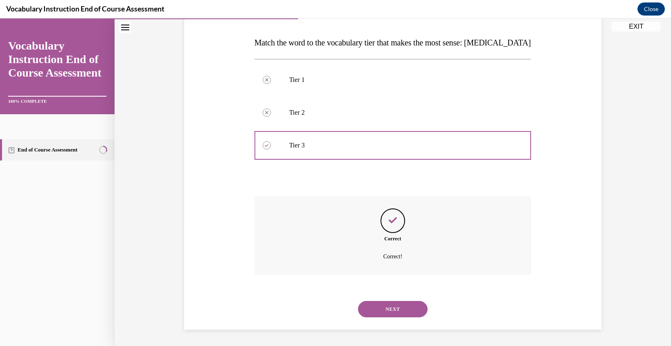
click at [390, 310] on button "NEXT" at bounding box center [393, 309] width 70 height 16
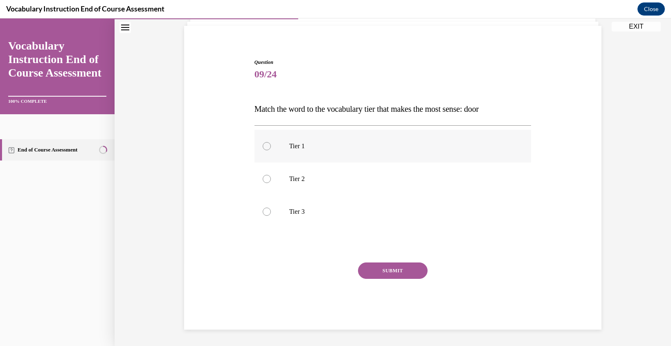
click at [264, 145] on div at bounding box center [267, 146] width 8 height 8
click at [264, 145] on input "Tier 1" at bounding box center [267, 146] width 8 height 8
radio input "true"
click at [378, 270] on button "SUBMIT" at bounding box center [393, 270] width 70 height 16
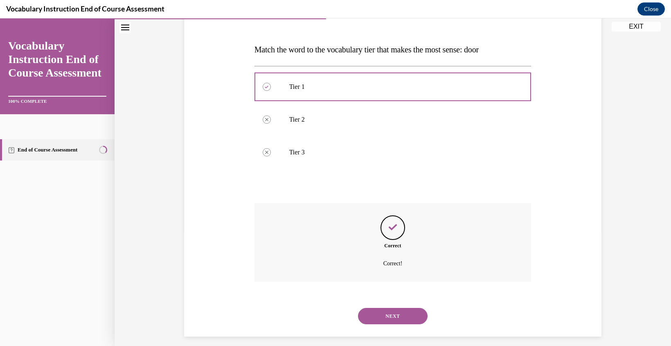
scroll to position [121, 0]
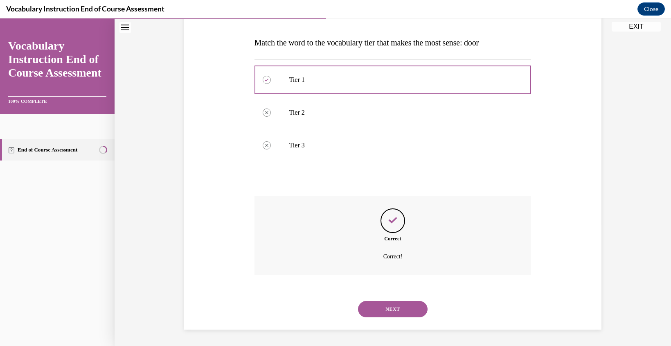
click at [398, 315] on button "NEXT" at bounding box center [393, 309] width 70 height 16
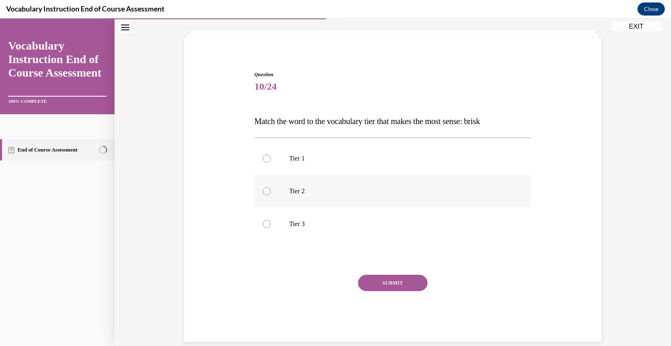
click at [263, 181] on label "Tier 2" at bounding box center [392, 191] width 277 height 33
click at [263, 187] on input "Tier 2" at bounding box center [267, 191] width 8 height 8
radio input "true"
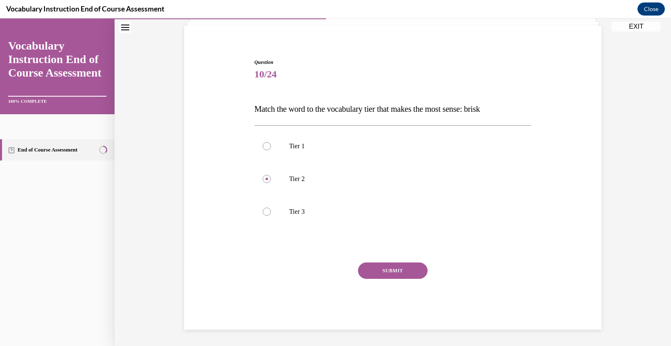
click at [384, 272] on button "SUBMIT" at bounding box center [393, 270] width 70 height 16
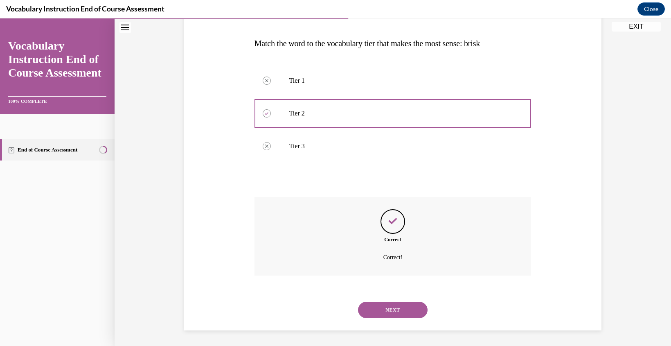
scroll to position [121, 0]
click at [394, 311] on button "NEXT" at bounding box center [393, 309] width 70 height 16
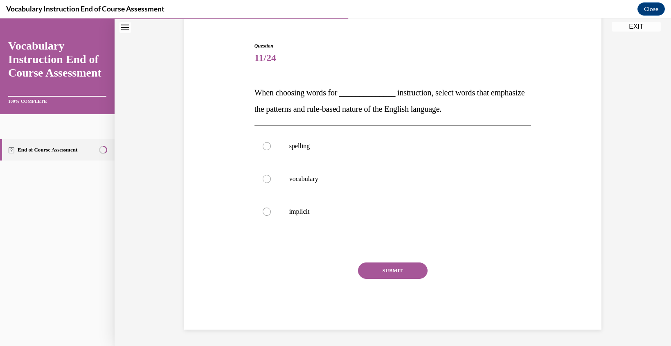
scroll to position [72, 0]
click at [263, 151] on label "spelling" at bounding box center [392, 146] width 277 height 33
click at [263, 150] on input "spelling" at bounding box center [267, 146] width 8 height 8
radio input "true"
click at [388, 277] on button "SUBMIT" at bounding box center [393, 270] width 70 height 16
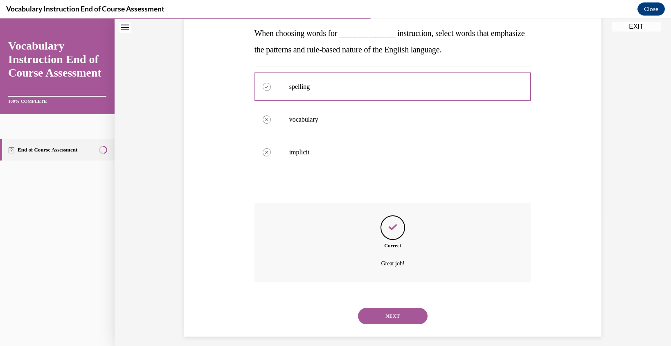
scroll to position [138, 0]
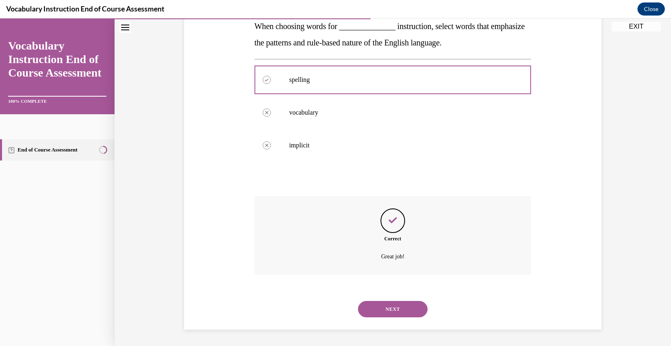
click at [392, 301] on button "NEXT" at bounding box center [393, 309] width 70 height 16
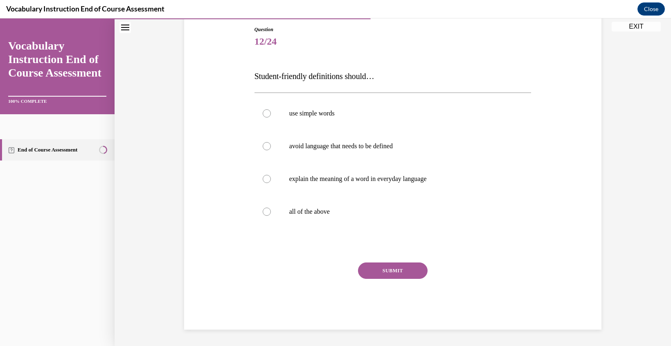
scroll to position [88, 0]
click at [263, 211] on div at bounding box center [267, 211] width 8 height 8
click at [263, 211] on input "all of the above" at bounding box center [267, 211] width 8 height 8
radio input "true"
click at [389, 270] on button "SUBMIT" at bounding box center [393, 270] width 70 height 16
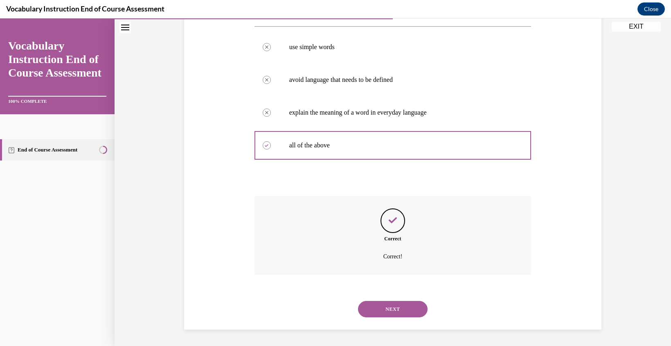
click at [393, 307] on button "NEXT" at bounding box center [393, 309] width 70 height 16
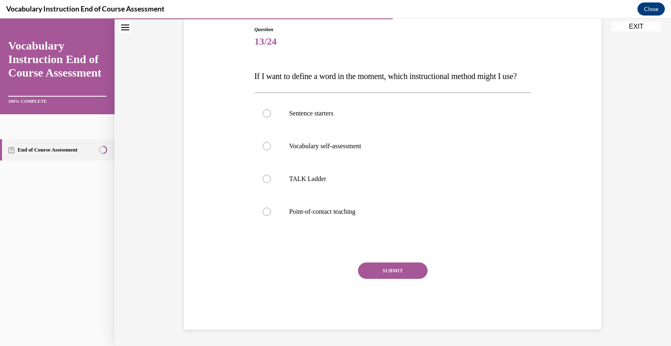
scroll to position [91, 0]
click at [267, 216] on div at bounding box center [267, 211] width 8 height 8
click at [267, 216] on input "Point-of-contact teaching" at bounding box center [267, 211] width 8 height 8
radio input "true"
click at [386, 279] on button "SUBMIT" at bounding box center [393, 270] width 70 height 16
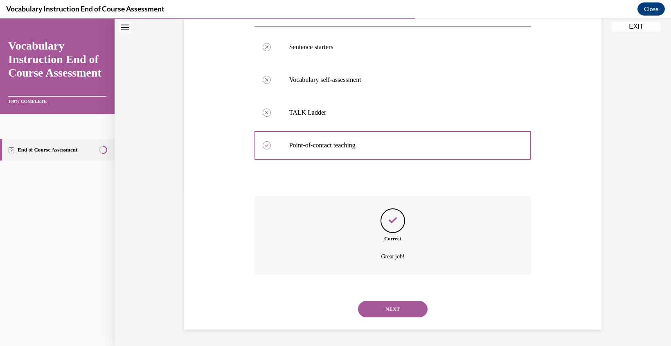
scroll to position [171, 0]
click at [392, 312] on button "NEXT" at bounding box center [393, 309] width 70 height 16
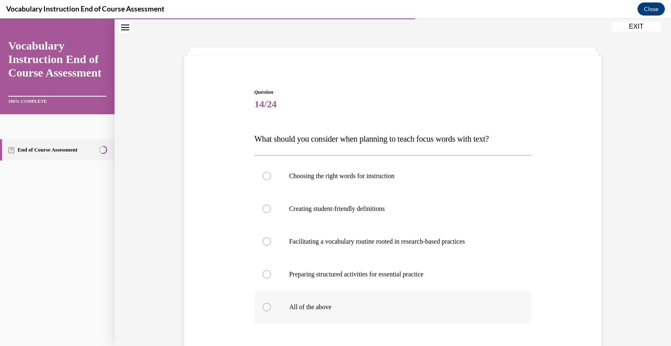
click at [262, 308] on label "All of the above" at bounding box center [392, 306] width 277 height 33
click at [263, 308] on input "All of the above" at bounding box center [267, 307] width 8 height 8
radio input "true"
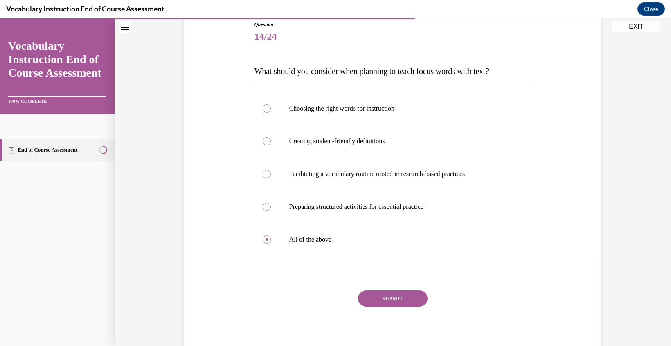
click at [382, 295] on button "SUBMIT" at bounding box center [393, 298] width 70 height 16
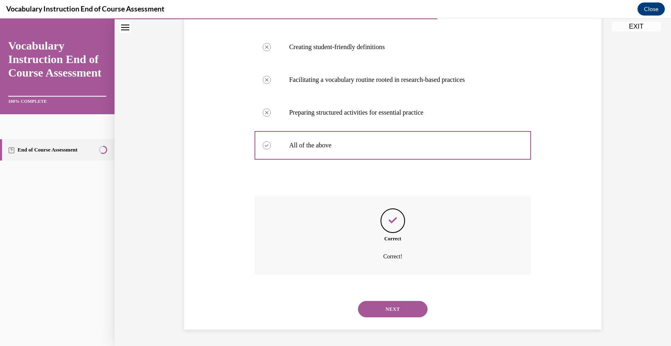
click at [387, 309] on button "NEXT" at bounding box center [393, 309] width 70 height 16
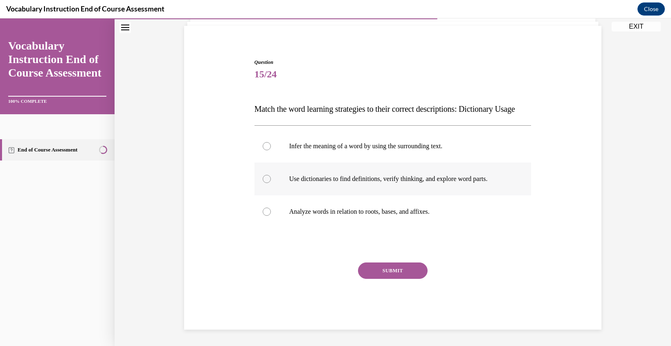
click at [265, 184] on label "Use dictionaries to find definitions, verify thinking, and explore word parts." at bounding box center [392, 178] width 277 height 33
click at [265, 183] on input "Use dictionaries to find definitions, verify thinking, and explore word parts." at bounding box center [267, 179] width 8 height 8
radio input "true"
click at [388, 270] on button "SUBMIT" at bounding box center [393, 270] width 70 height 16
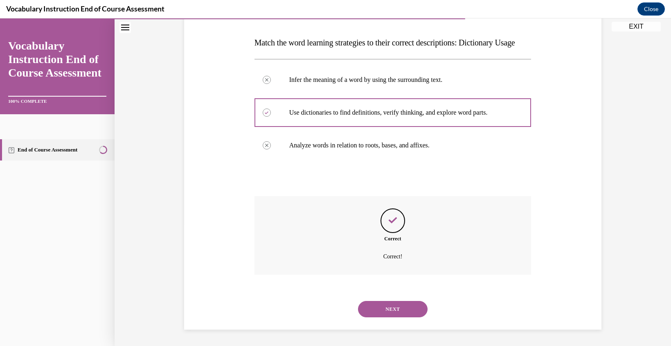
click at [393, 301] on button "NEXT" at bounding box center [393, 309] width 70 height 16
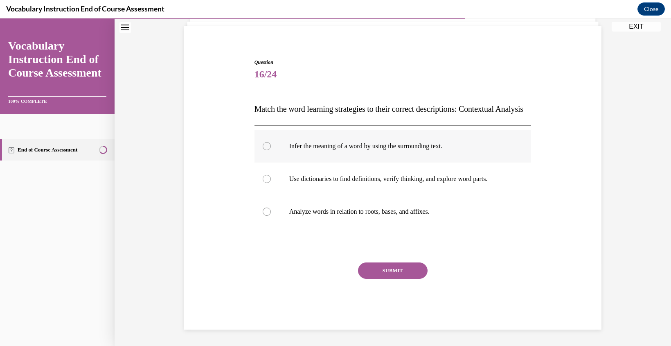
click at [265, 145] on div at bounding box center [267, 146] width 8 height 8
click at [265, 145] on input "Infer the meaning of a word by using the surrounding text." at bounding box center [267, 146] width 8 height 8
radio input "true"
click at [395, 272] on button "SUBMIT" at bounding box center [393, 270] width 70 height 16
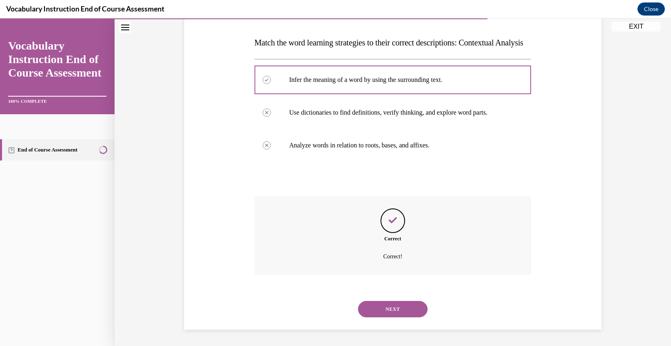
scroll to position [138, 0]
click at [394, 313] on button "NEXT" at bounding box center [393, 309] width 70 height 16
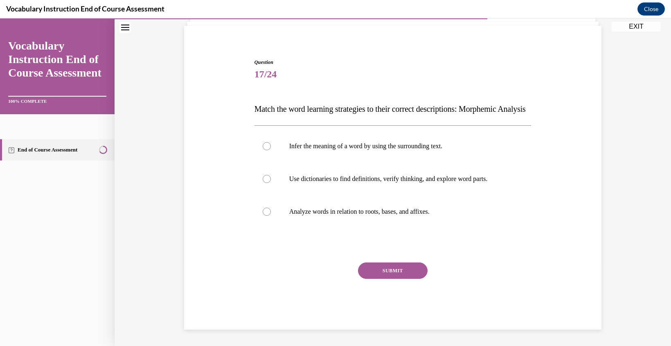
scroll to position [72, 0]
click at [267, 211] on div at bounding box center [267, 211] width 8 height 8
click at [267, 211] on input "Analyze words in relation to roots, bases, and affixes." at bounding box center [267, 211] width 8 height 8
radio input "true"
click at [388, 269] on button "SUBMIT" at bounding box center [393, 270] width 70 height 16
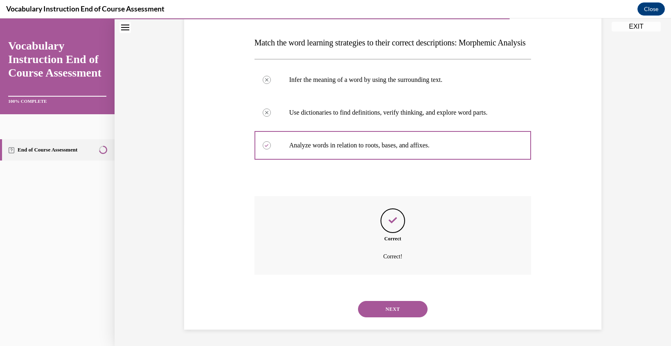
scroll to position [138, 0]
click at [391, 310] on button "NEXT" at bounding box center [393, 309] width 70 height 16
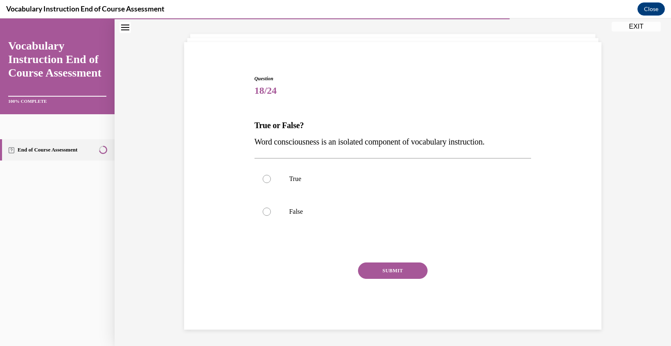
scroll to position [39, 0]
click at [266, 209] on div at bounding box center [267, 211] width 8 height 8
click at [266, 209] on input "False" at bounding box center [267, 211] width 8 height 8
radio input "true"
click at [410, 268] on button "SUBMIT" at bounding box center [393, 270] width 70 height 16
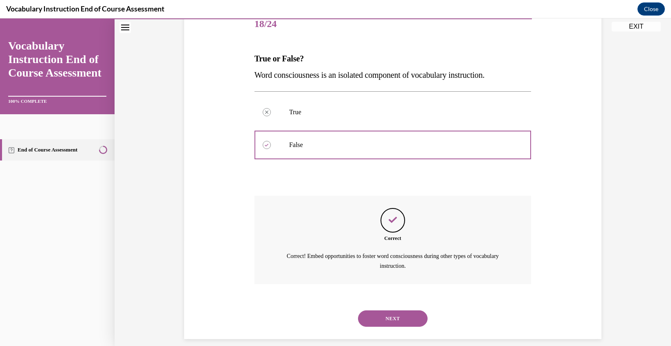
scroll to position [115, 0]
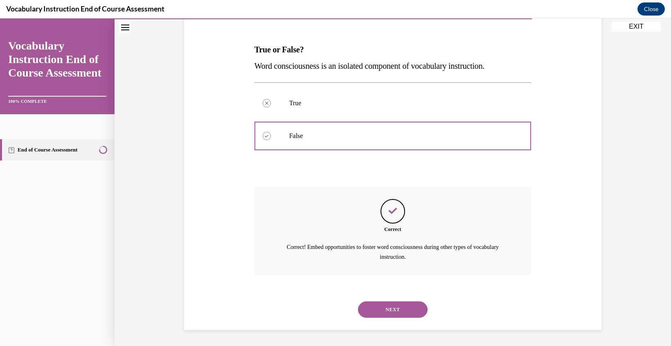
click at [391, 308] on button "NEXT" at bounding box center [393, 309] width 70 height 16
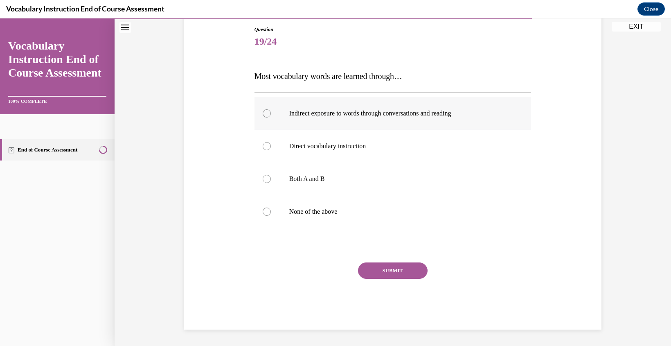
click at [264, 113] on div at bounding box center [267, 113] width 8 height 8
click at [264, 113] on input "Indirect exposure to words through conversations and reading" at bounding box center [267, 113] width 8 height 8
radio input "true"
click at [393, 270] on button "SUBMIT" at bounding box center [393, 270] width 70 height 16
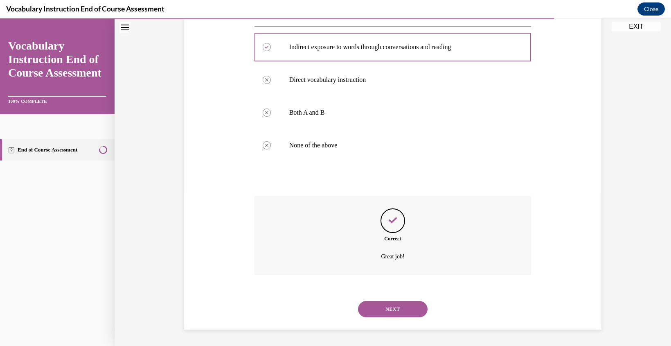
click at [394, 309] on button "NEXT" at bounding box center [393, 309] width 70 height 16
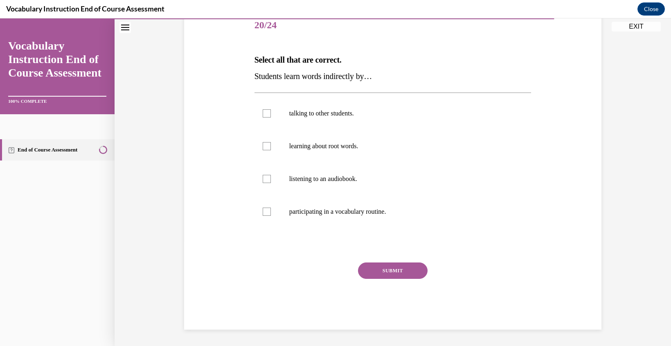
scroll to position [91, 0]
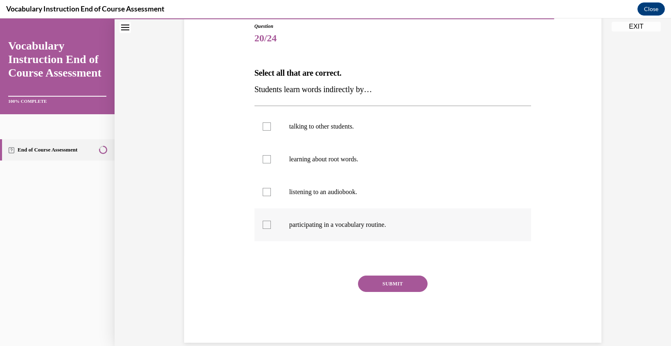
click at [264, 223] on div at bounding box center [267, 224] width 8 height 8
click at [264, 223] on input "participating in a vocabulary routine." at bounding box center [267, 224] width 8 height 8
checkbox input "true"
click at [393, 279] on button "SUBMIT" at bounding box center [393, 283] width 70 height 16
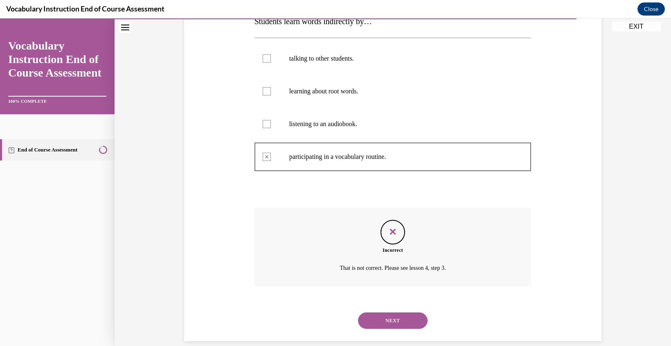
scroll to position [164, 0]
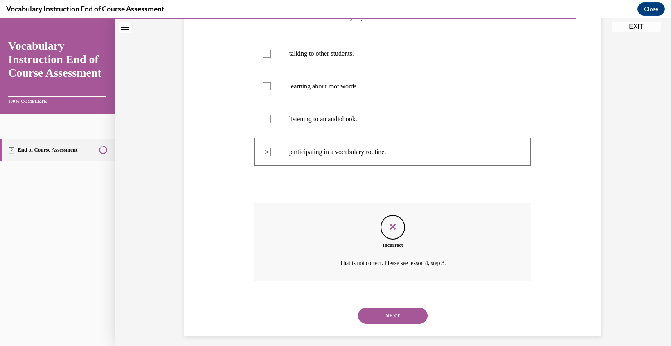
click at [392, 315] on button "NEXT" at bounding box center [393, 315] width 70 height 16
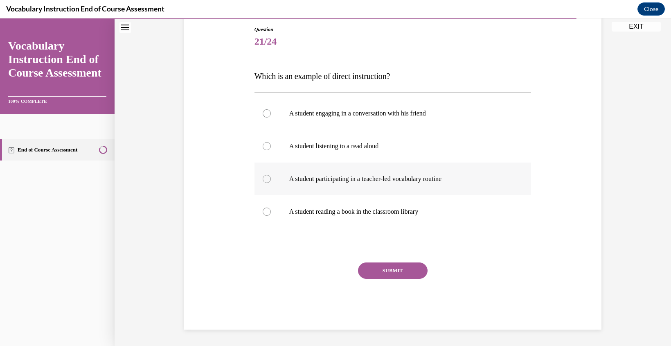
click at [267, 181] on div at bounding box center [267, 179] width 8 height 8
click at [267, 181] on input "A student participating in a teacher-led vocabulary routine" at bounding box center [267, 179] width 8 height 8
radio input "true"
click at [391, 269] on button "SUBMIT" at bounding box center [393, 270] width 70 height 16
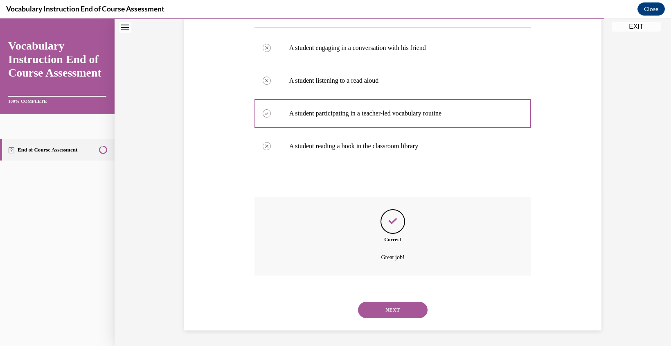
scroll to position [154, 0]
click at [390, 310] on button "NEXT" at bounding box center [393, 309] width 70 height 16
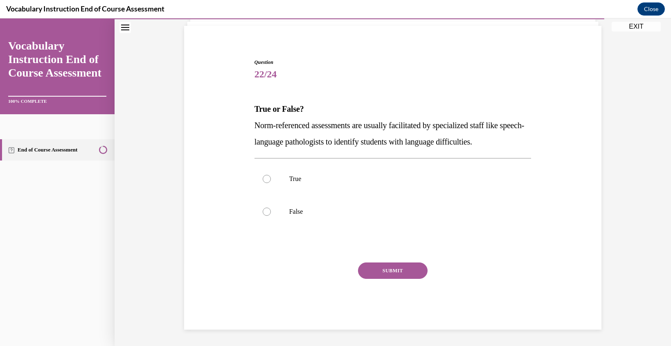
scroll to position [55, 0]
click at [264, 180] on div at bounding box center [267, 179] width 8 height 8
click at [264, 180] on input "True" at bounding box center [267, 179] width 8 height 8
radio input "true"
click at [392, 269] on button "SUBMIT" at bounding box center [393, 270] width 70 height 16
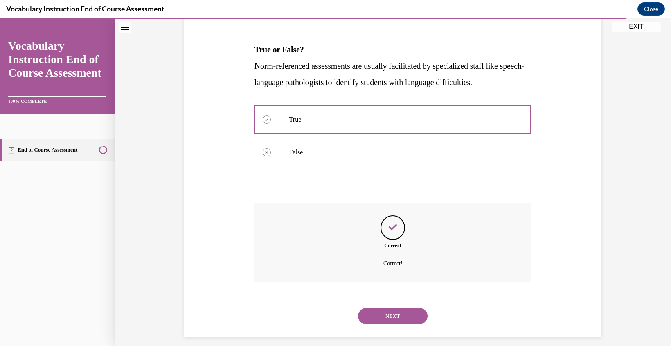
scroll to position [121, 0]
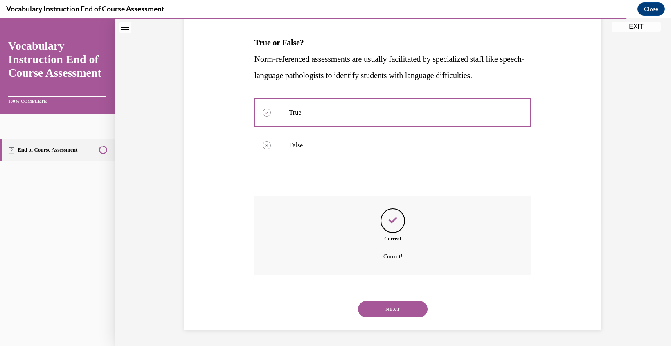
click at [396, 315] on button "NEXT" at bounding box center [393, 309] width 70 height 16
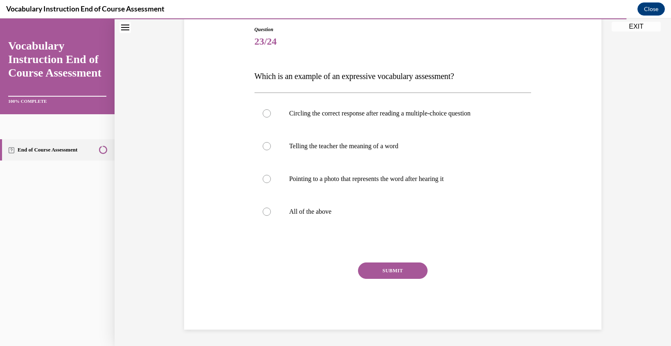
scroll to position [88, 0]
click at [265, 146] on div at bounding box center [267, 146] width 8 height 8
click at [265, 146] on input "Telling the teacher the meaning of a word" at bounding box center [267, 146] width 8 height 8
radio input "true"
click at [391, 269] on button "SUBMIT" at bounding box center [393, 270] width 70 height 16
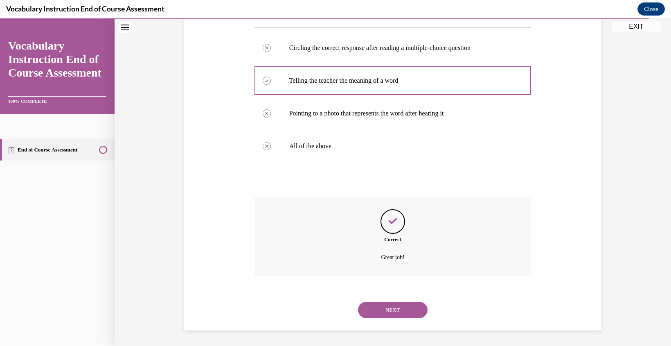
scroll to position [154, 0]
click at [391, 312] on button "NEXT" at bounding box center [393, 309] width 70 height 16
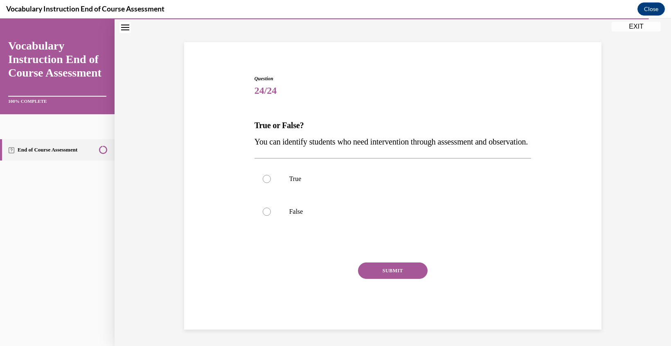
scroll to position [55, 0]
click at [267, 179] on div at bounding box center [267, 179] width 8 height 8
click at [267, 179] on input "True" at bounding box center [267, 179] width 8 height 8
radio input "true"
click at [394, 270] on button "SUBMIT" at bounding box center [393, 270] width 70 height 16
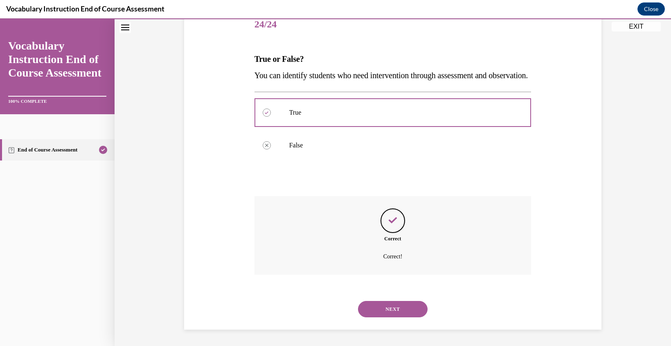
scroll to position [121, 0]
click at [393, 308] on button "NEXT" at bounding box center [393, 309] width 70 height 16
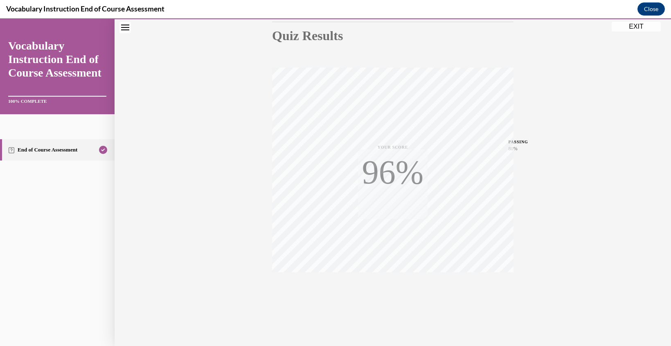
scroll to position [92, 0]
click at [640, 26] on button "EXIT" at bounding box center [635, 27] width 49 height 10
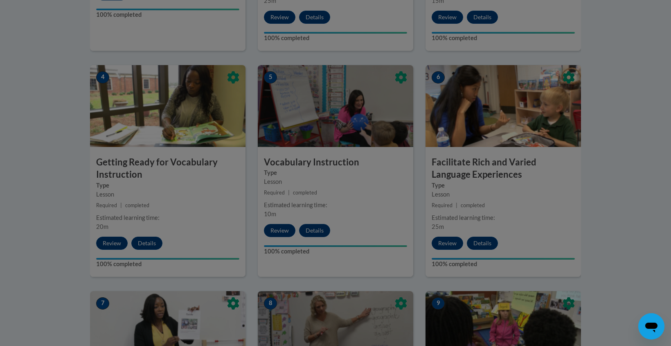
scroll to position [402, 0]
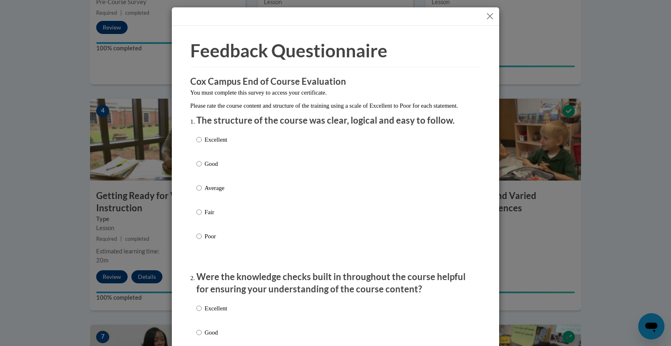
click at [198, 144] on input "Excellent" at bounding box center [198, 139] width 5 height 9
radio input "true"
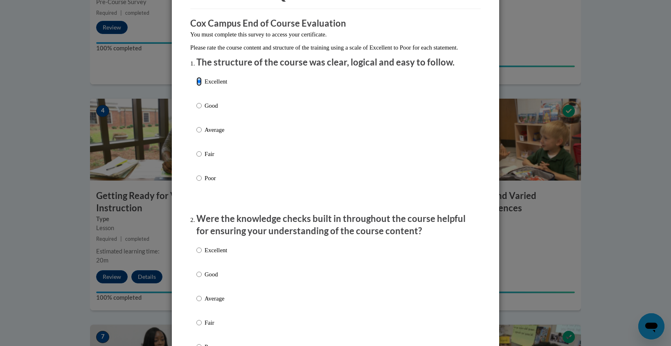
scroll to position [59, 0]
click at [199, 253] on input "Excellent" at bounding box center [198, 248] width 5 height 9
radio input "true"
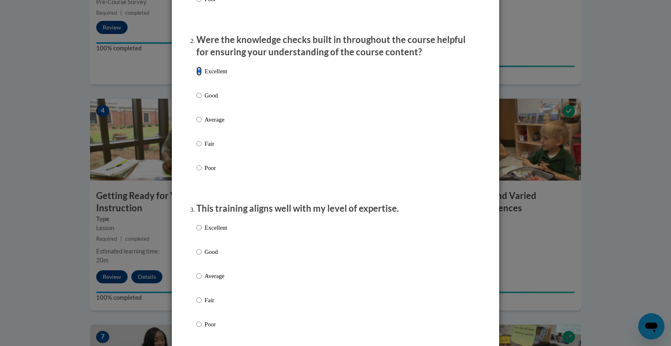
scroll to position [281, 0]
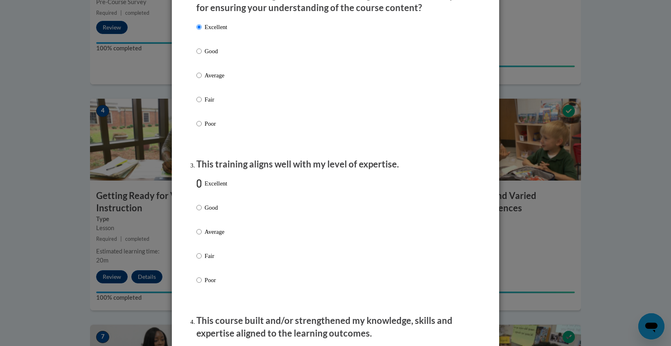
click at [197, 188] on input "Excellent" at bounding box center [198, 183] width 5 height 9
radio input "true"
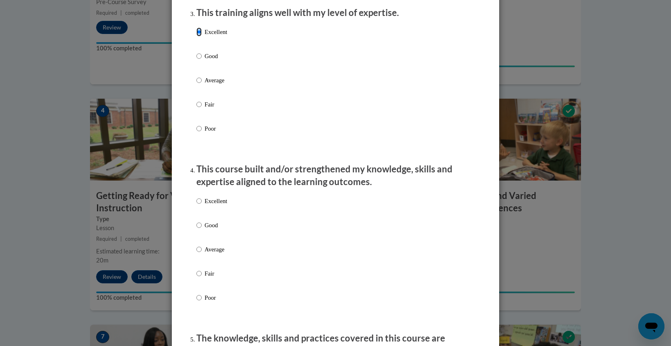
scroll to position [371, 0]
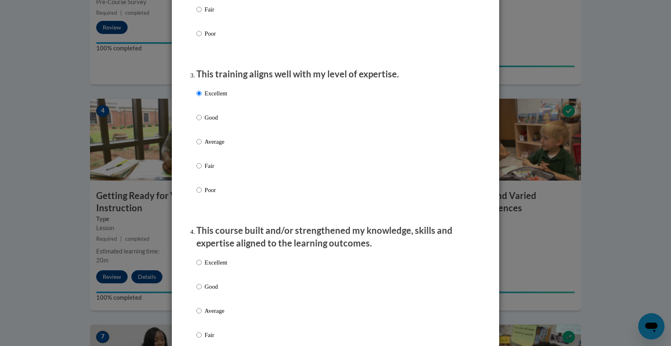
click at [200, 267] on input "Excellent" at bounding box center [198, 262] width 5 height 9
radio input "true"
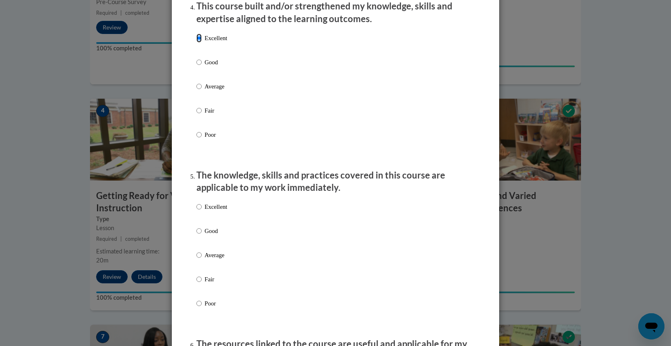
scroll to position [614, 0]
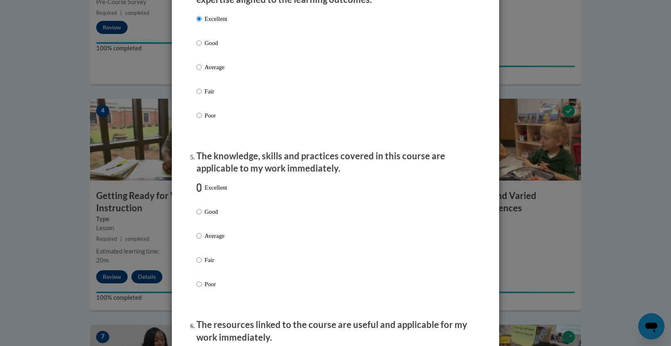
click at [198, 192] on input "Excellent" at bounding box center [198, 187] width 5 height 9
radio input "true"
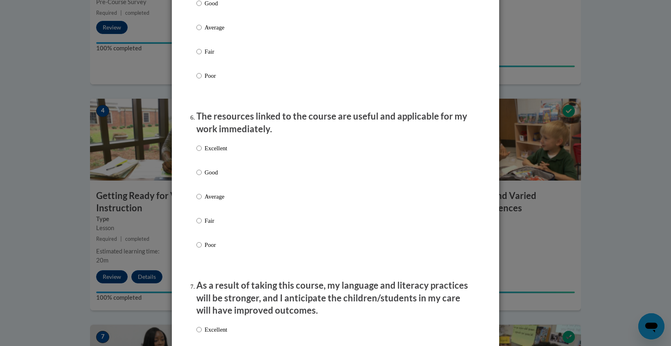
scroll to position [832, 0]
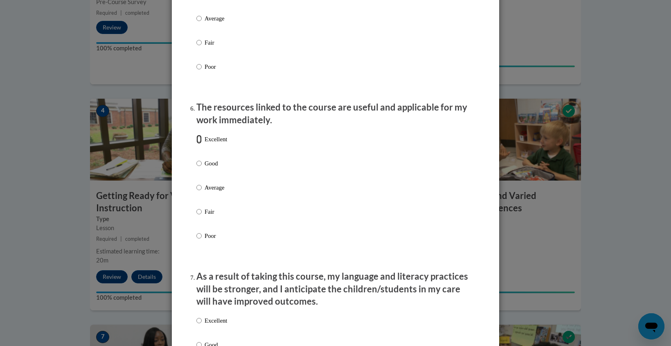
click at [199, 144] on input "Excellent" at bounding box center [198, 139] width 5 height 9
radio input "true"
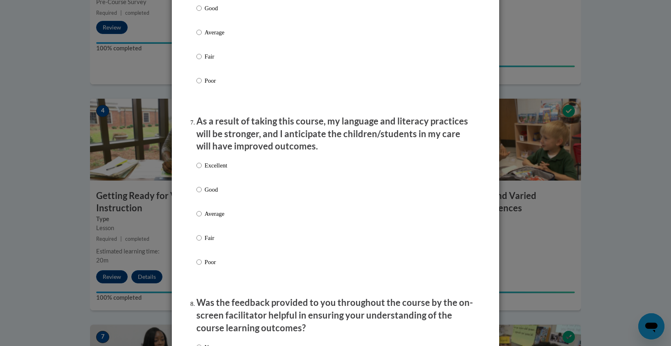
scroll to position [996, 0]
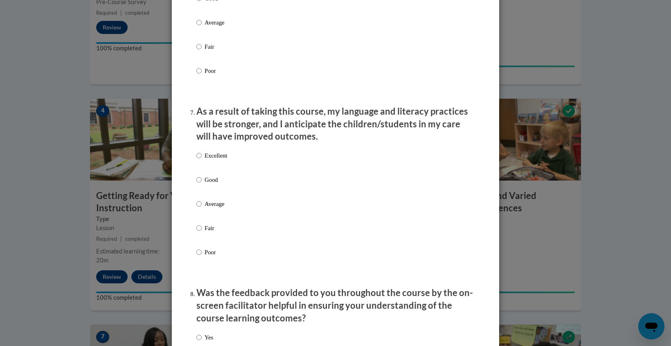
click at [200, 171] on label "Excellent" at bounding box center [211, 162] width 31 height 22
click at [200, 160] on input "Excellent" at bounding box center [198, 155] width 5 height 9
radio input "true"
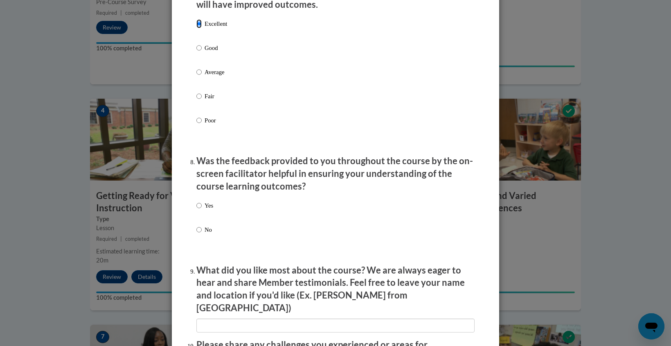
scroll to position [1135, 0]
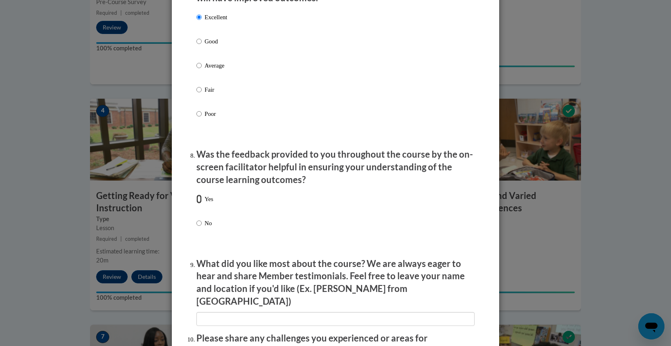
click at [199, 203] on input "Yes" at bounding box center [198, 198] width 5 height 9
radio input "true"
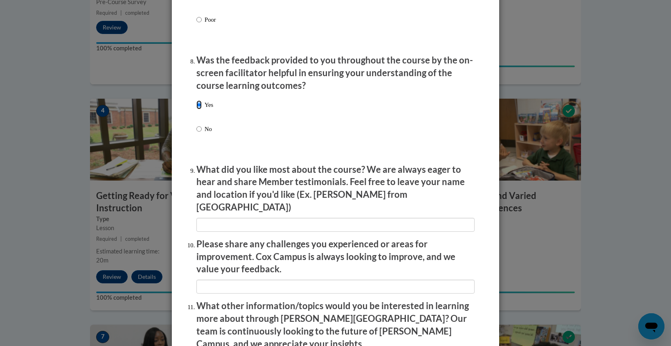
scroll to position [1235, 0]
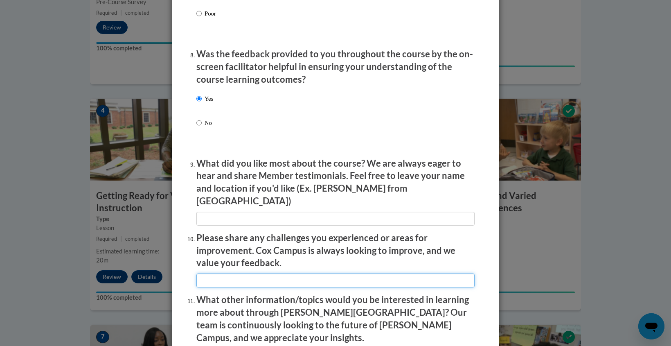
click at [296, 274] on input "textbox" at bounding box center [335, 280] width 278 height 14
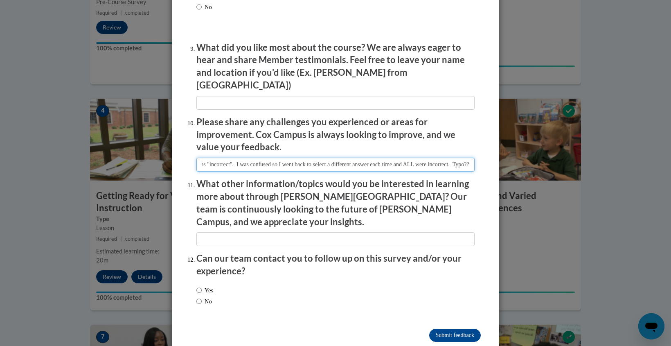
scroll to position [1356, 0]
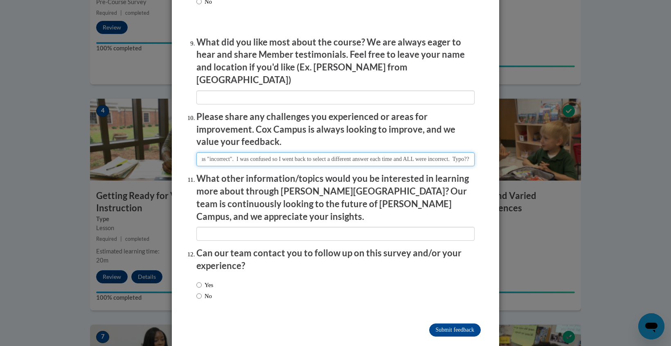
type input "Question 20 - students learn words indirectly by.... I selected A - conversatio…"
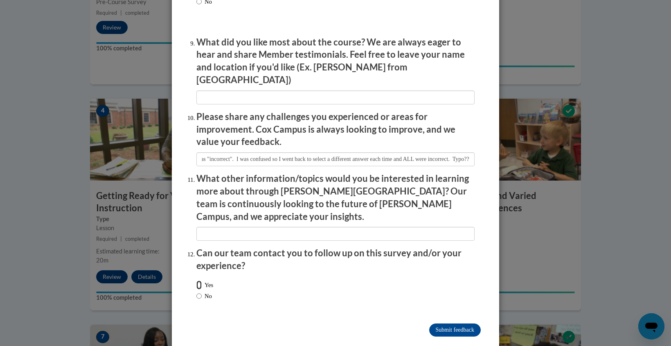
scroll to position [0, 0]
click at [201, 280] on input "Yes" at bounding box center [198, 284] width 5 height 9
radio input "true"
click at [442, 323] on input "Submit feedback" at bounding box center [455, 329] width 52 height 13
